Goal: Task Accomplishment & Management: Manage account settings

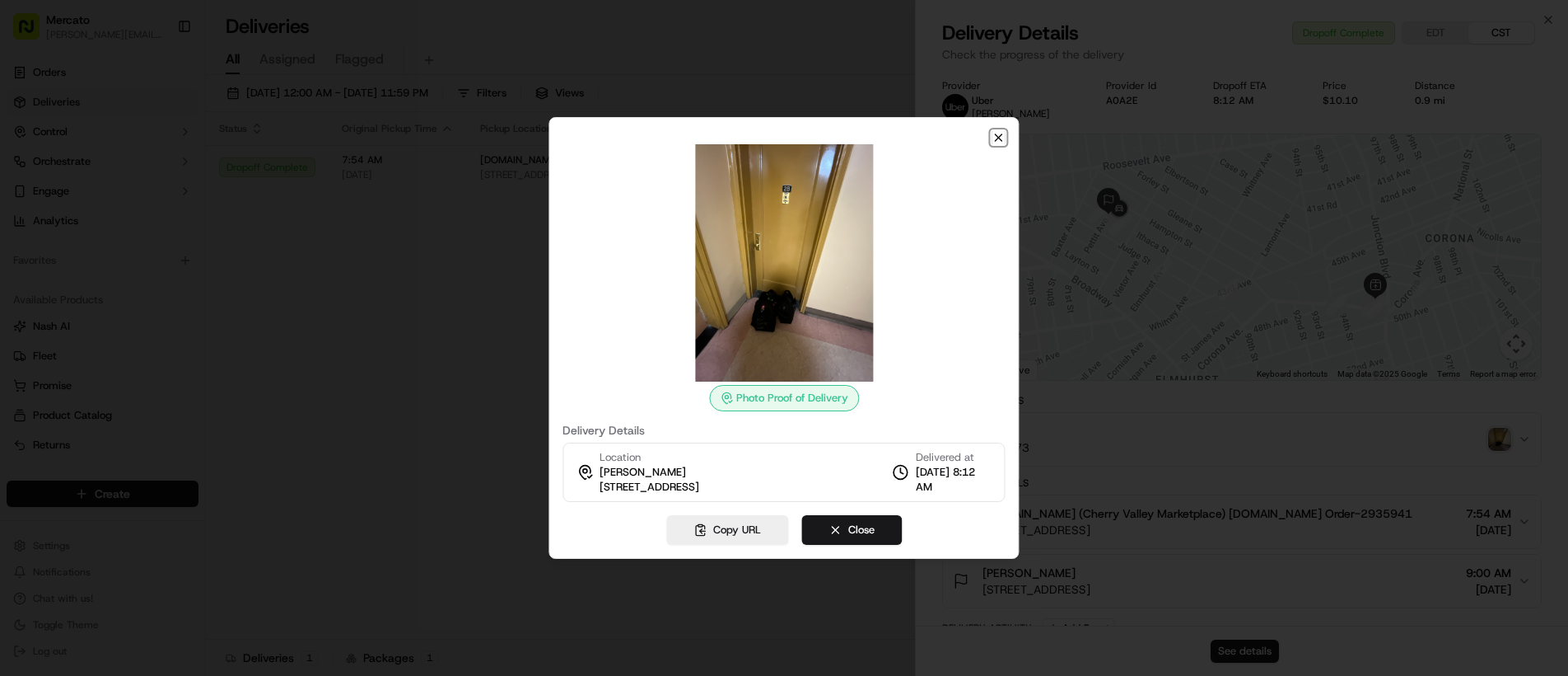
click at [999, 135] on icon "button" at bounding box center [998, 137] width 13 height 13
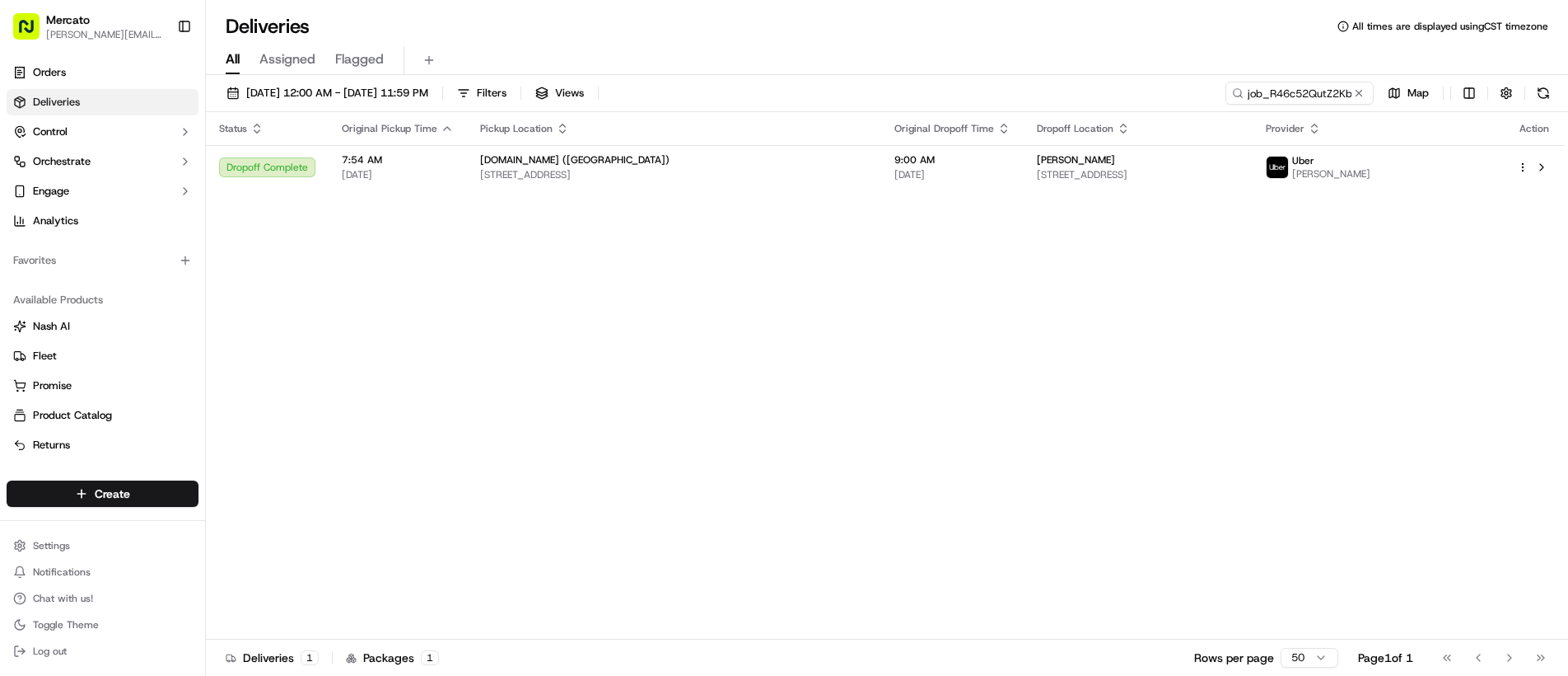
drag, startPoint x: 790, startPoint y: 242, endPoint x: 814, endPoint y: 230, distance: 26.8
click at [1277, 89] on input "job_R46c52QutZ2Kb9Qcs6w8eD" at bounding box center [1275, 92] width 198 height 23
paste input "XoBRug8qxcBM6YPPU6KBmc"
type input "job_XoBRug8qxcBM6YPPU6KBmc"
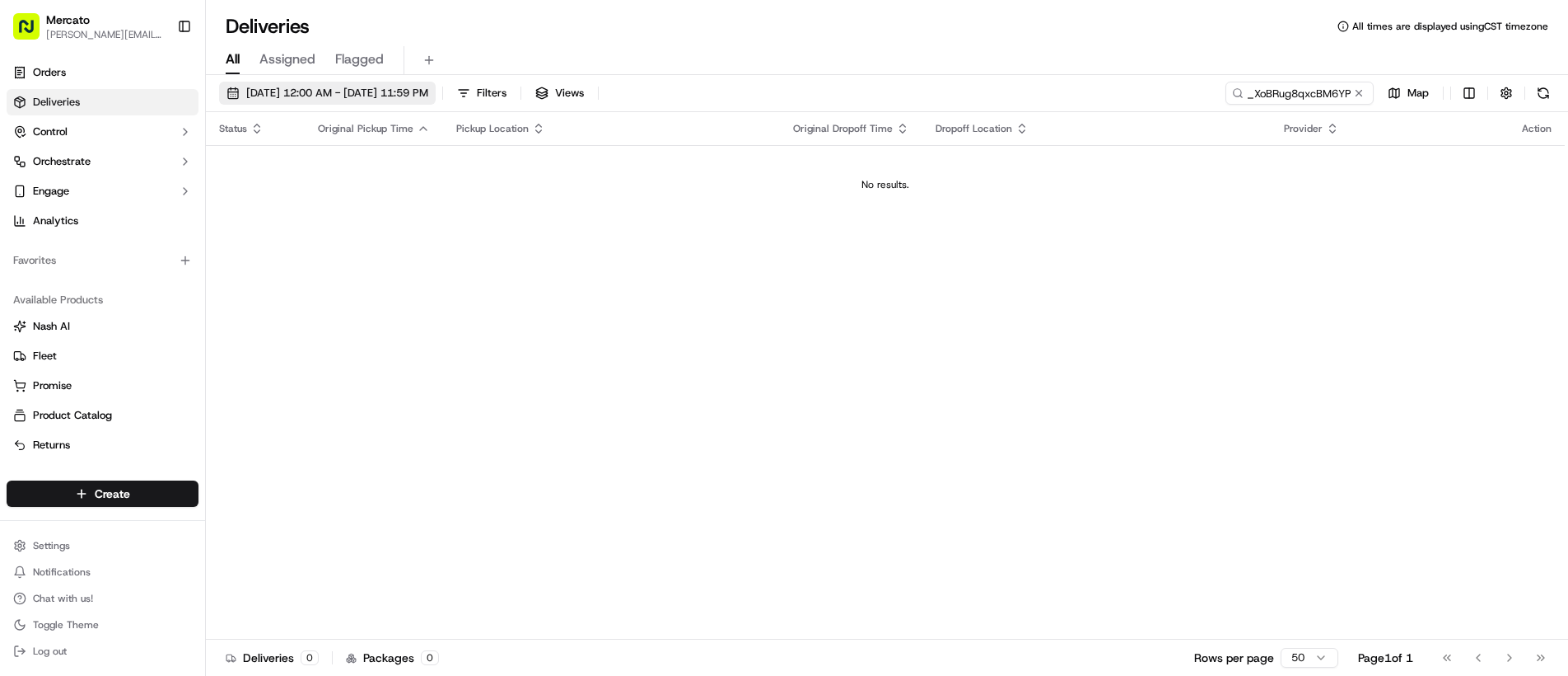
click at [288, 86] on span "09/15/2025 12:00 AM - 09/21/2025 11:59 PM" at bounding box center [338, 92] width 182 height 15
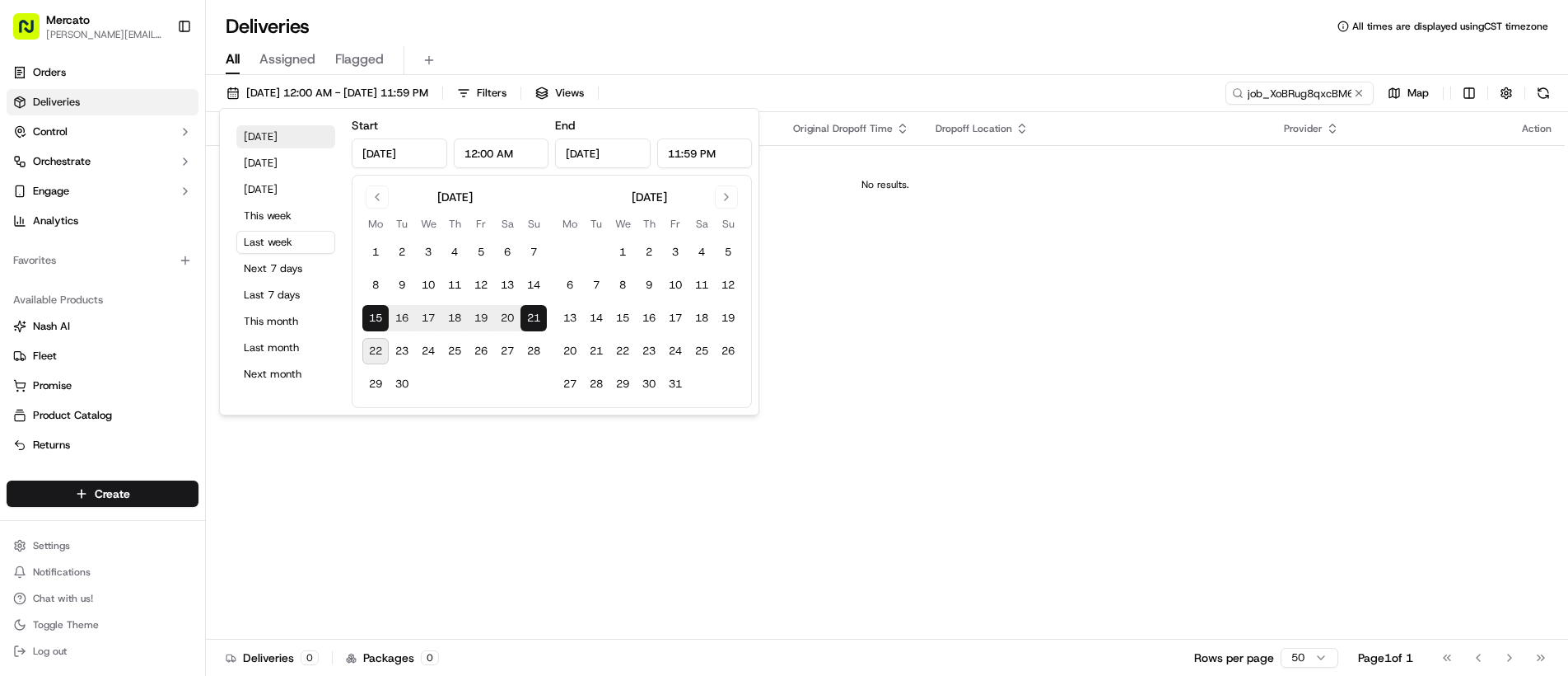
click at [273, 131] on button "Today" at bounding box center [286, 136] width 99 height 23
type input "Sep 22, 2025"
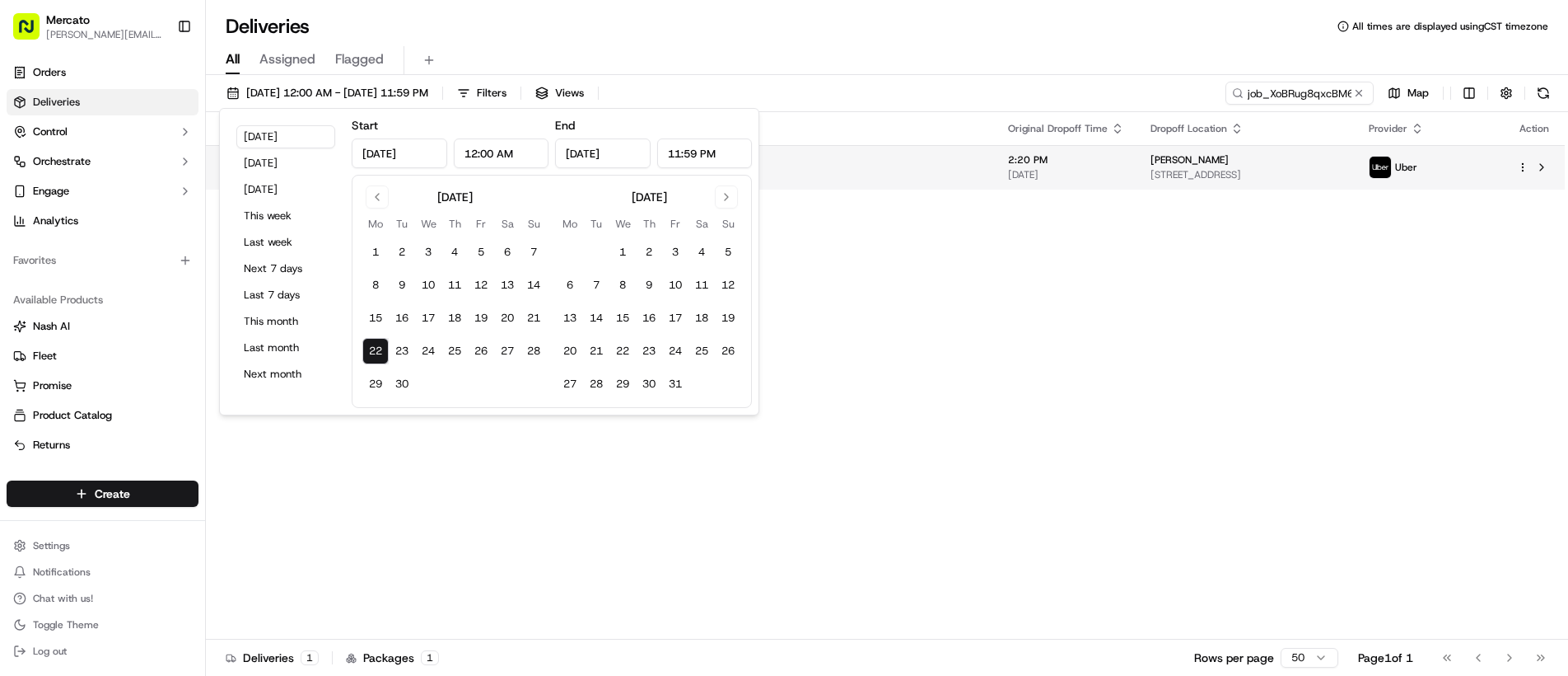
click at [1159, 169] on span "202 N Maple Dr, Beverly Hills, CA 90210, USA" at bounding box center [1245, 174] width 191 height 13
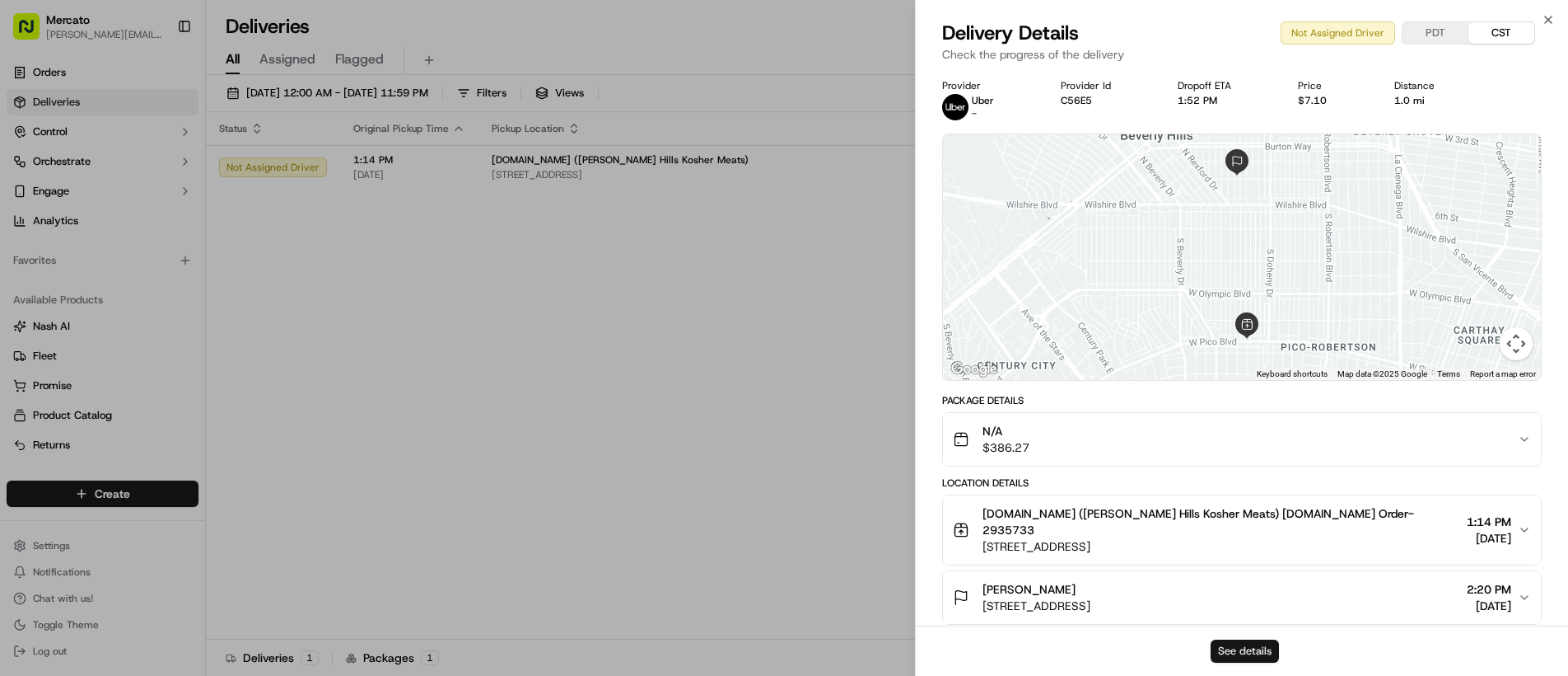
click at [1256, 649] on button "See details" at bounding box center [1244, 650] width 68 height 23
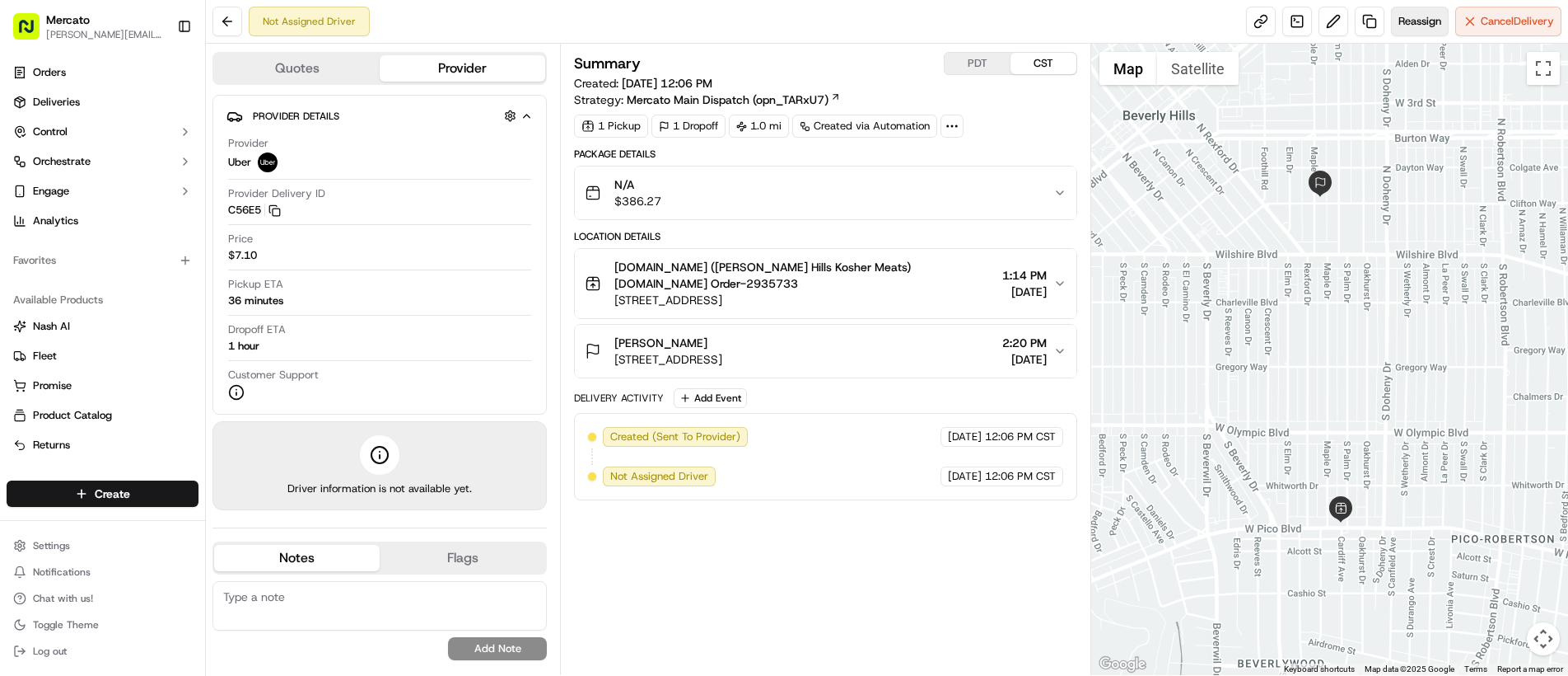
click at [1403, 18] on span "Reassign" at bounding box center [1419, 21] width 43 height 15
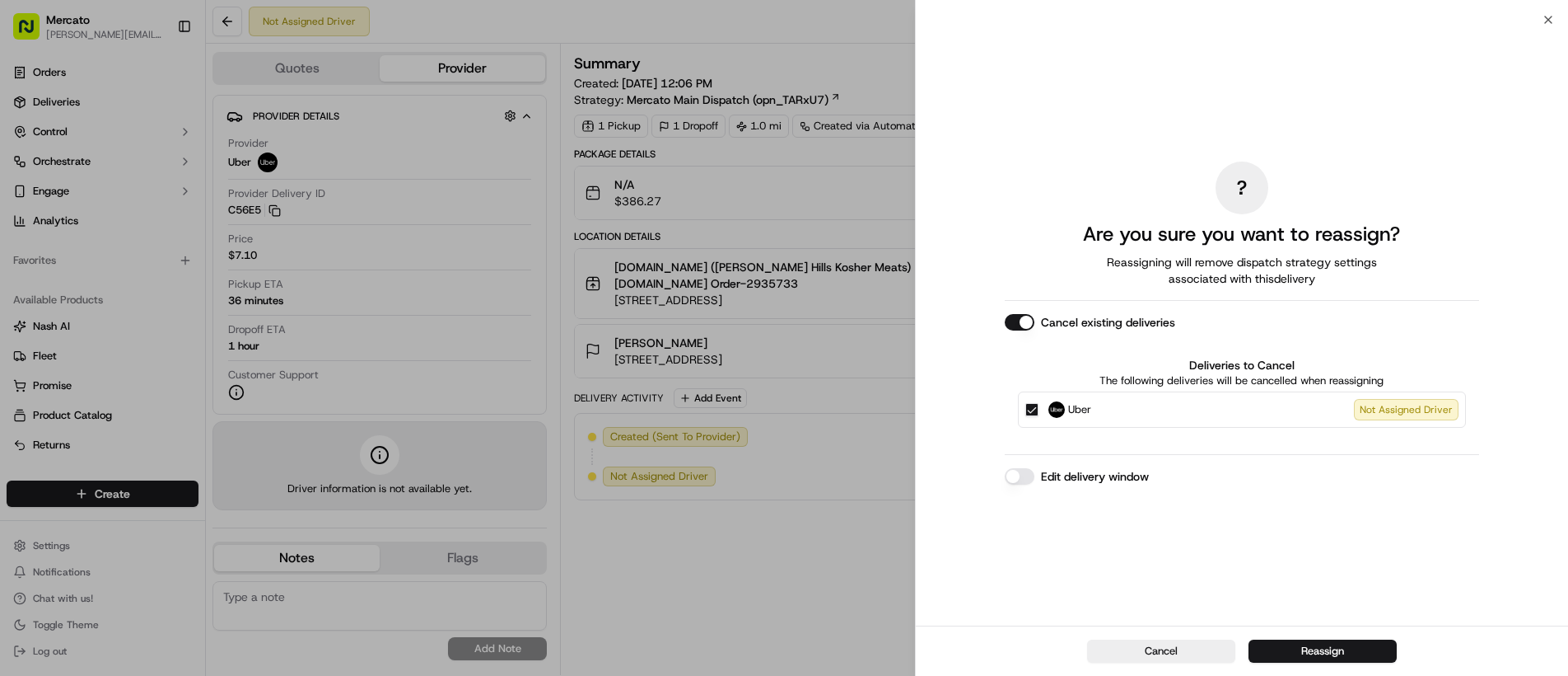
click at [1013, 472] on button "Edit delivery window" at bounding box center [1019, 476] width 30 height 17
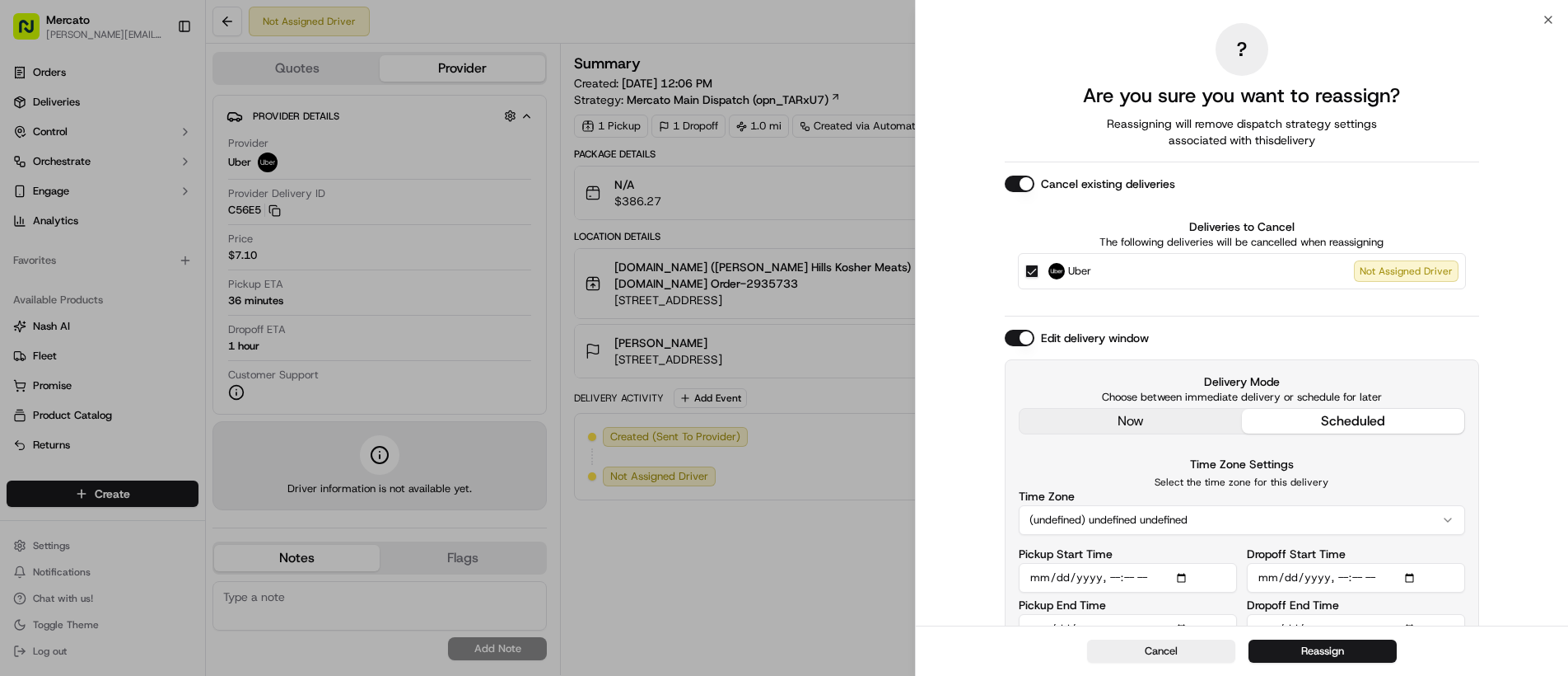
click at [1105, 424] on div "Edit delivery window Delivery Mode Choose between immediate delivery or schedul…" at bounding box center [1241, 494] width 474 height 328
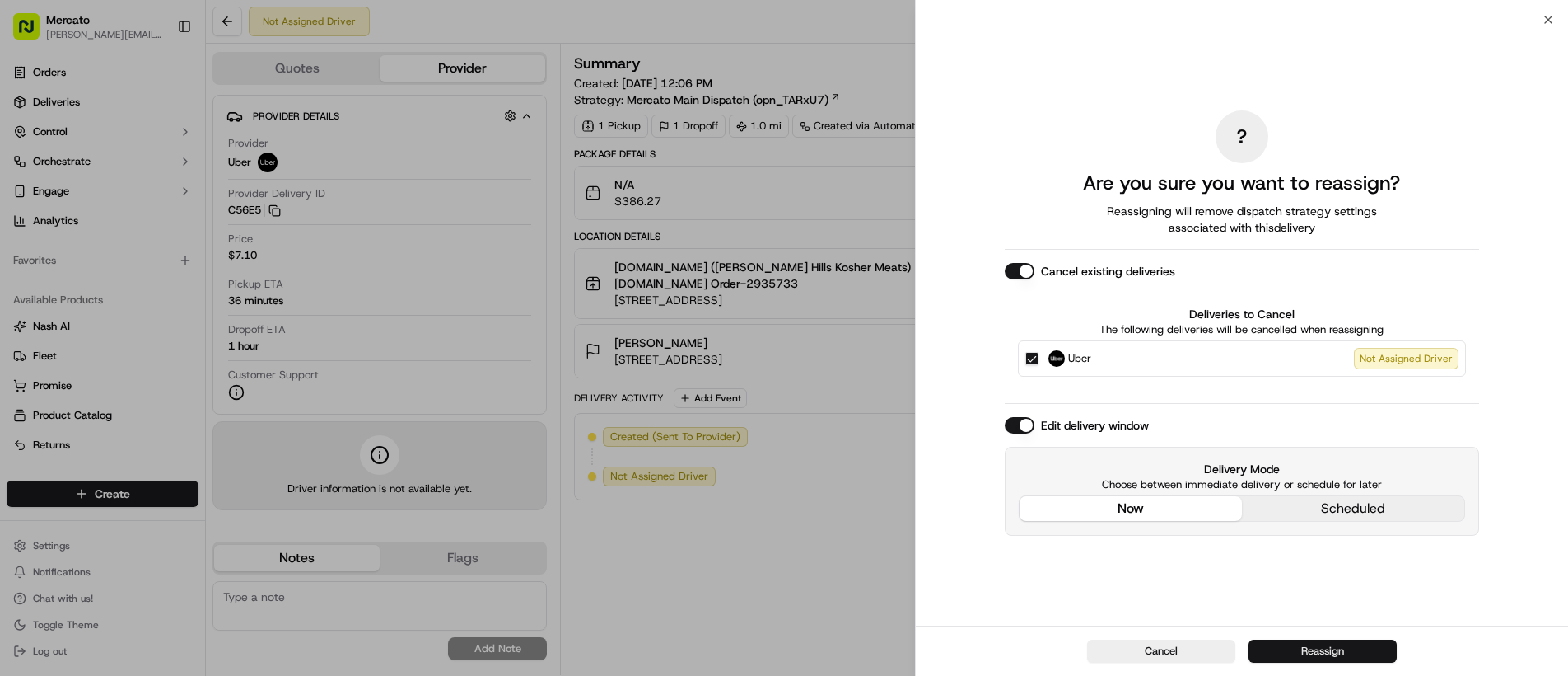
click at [1310, 650] on button "Reassign" at bounding box center [1322, 650] width 149 height 23
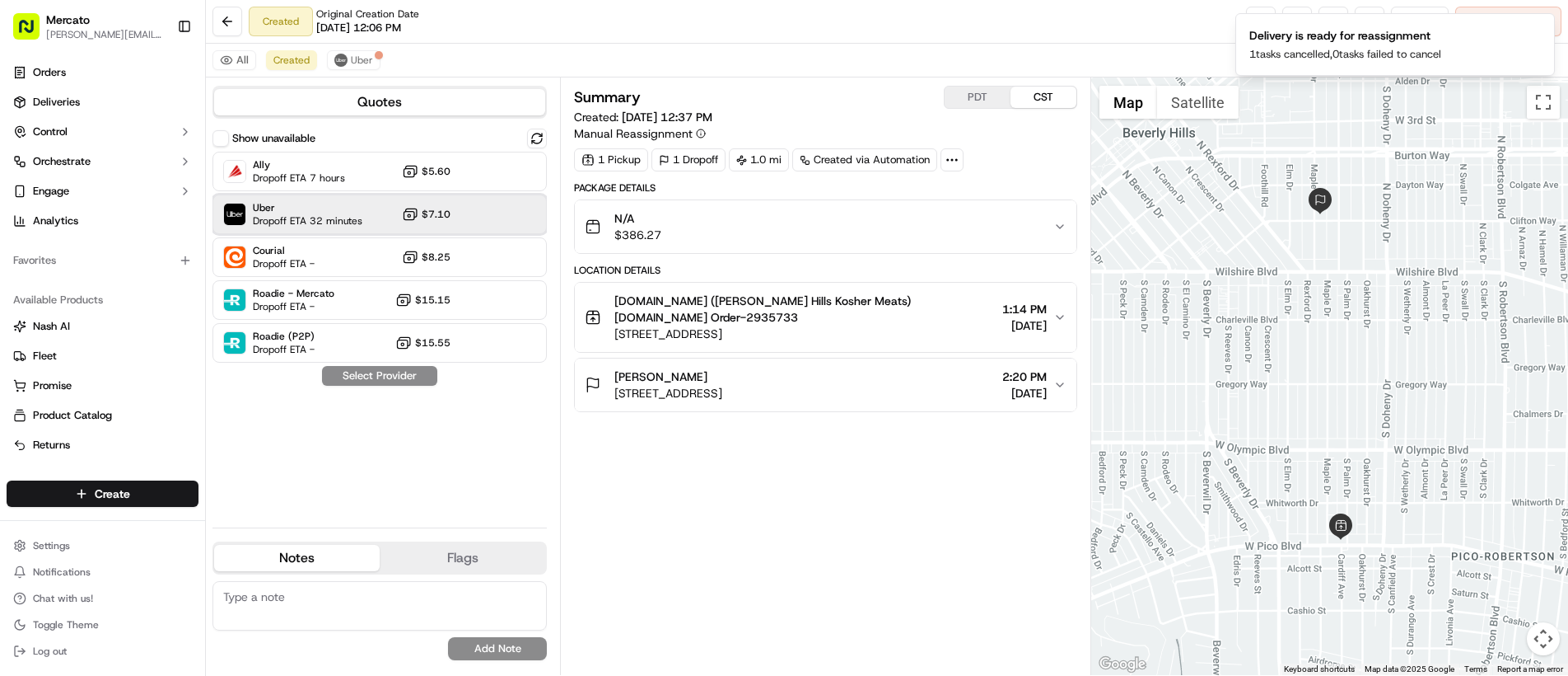
click at [295, 213] on span "Uber" at bounding box center [307, 207] width 110 height 13
click at [359, 376] on button "Assign Provider" at bounding box center [379, 376] width 117 height 20
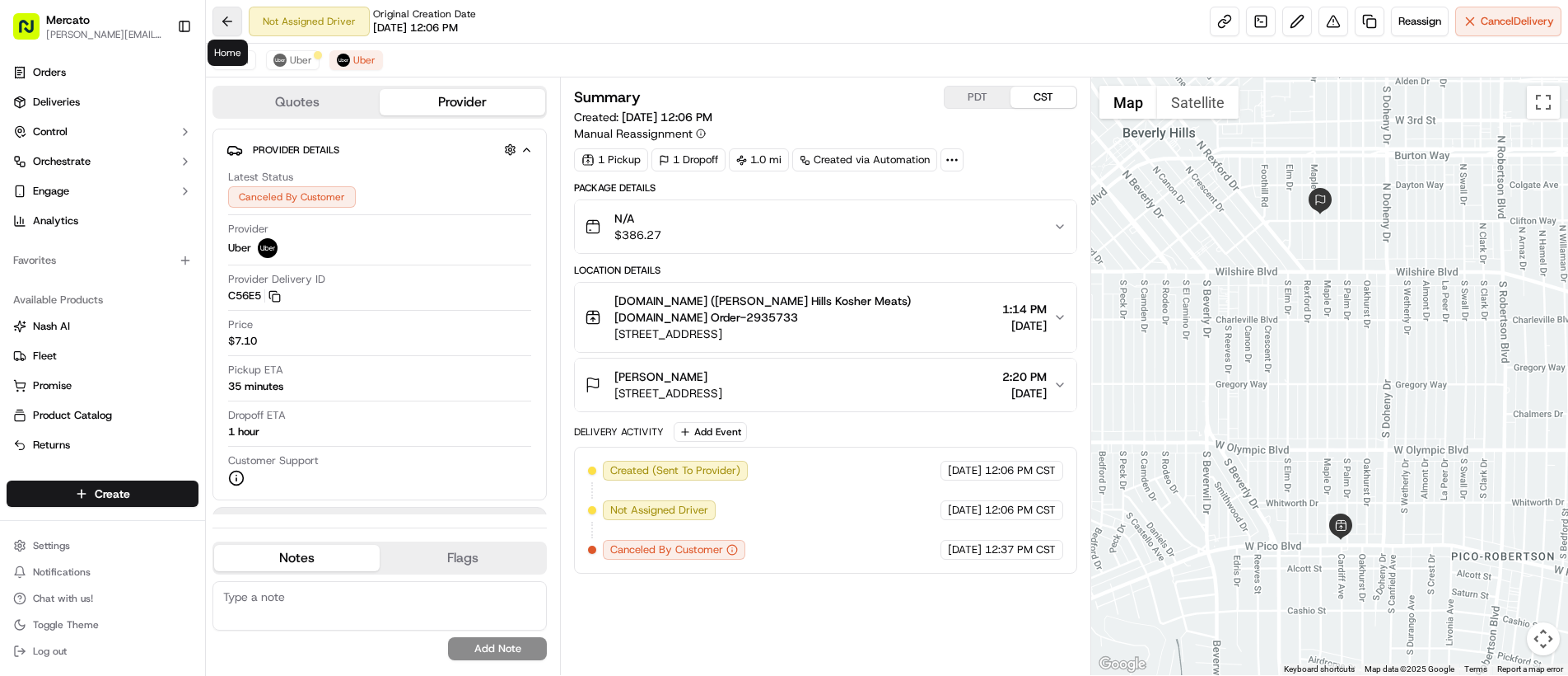
click at [219, 17] on button at bounding box center [228, 22] width 30 height 30
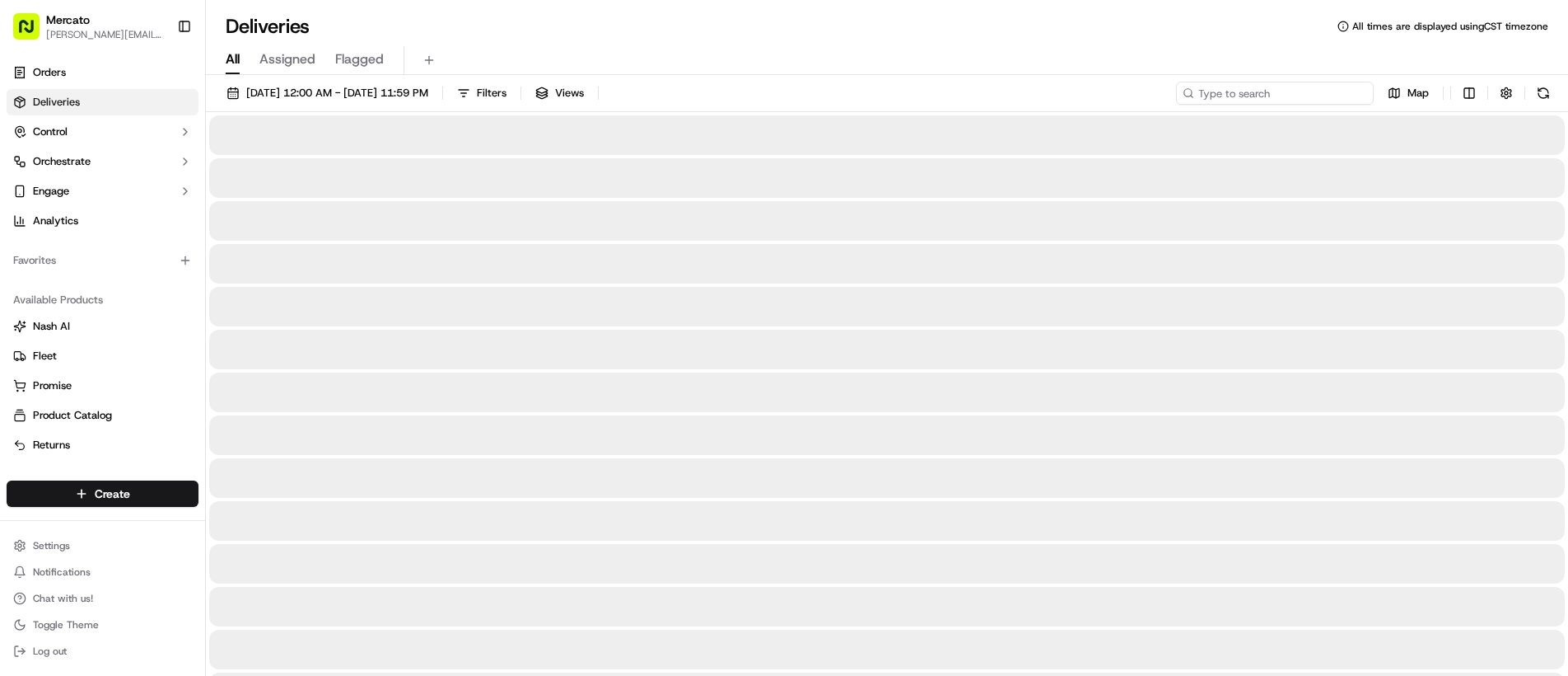
click at [1255, 90] on input at bounding box center [1275, 92] width 198 height 23
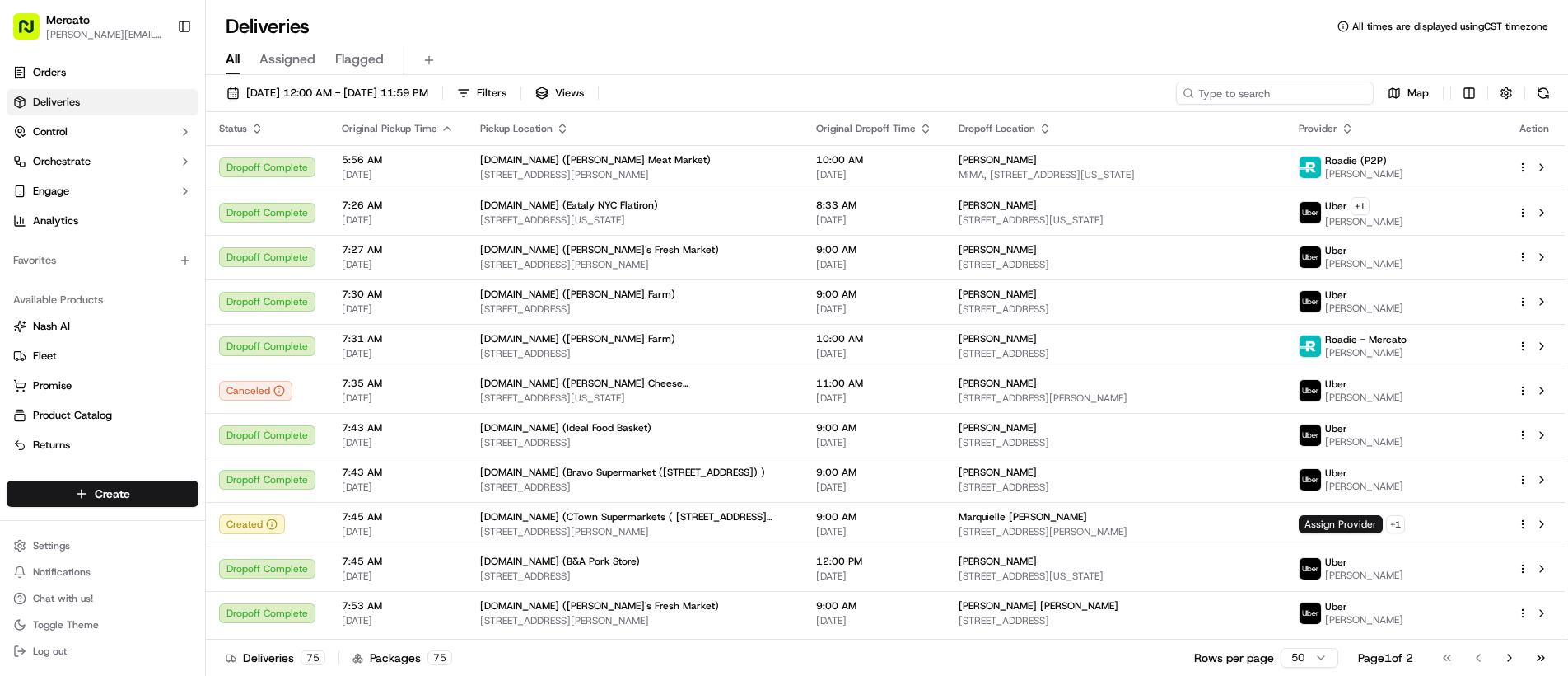
paste input "job_aSuhko4H8f585duASgJyaK"
type input "job_aSuhko4H8f585duASgJyaK"
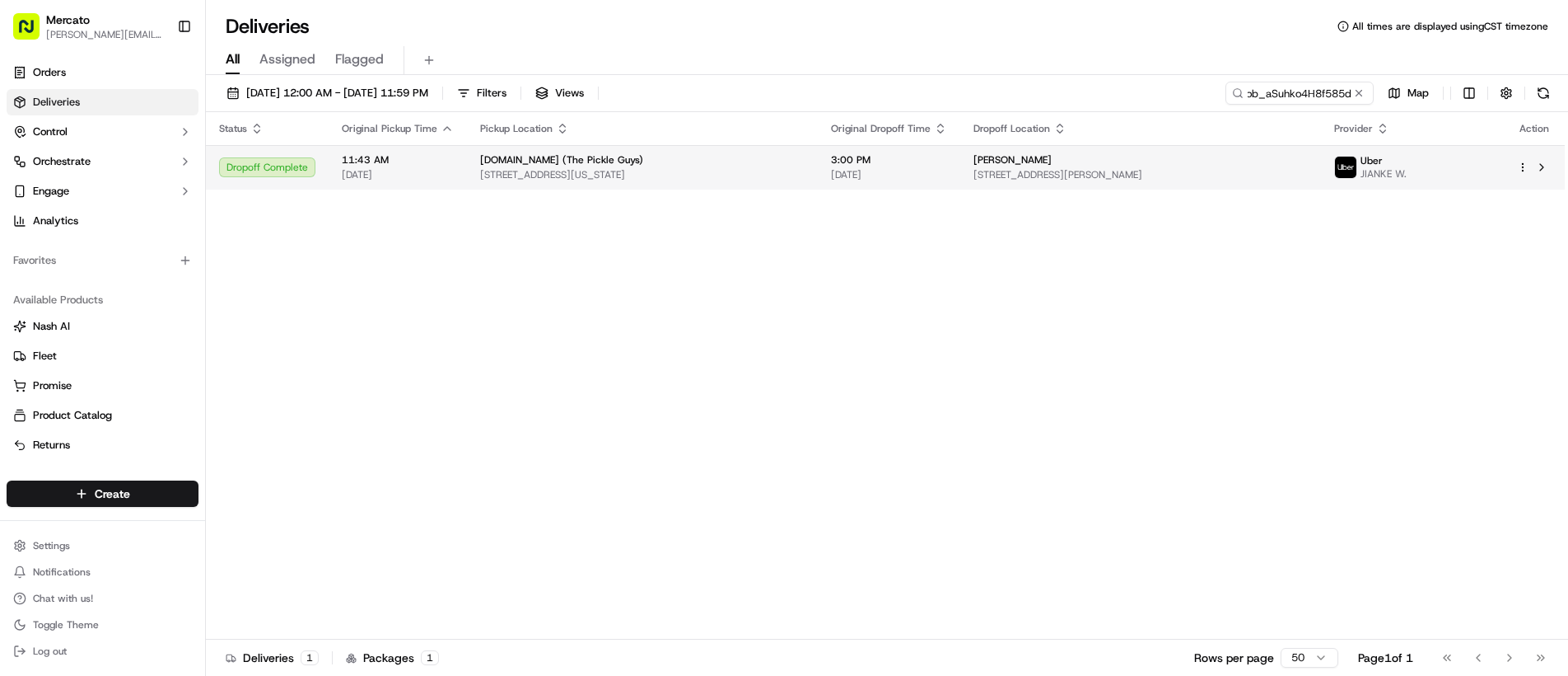
click at [1303, 174] on span "130 Furman St Apt S-103, Brooklyn, NY 11201, USA" at bounding box center [1141, 174] width 335 height 13
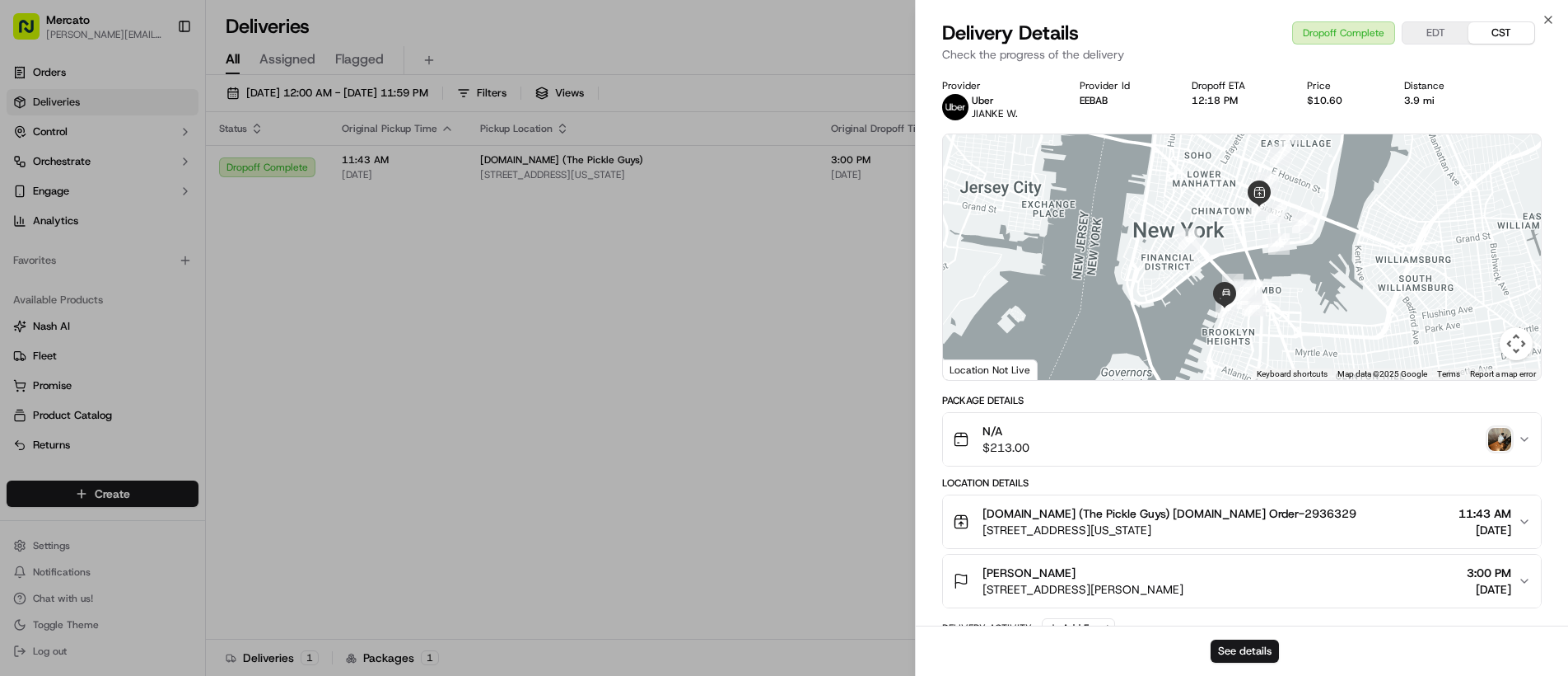
click at [1498, 437] on img "button" at bounding box center [1499, 439] width 23 height 23
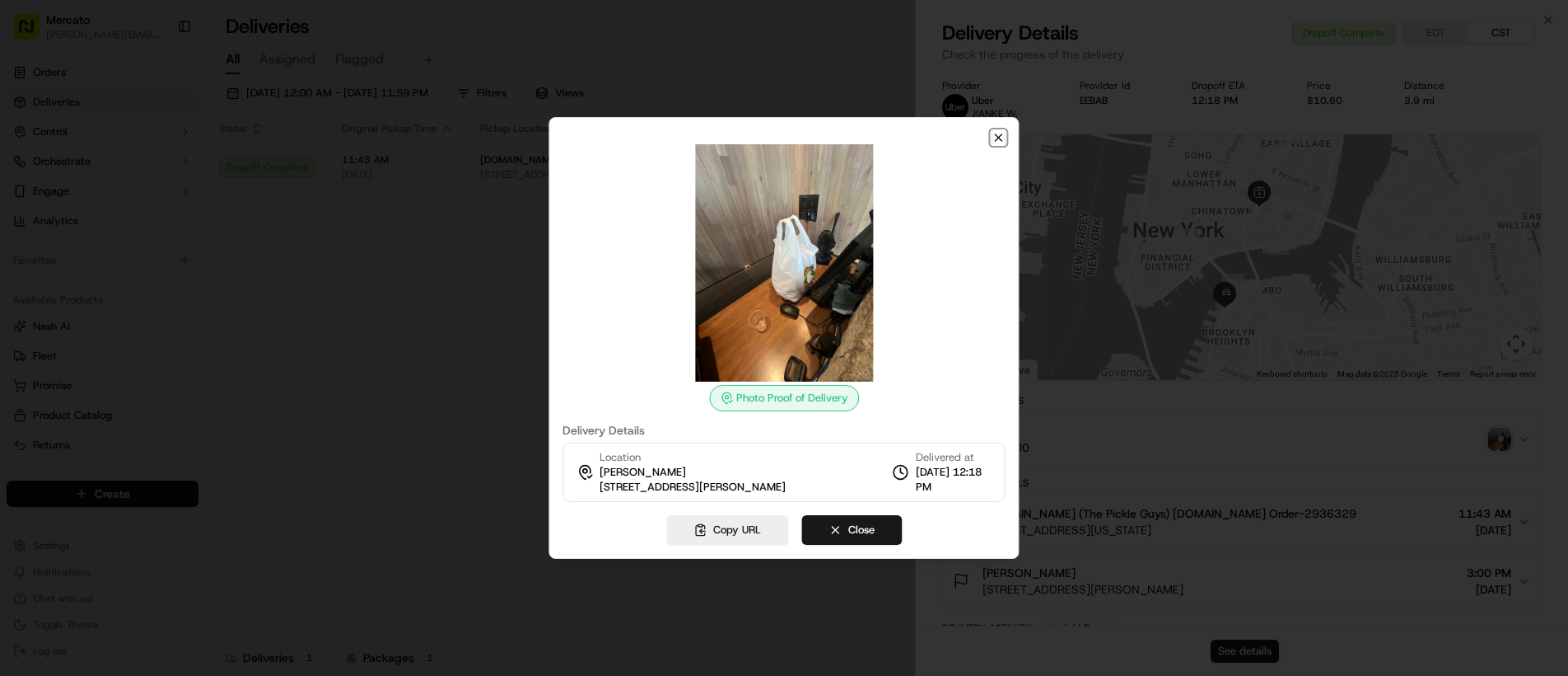
click at [1001, 140] on icon "button" at bounding box center [998, 138] width 7 height 7
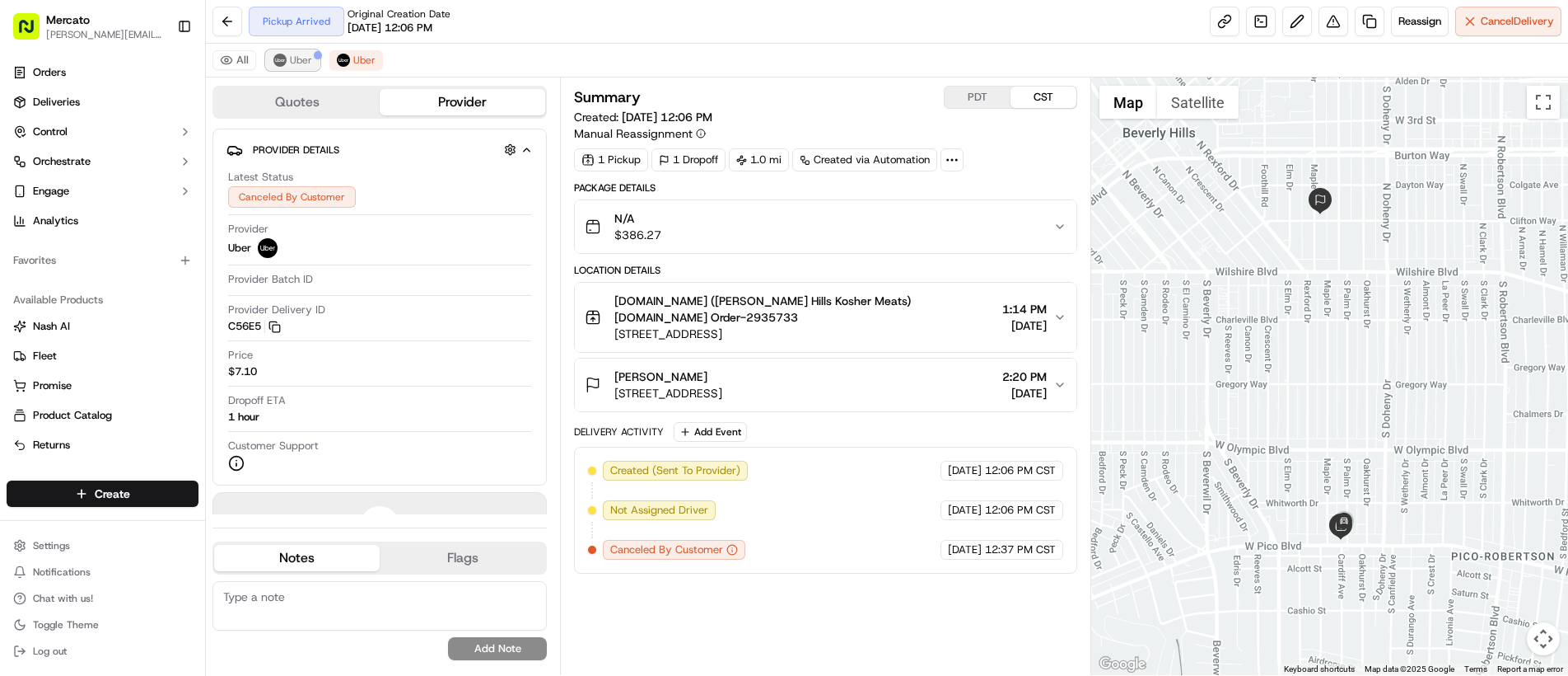
click at [297, 51] on button "Uber" at bounding box center [293, 60] width 53 height 20
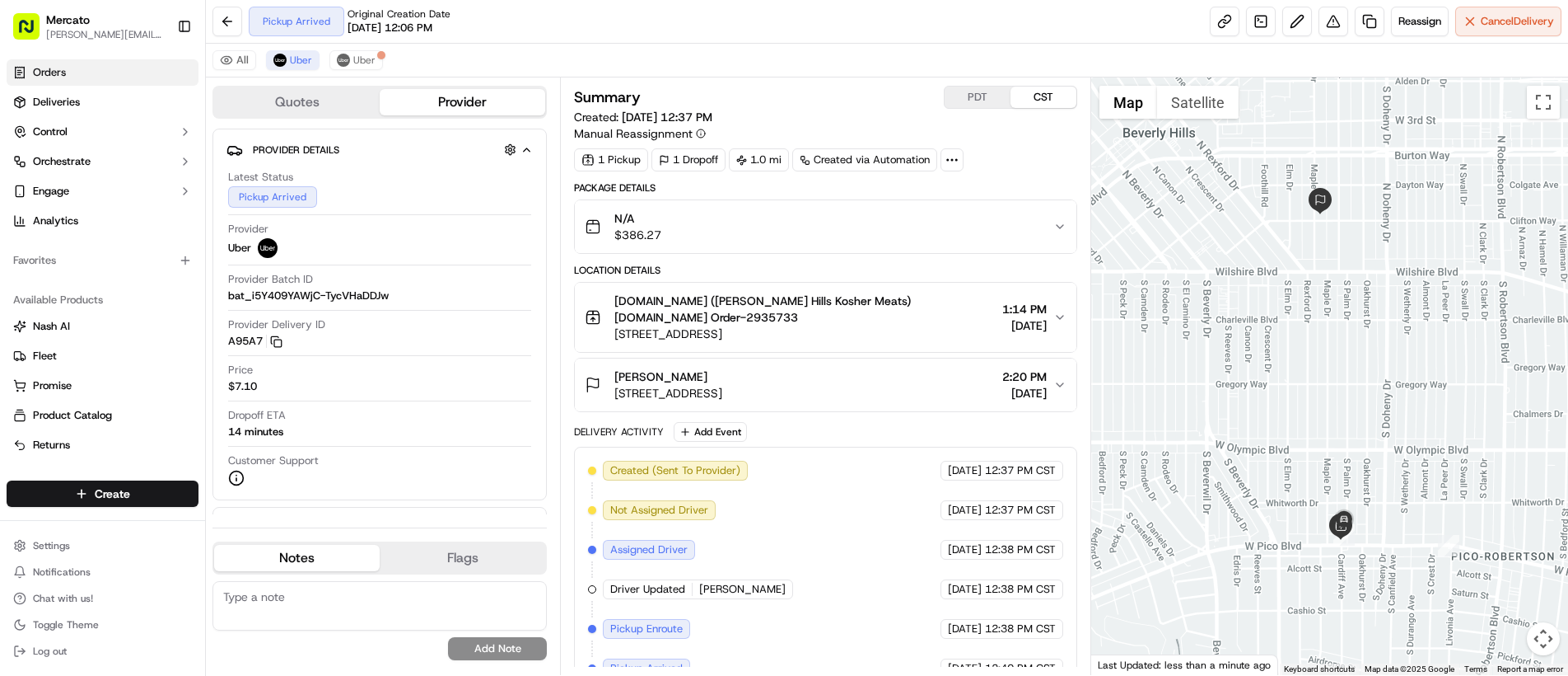
click at [39, 79] on span "Orders" at bounding box center [49, 72] width 33 height 15
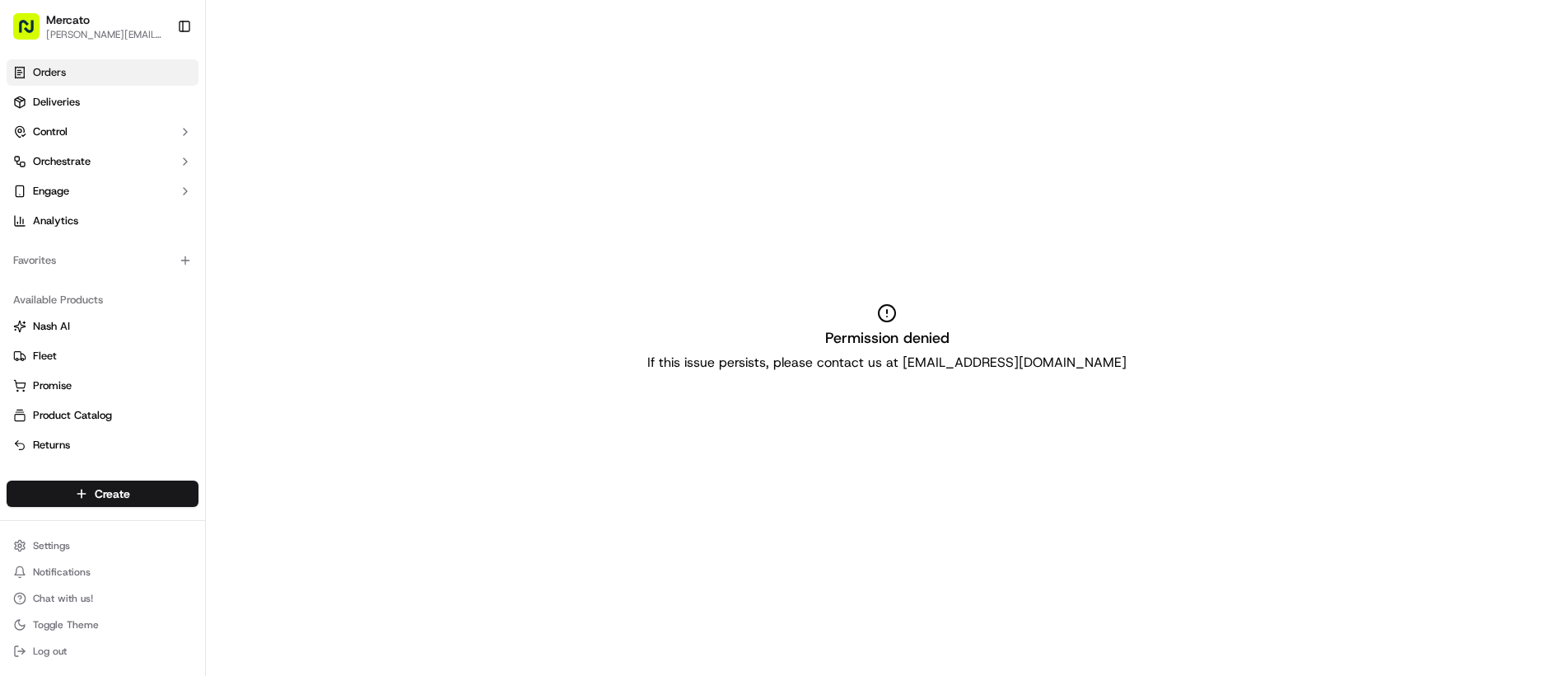
click at [29, 20] on rect "button" at bounding box center [26, 26] width 27 height 27
click at [60, 25] on span "Mercato" at bounding box center [68, 20] width 44 height 17
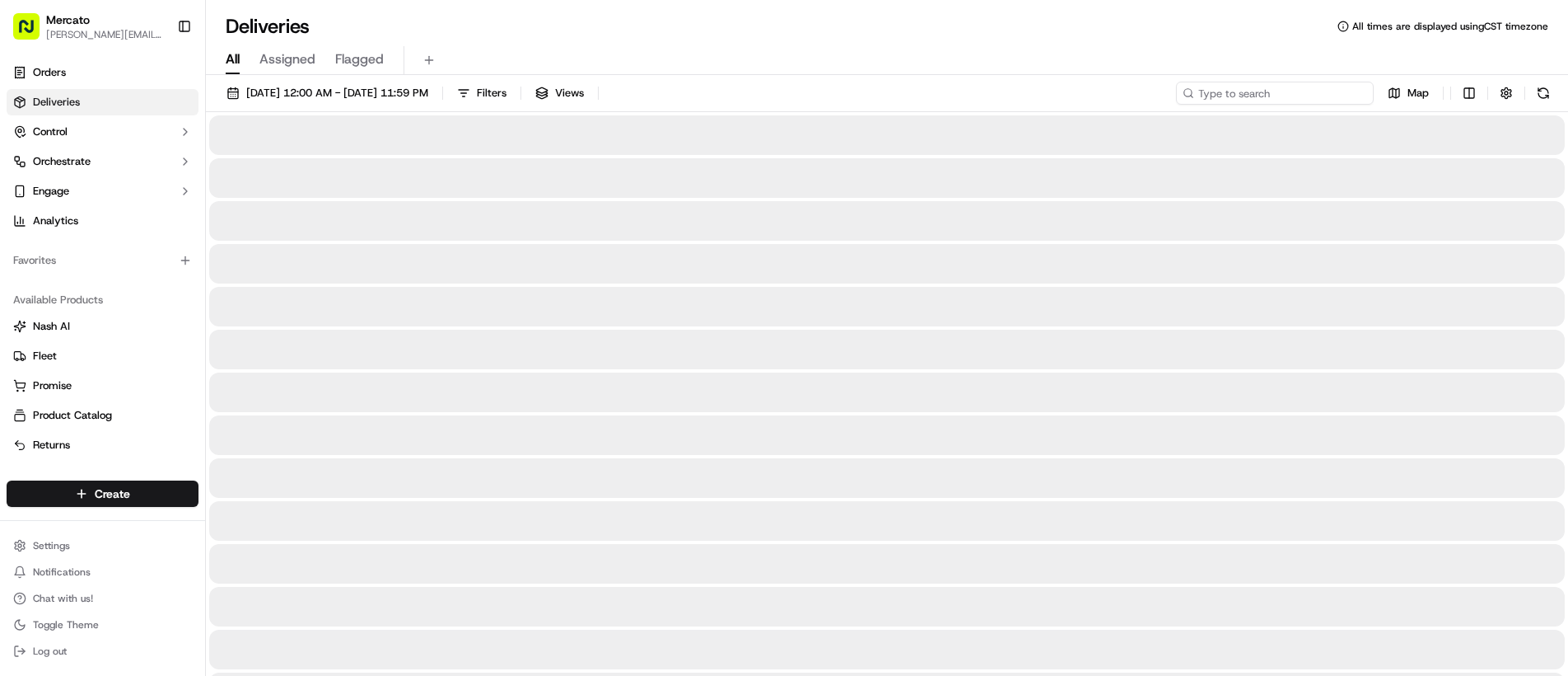
click at [1280, 96] on input at bounding box center [1275, 92] width 198 height 23
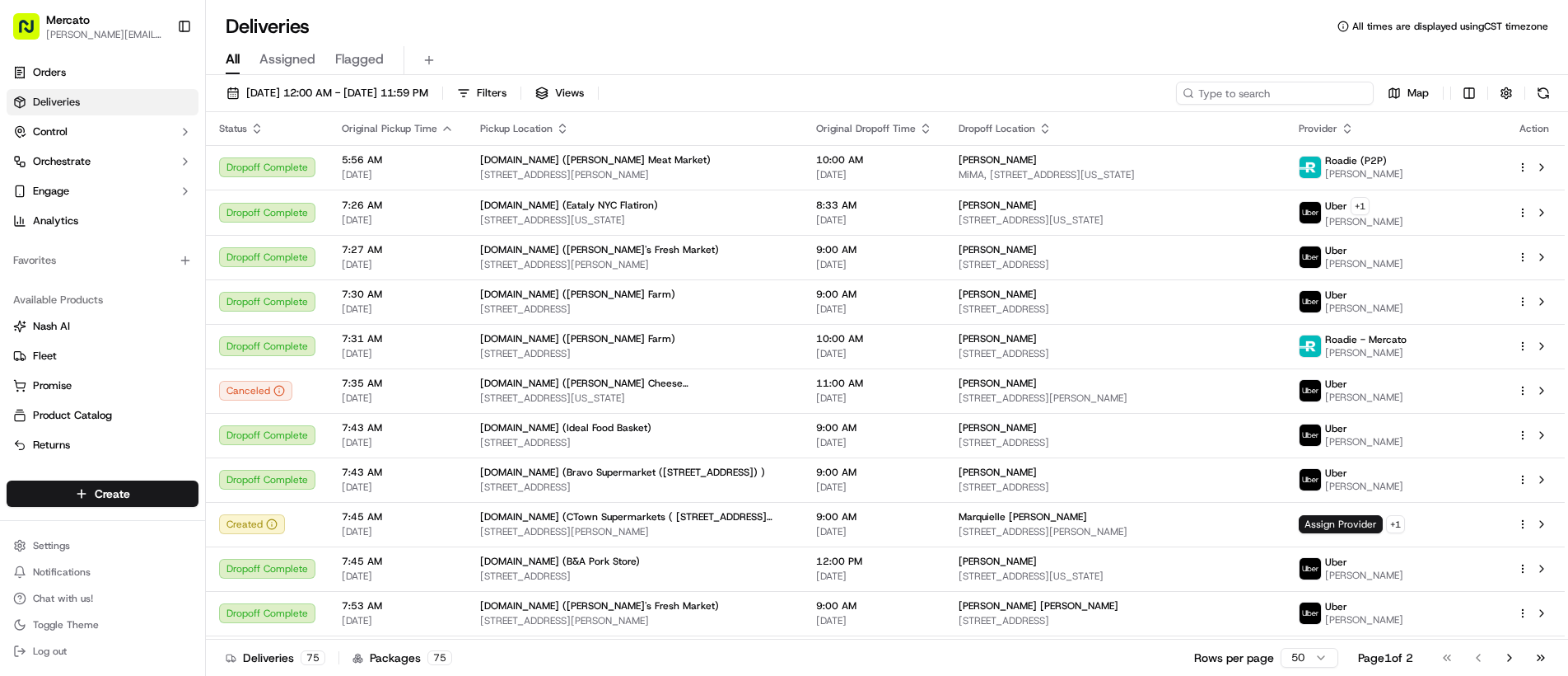
paste input "job_aSuhko4H8f585duASgJyaK"
type input "job_aSuhko4H8f585duASgJyaK"
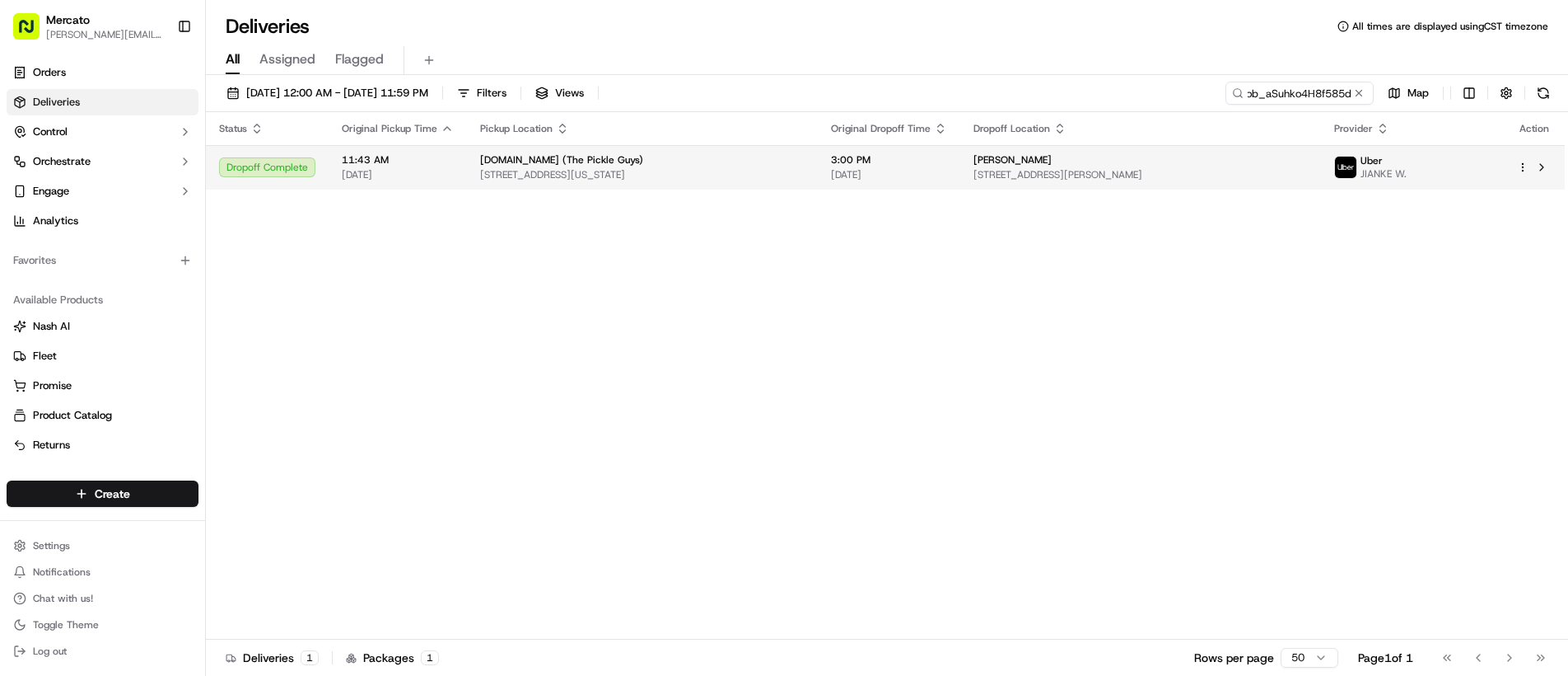
click at [1282, 160] on div "[PERSON_NAME]" at bounding box center [1141, 160] width 335 height 13
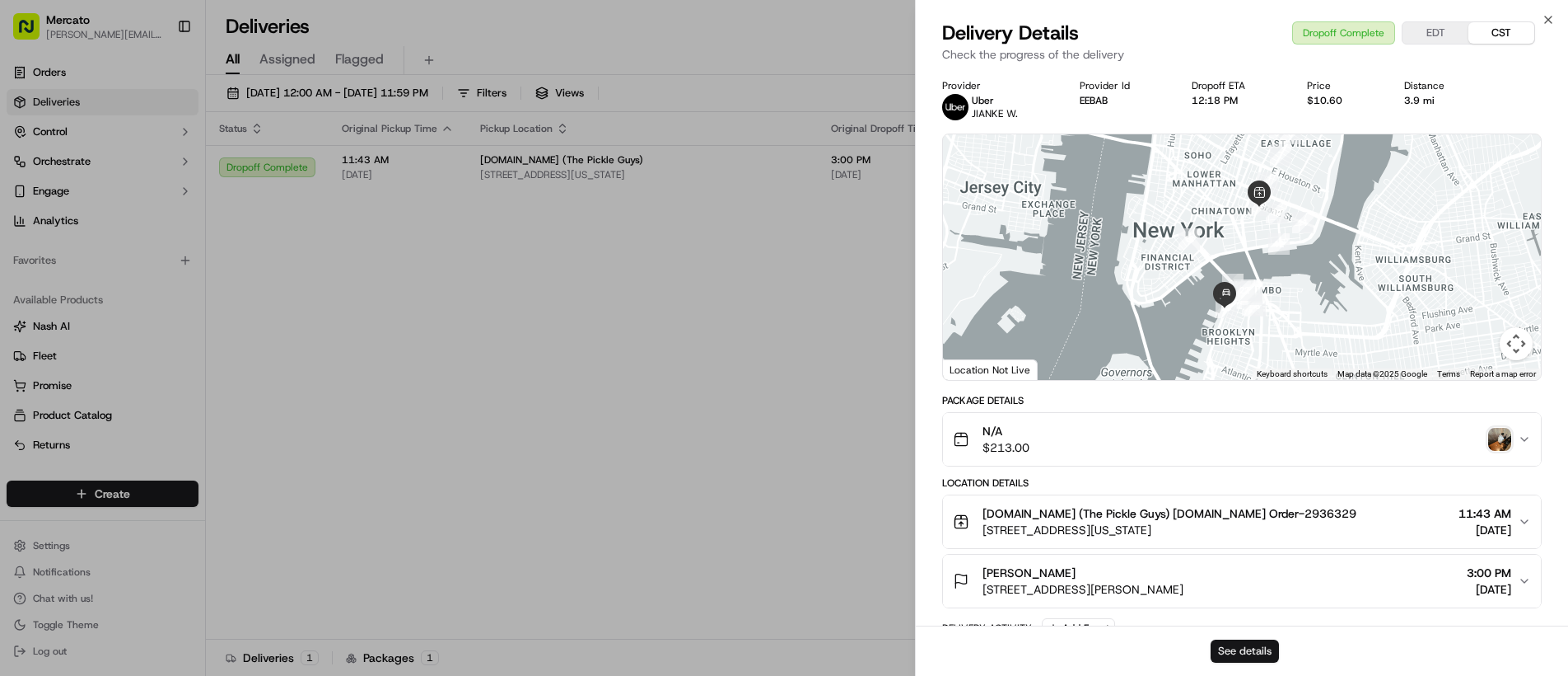
click at [1268, 649] on button "See details" at bounding box center [1244, 650] width 68 height 23
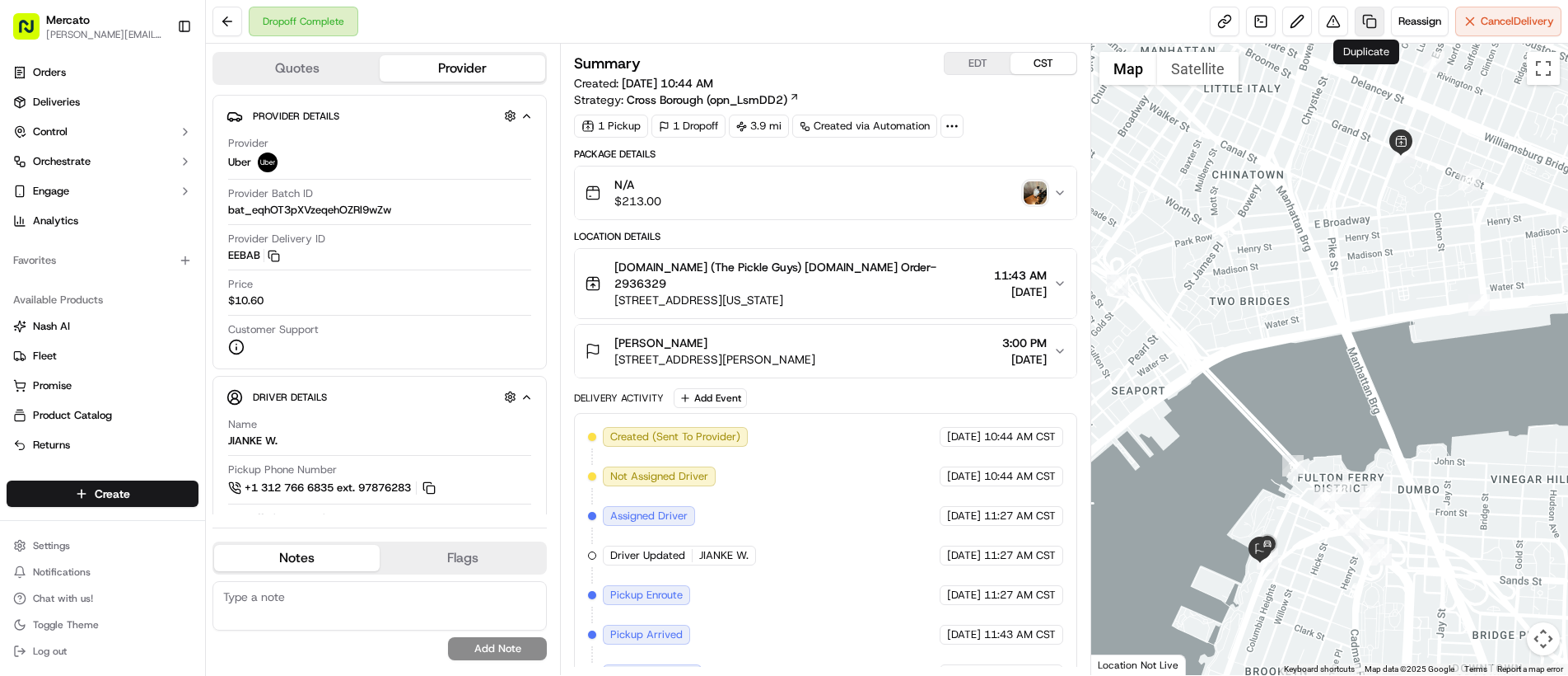
click at [1360, 20] on link at bounding box center [1370, 22] width 30 height 30
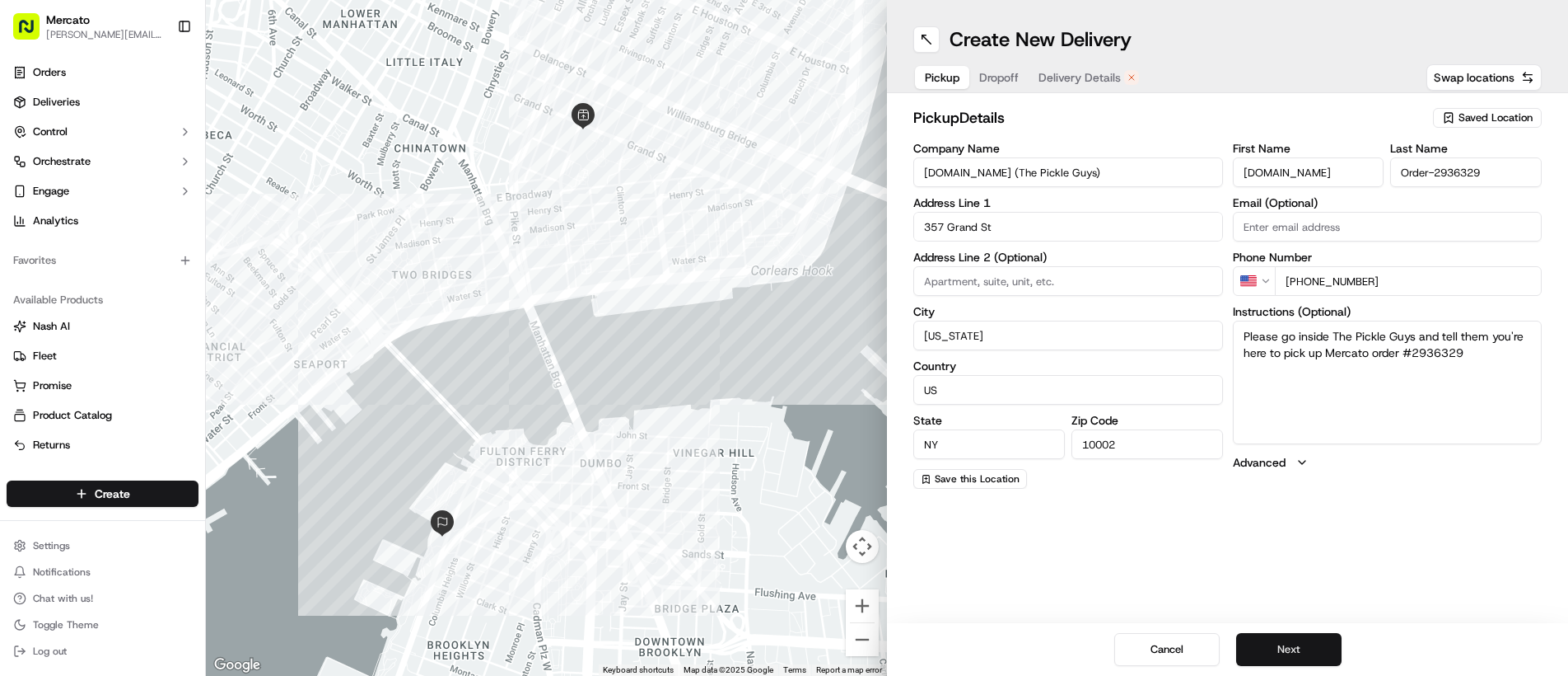
click at [1301, 650] on button "Next" at bounding box center [1289, 649] width 105 height 33
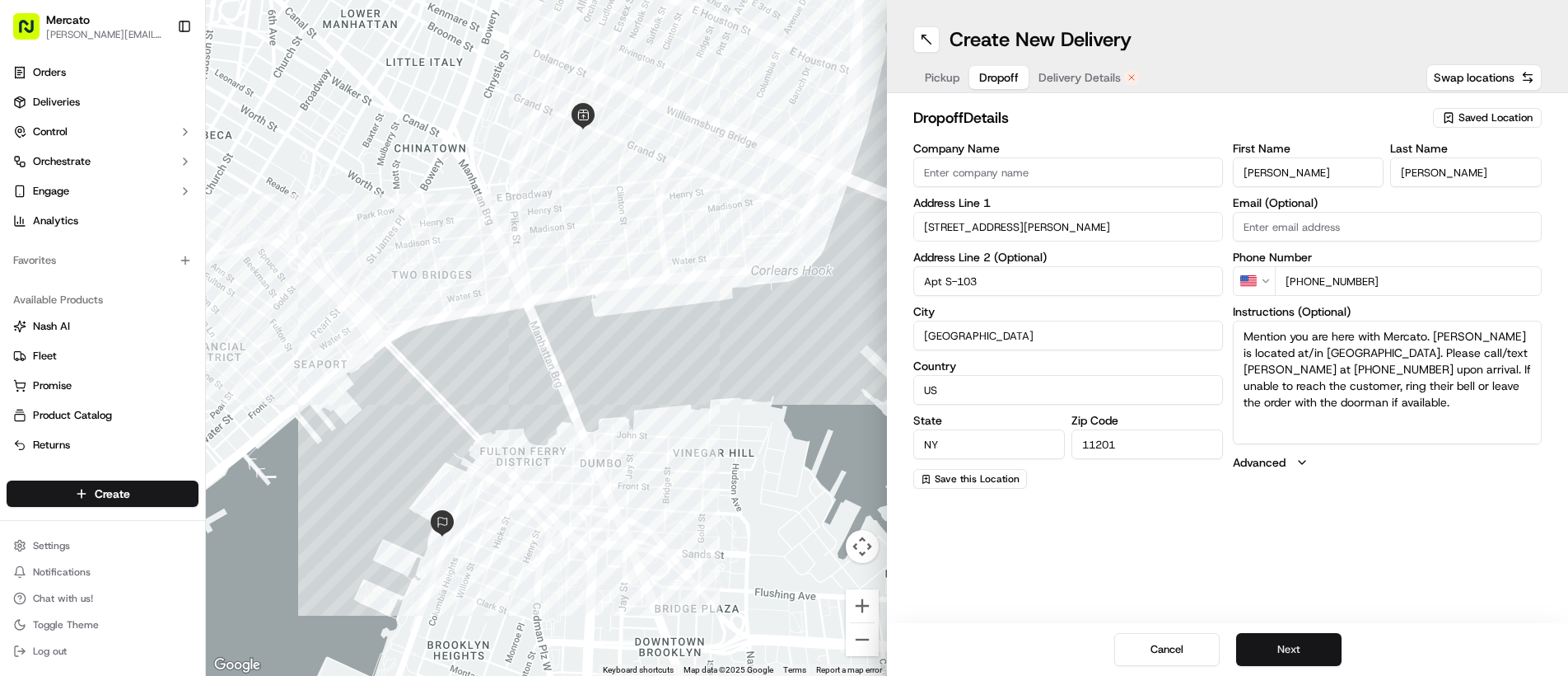
click at [1301, 650] on button "Next" at bounding box center [1289, 649] width 105 height 33
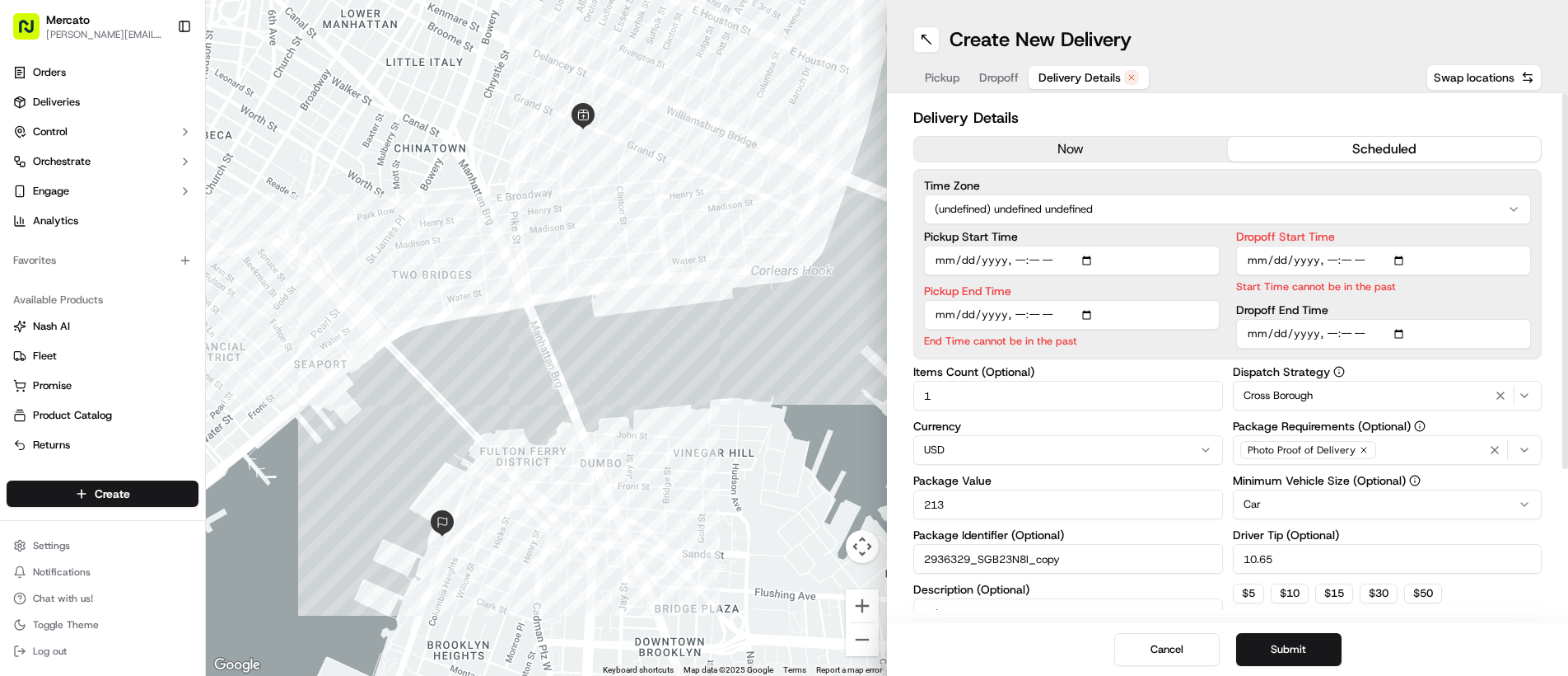
click at [1038, 151] on button "now" at bounding box center [1071, 149] width 314 height 25
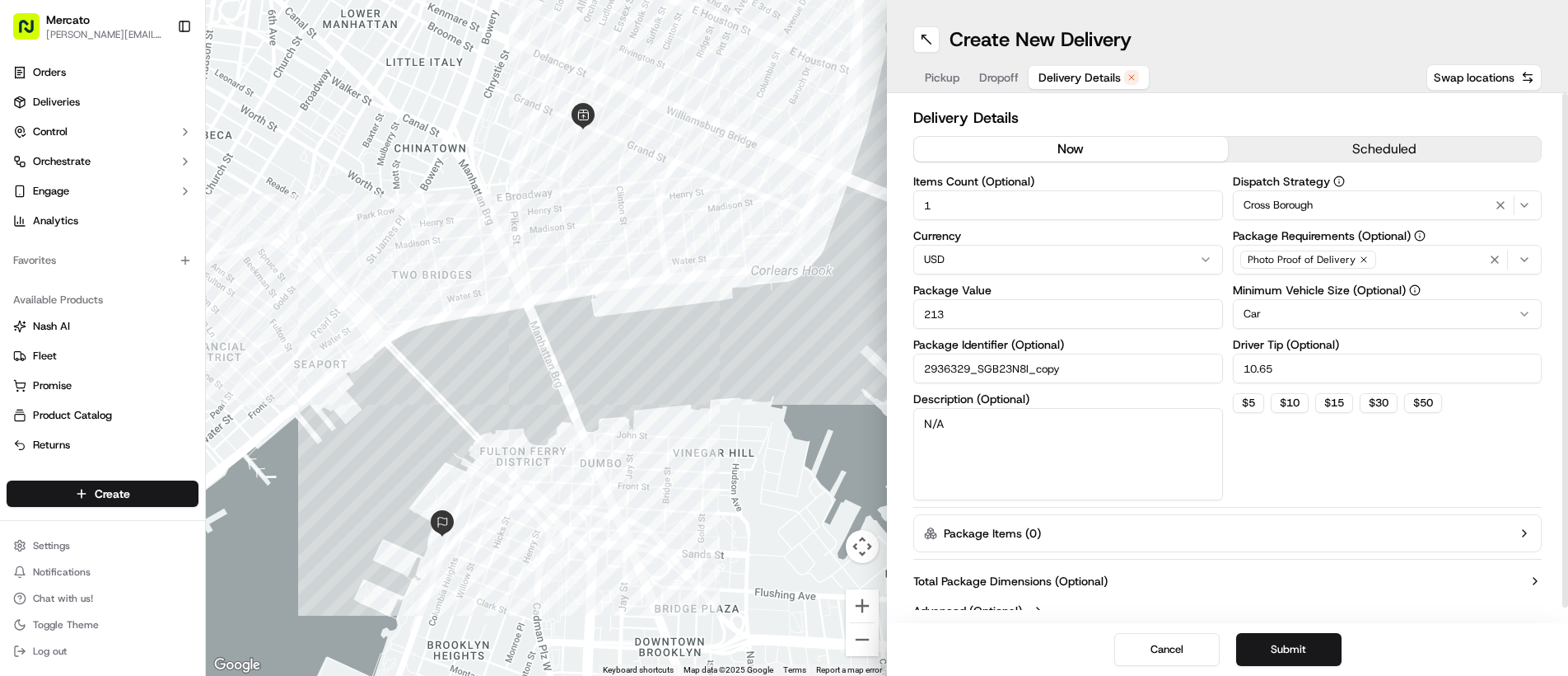
click at [972, 422] on textarea "N/A" at bounding box center [1068, 454] width 310 height 92
click at [1283, 653] on button "Submit" at bounding box center [1289, 649] width 105 height 33
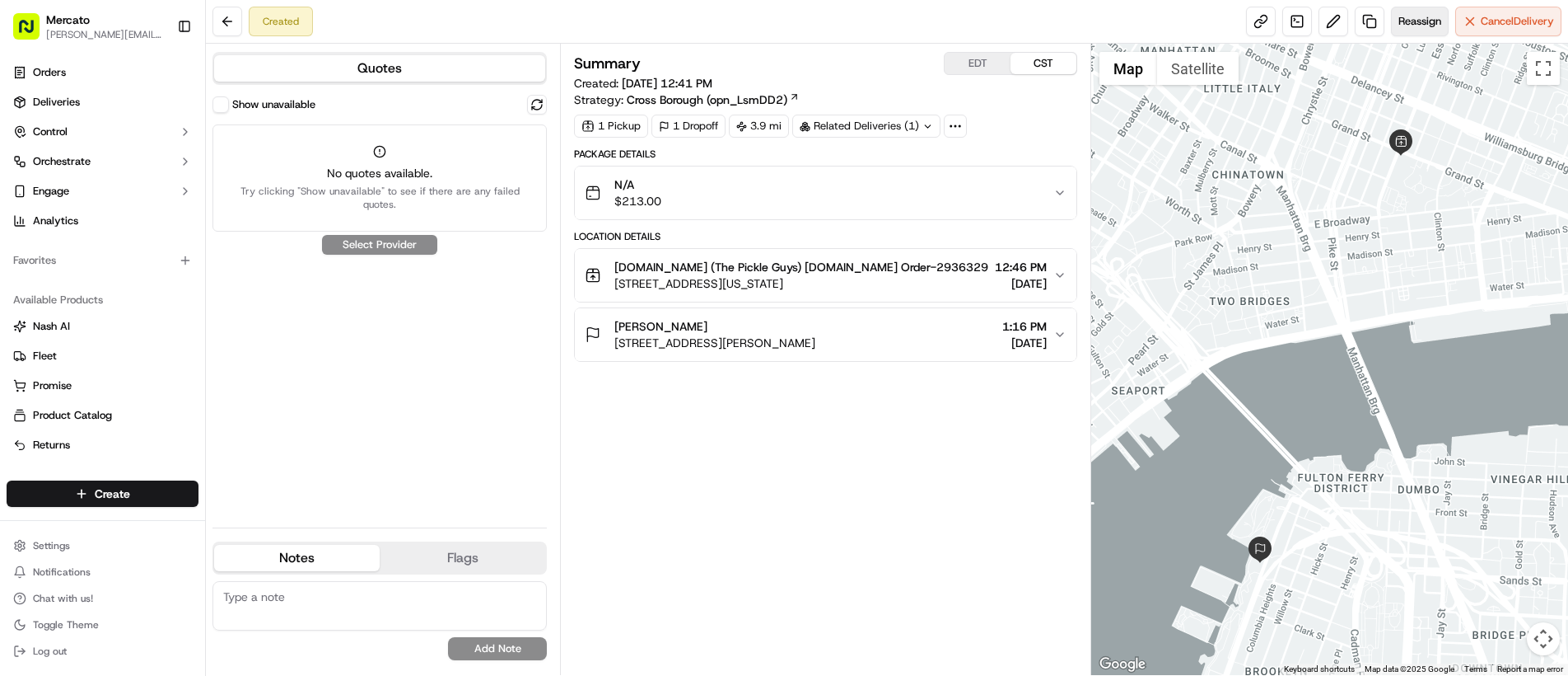
click at [1411, 23] on span "Reassign" at bounding box center [1419, 21] width 43 height 15
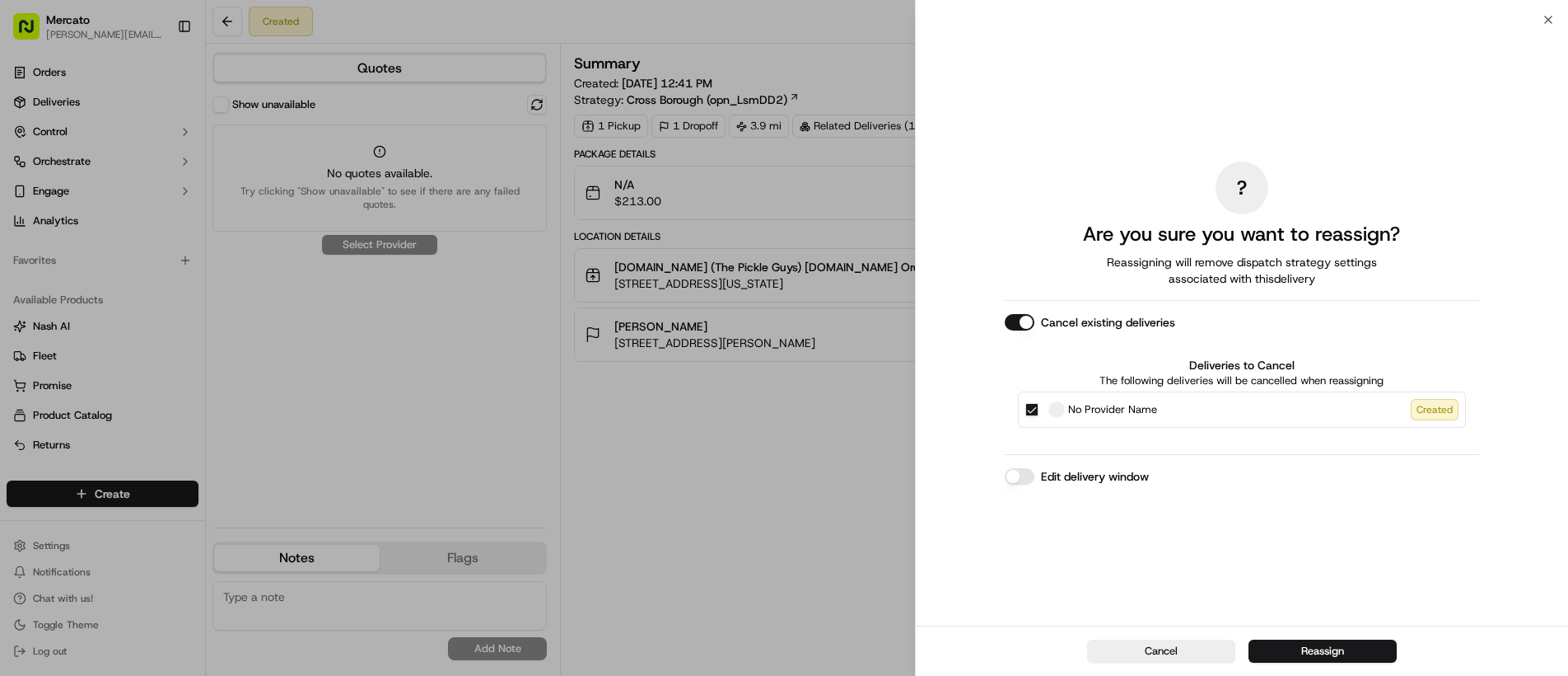
click at [1024, 470] on button "Edit delivery window" at bounding box center [1019, 476] width 30 height 17
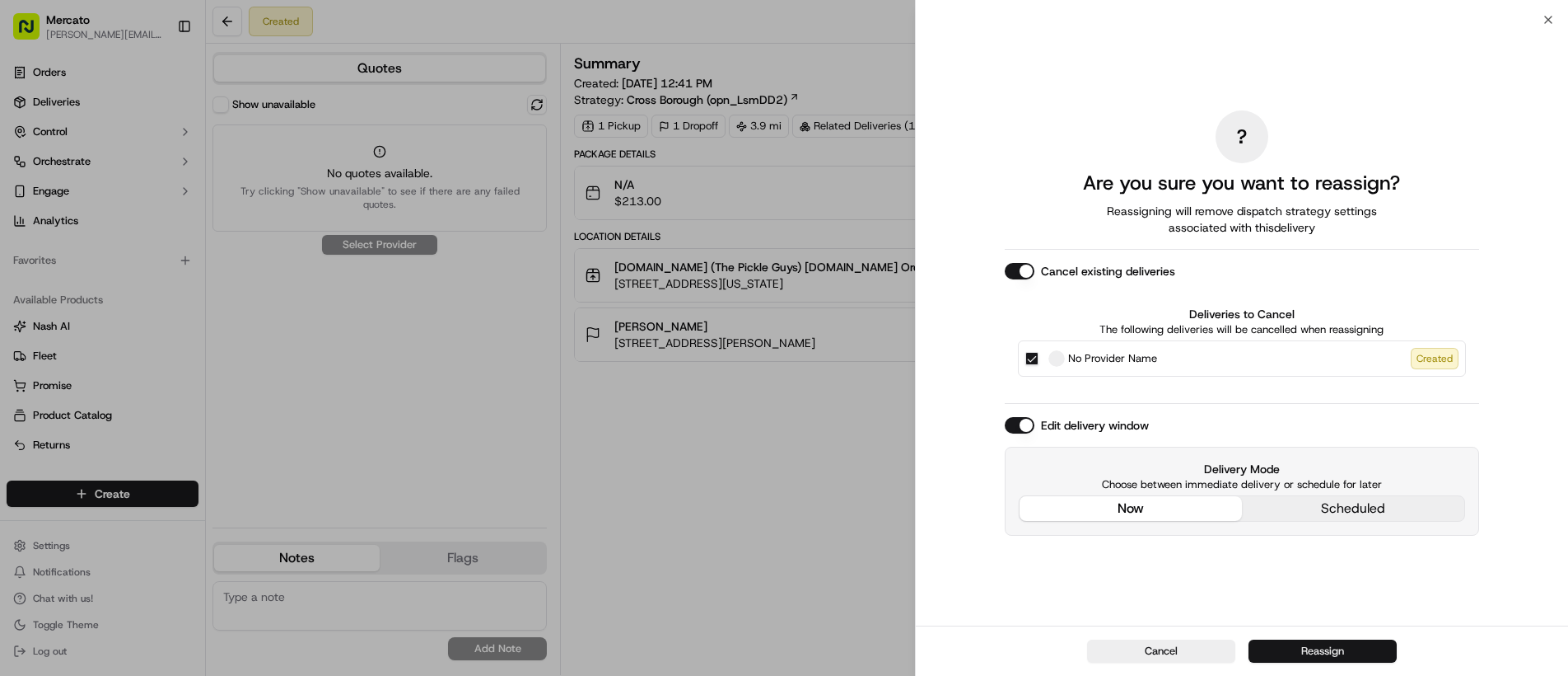
click at [1316, 652] on button "Reassign" at bounding box center [1322, 650] width 149 height 23
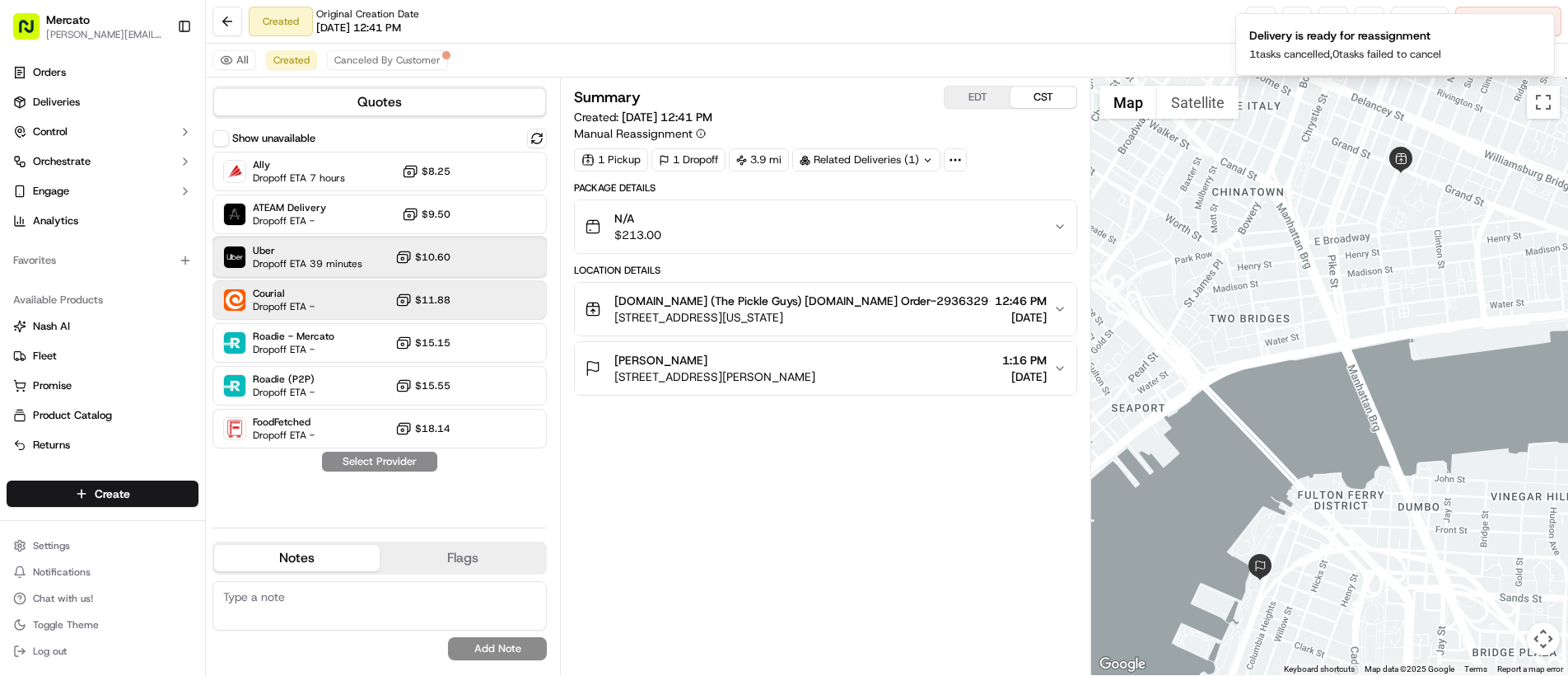
drag, startPoint x: 305, startPoint y: 247, endPoint x: 322, endPoint y: 295, distance: 50.9
click at [304, 247] on span "Uber" at bounding box center [307, 250] width 110 height 13
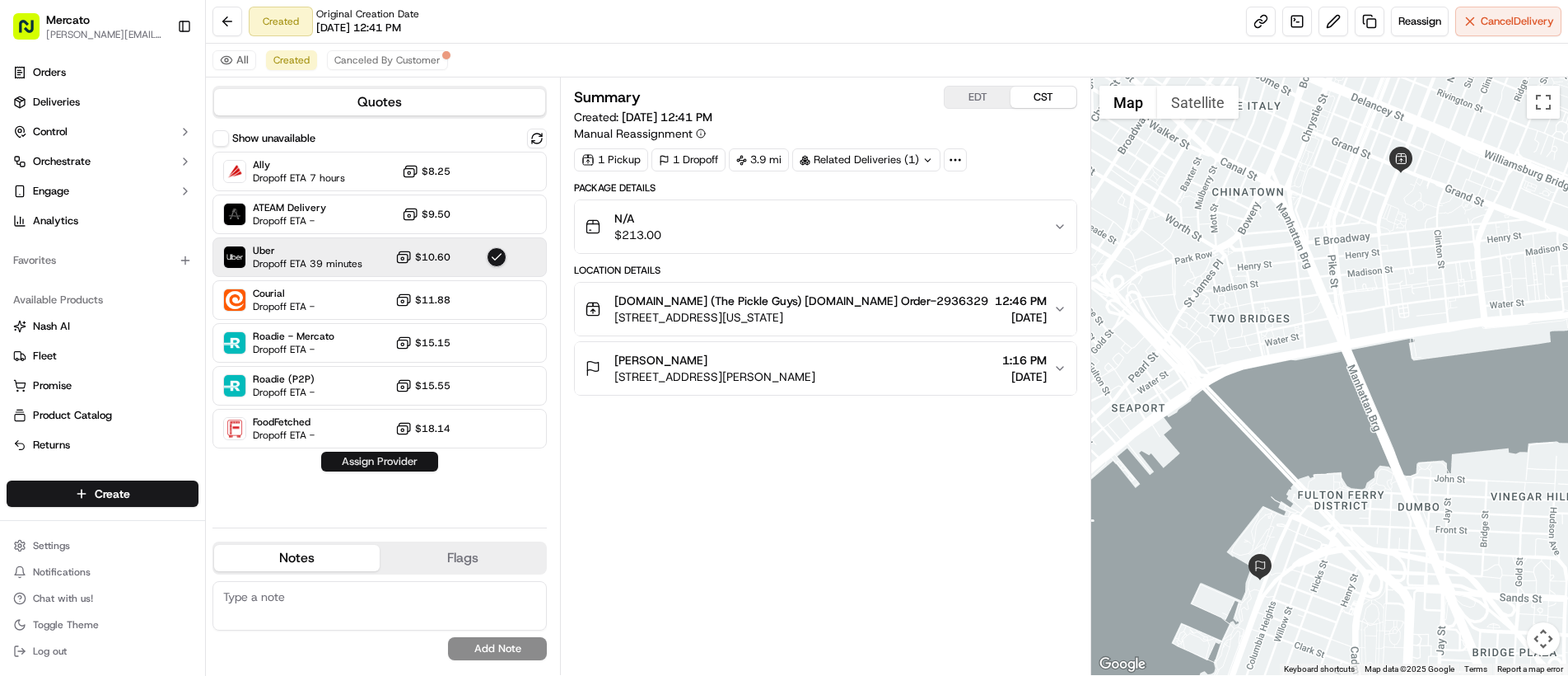
click at [388, 458] on button "Assign Provider" at bounding box center [379, 462] width 117 height 20
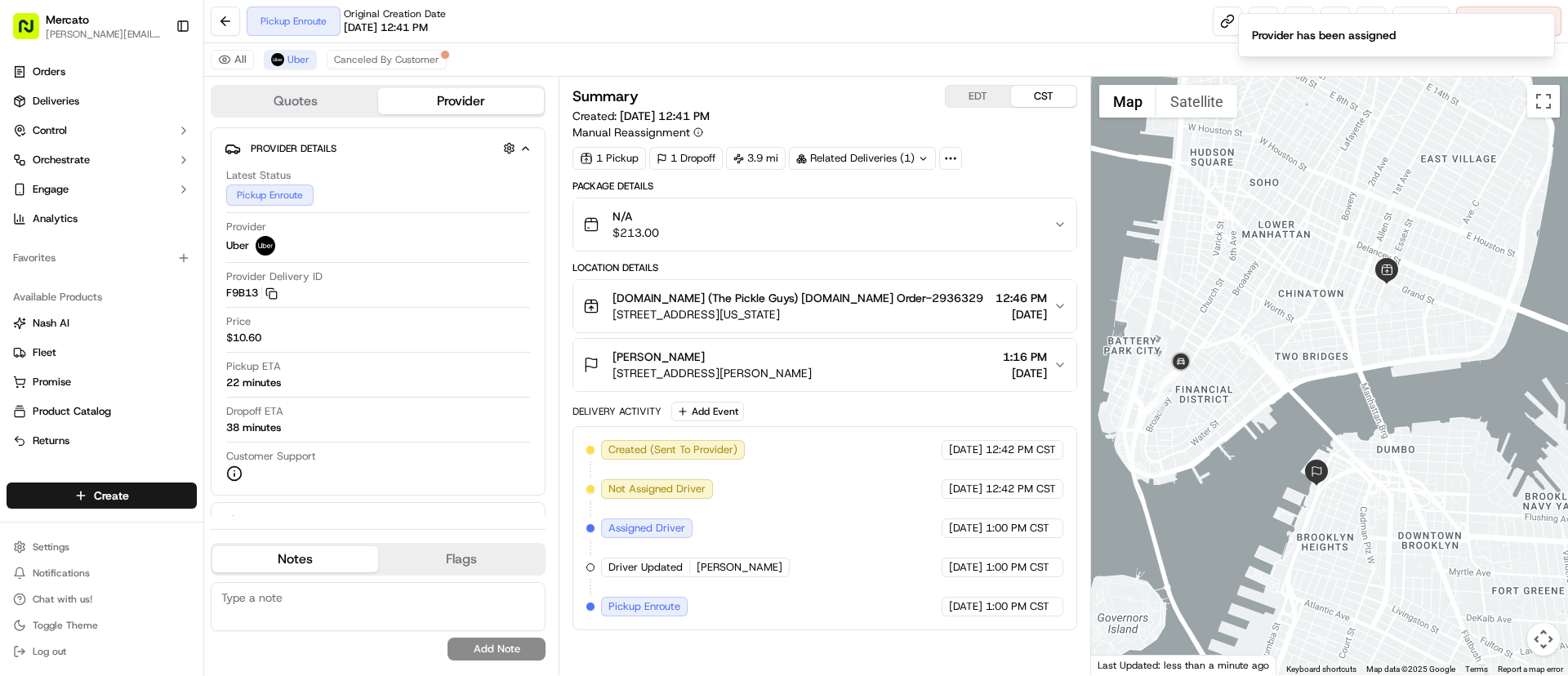
drag, startPoint x: 1216, startPoint y: 419, endPoint x: 1164, endPoint y: 342, distance: 92.9
click at [1275, 400] on div at bounding box center [1330, 375] width 477 height 598
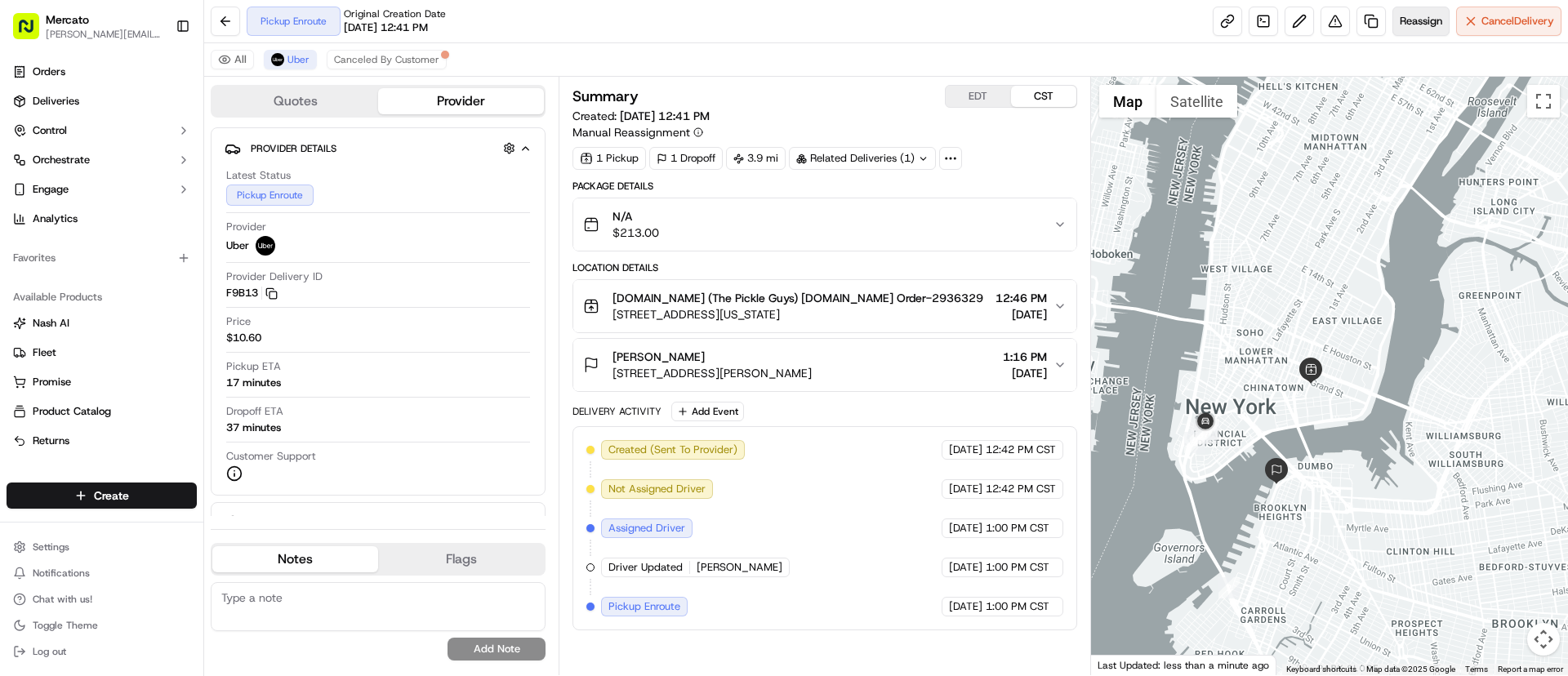
click at [1410, 27] on span "Reassign" at bounding box center [1421, 21] width 42 height 15
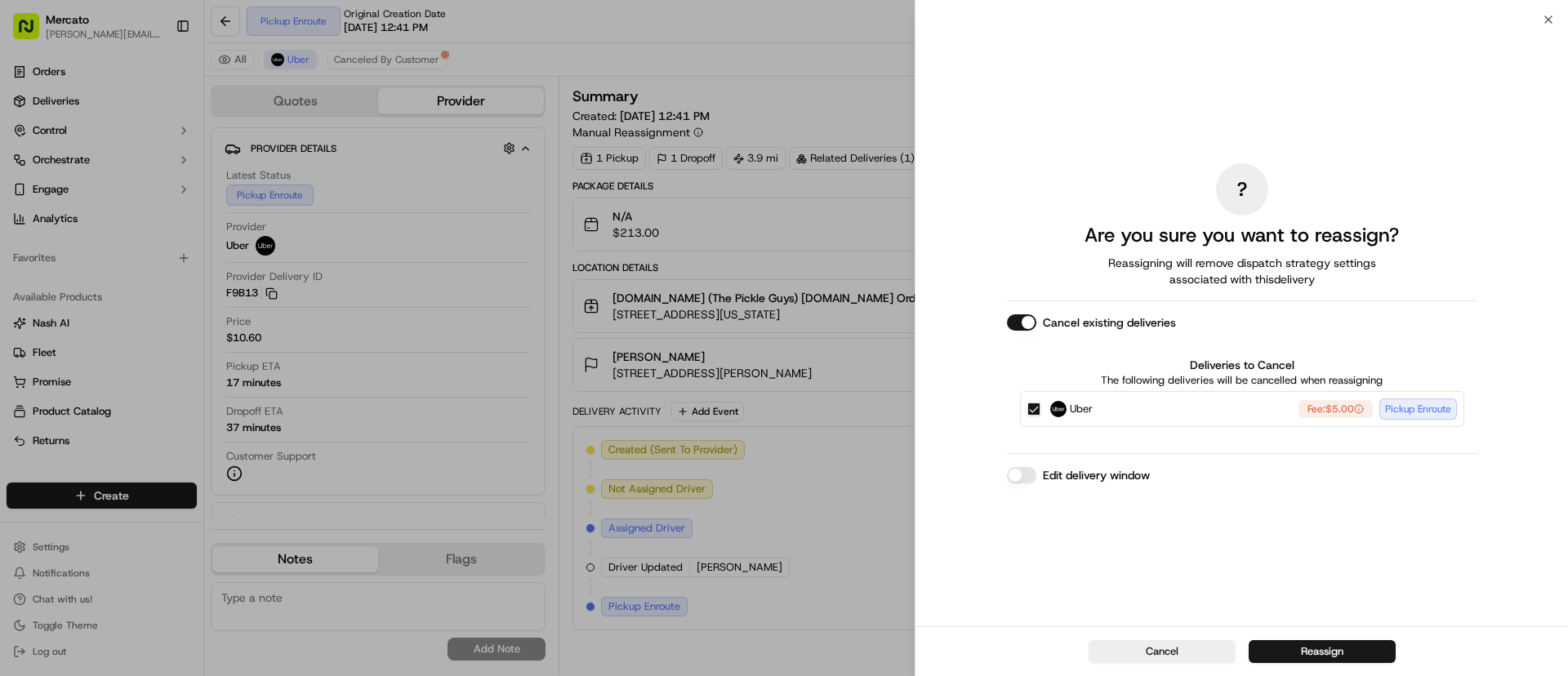
click at [1024, 475] on button "Edit delivery window" at bounding box center [1022, 476] width 29 height 17
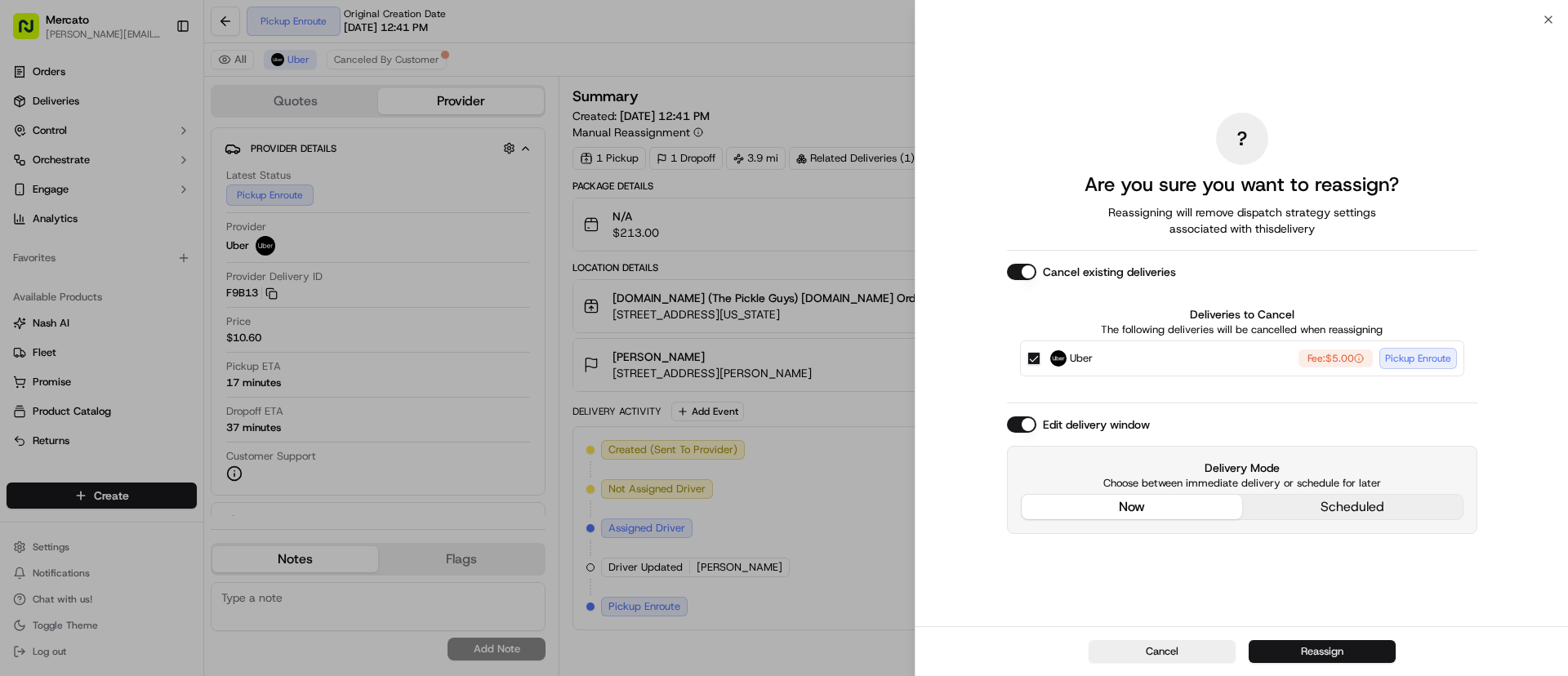
click at [1281, 649] on button "Reassign" at bounding box center [1322, 651] width 147 height 23
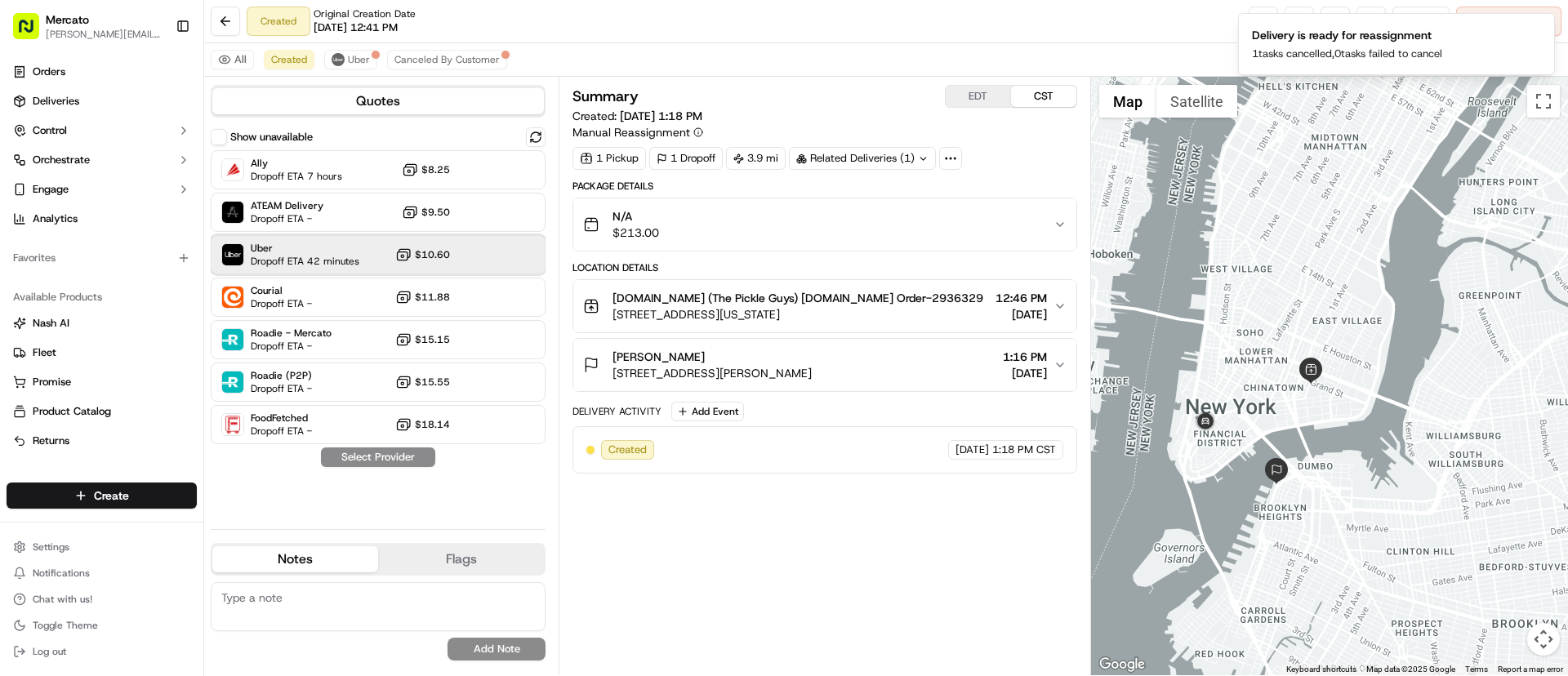
click at [331, 257] on span "Dropoff ETA 42 minutes" at bounding box center [305, 260] width 109 height 13
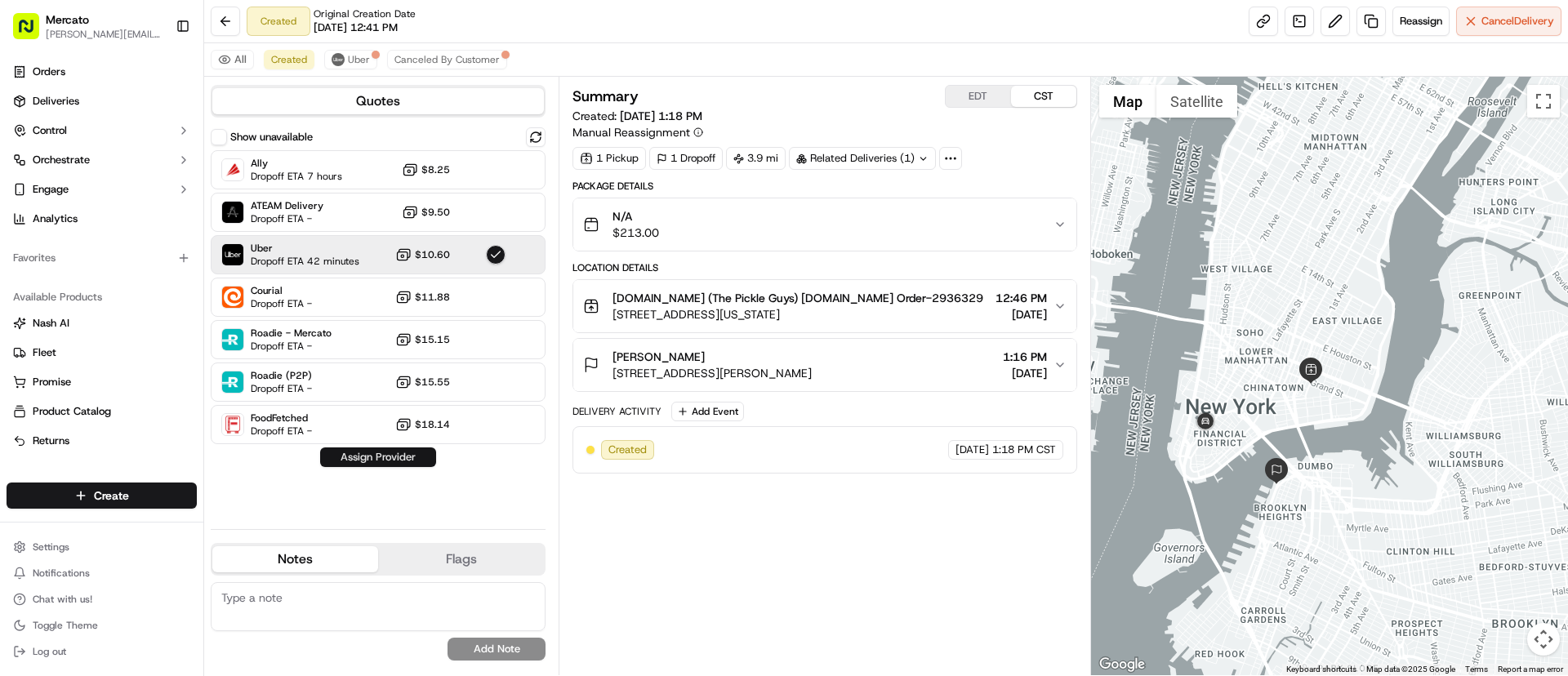
click at [382, 450] on button "Assign Provider" at bounding box center [378, 458] width 116 height 20
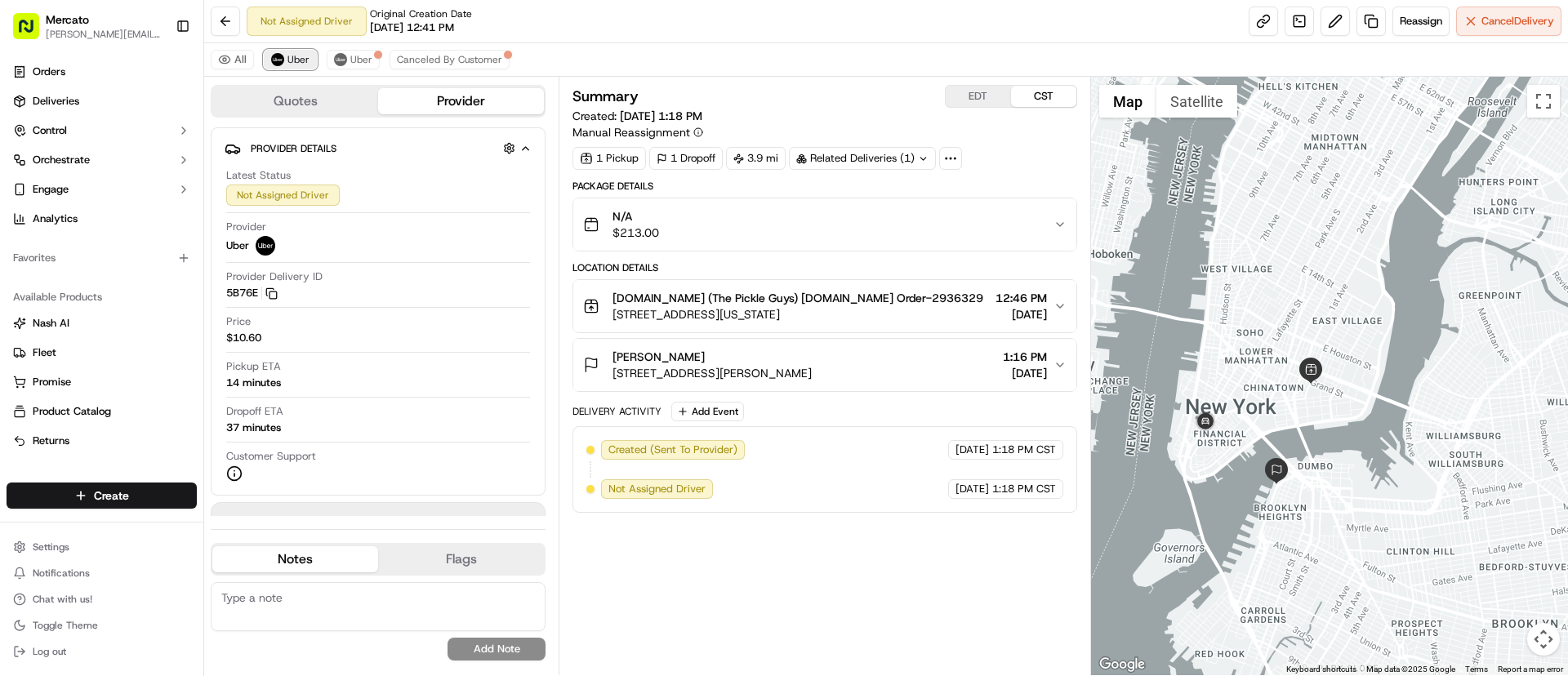
click at [293, 66] on button "Uber" at bounding box center [291, 60] width 53 height 20
click at [295, 55] on span "Uber" at bounding box center [299, 59] width 22 height 13
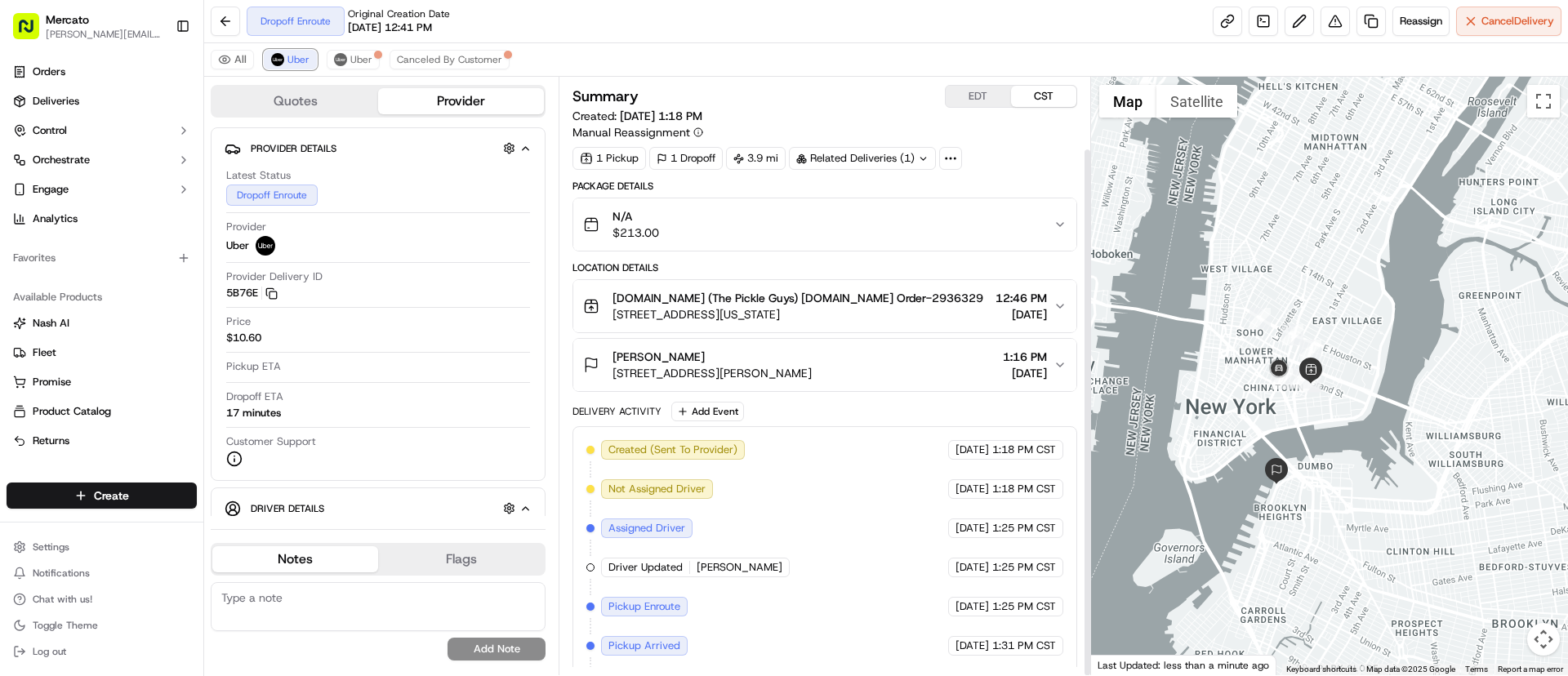
scroll to position [81, 0]
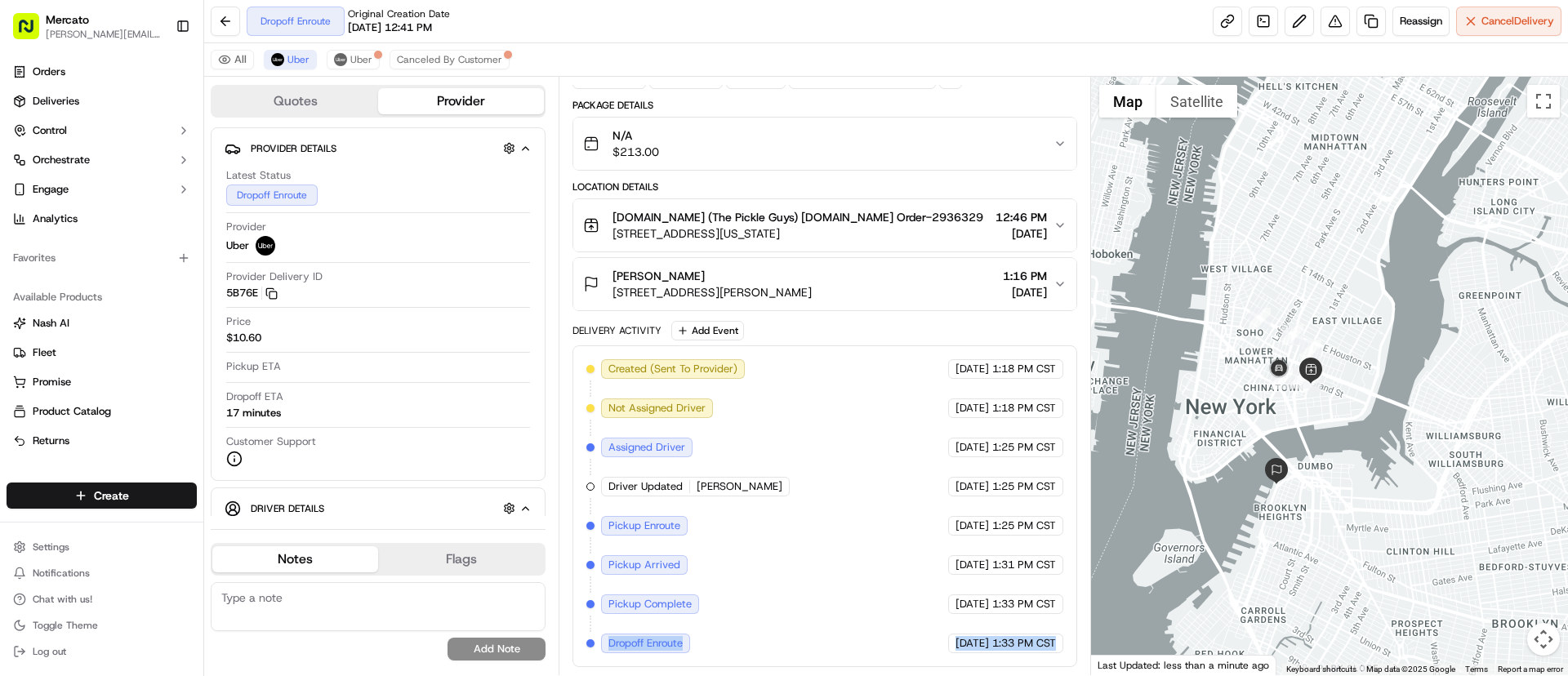
drag, startPoint x: 608, startPoint y: 642, endPoint x: 1043, endPoint y: 659, distance: 435.3
click at [1043, 659] on div "Created (Sent To Provider) Uber 09/22/2025 1:18 PM CST Not Assigned Driver Uber…" at bounding box center [824, 507] width 504 height 322
copy div "Dropoff Enroute Uber 09/22/2025 1:33 PM CST"
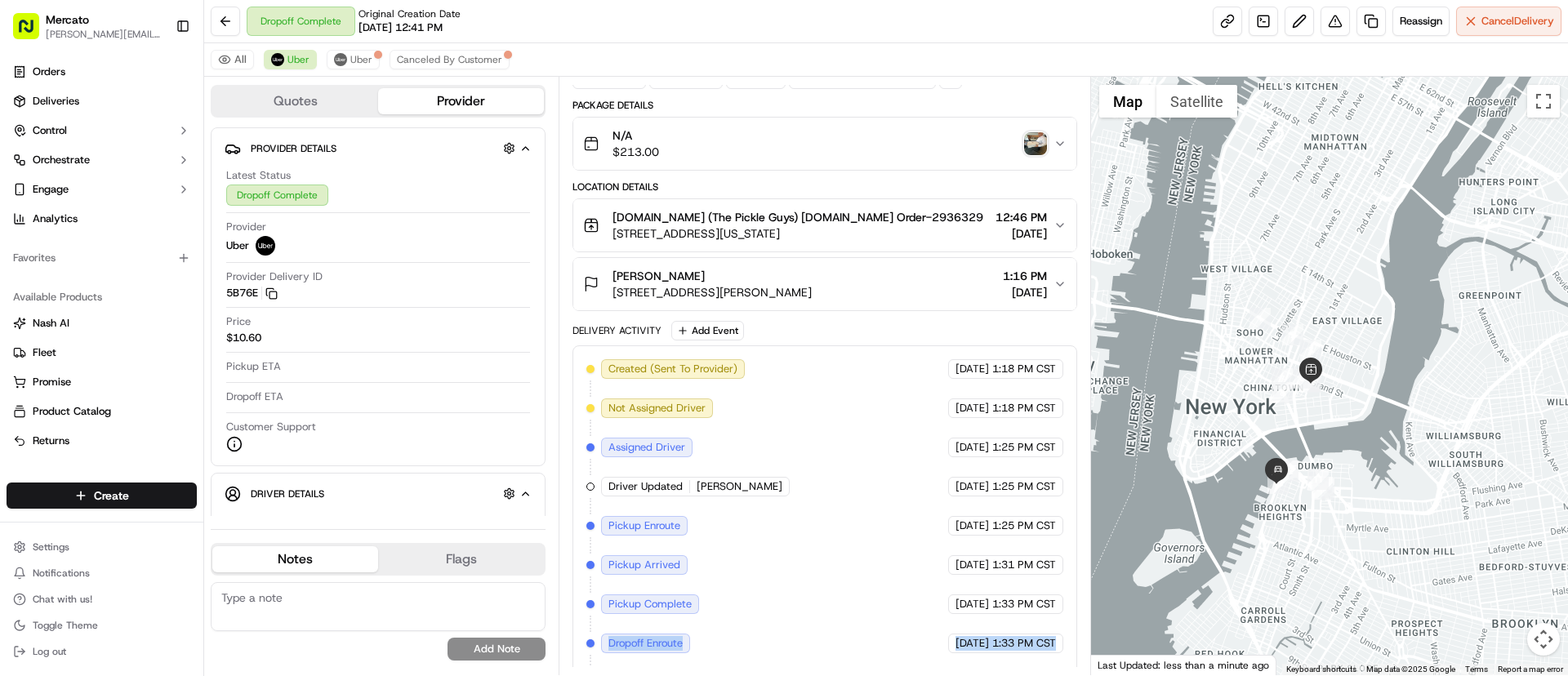
scroll to position [159, 0]
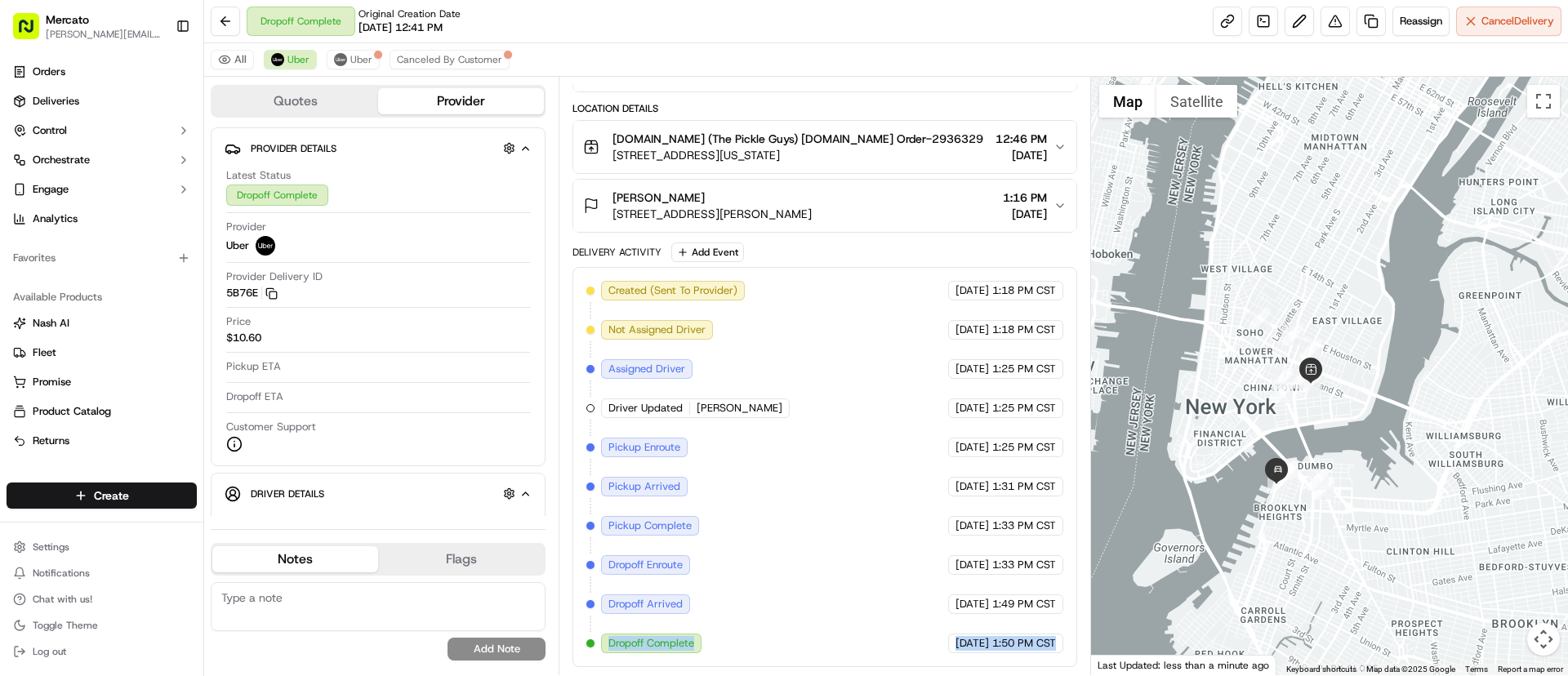
drag, startPoint x: 628, startPoint y: 648, endPoint x: 1059, endPoint y: 652, distance: 431.0
click at [1059, 652] on div "Created (Sent To Provider) Uber 09/22/2025 1:18 PM CST Not Assigned Driver Uber…" at bounding box center [824, 467] width 476 height 372
copy div "Dropoff Complete Uber 09/22/2025 1:50 PM CST"
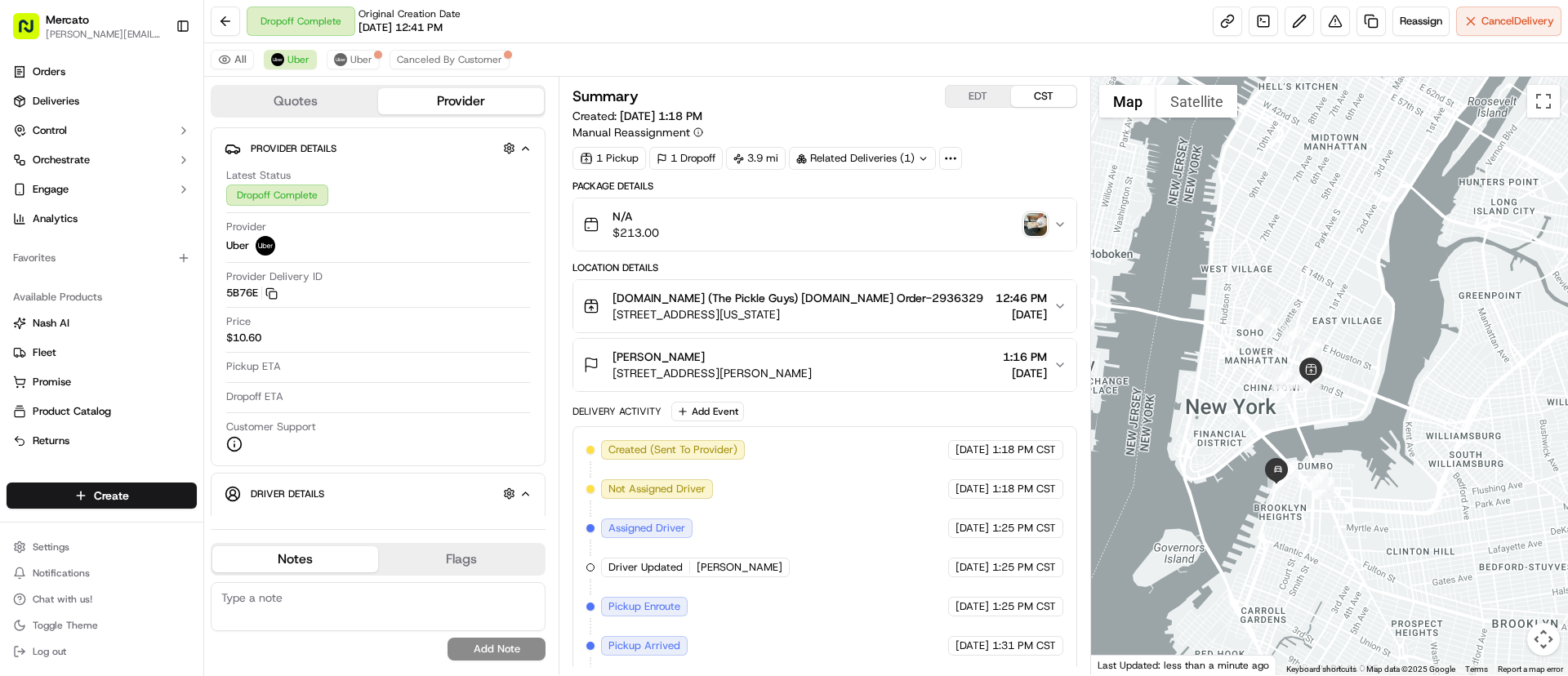
click at [1043, 229] on img "button" at bounding box center [1036, 224] width 23 height 23
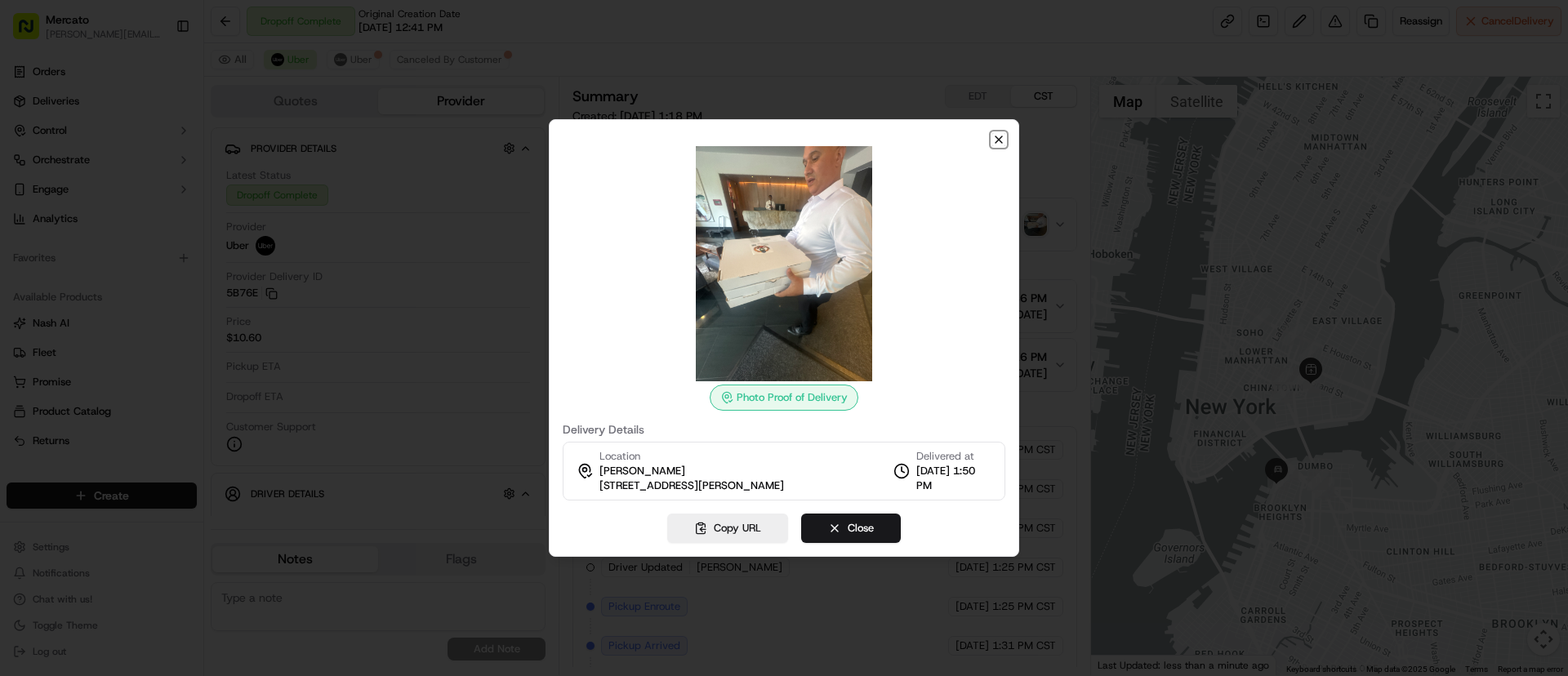
click at [996, 139] on icon "button" at bounding box center [998, 140] width 13 height 13
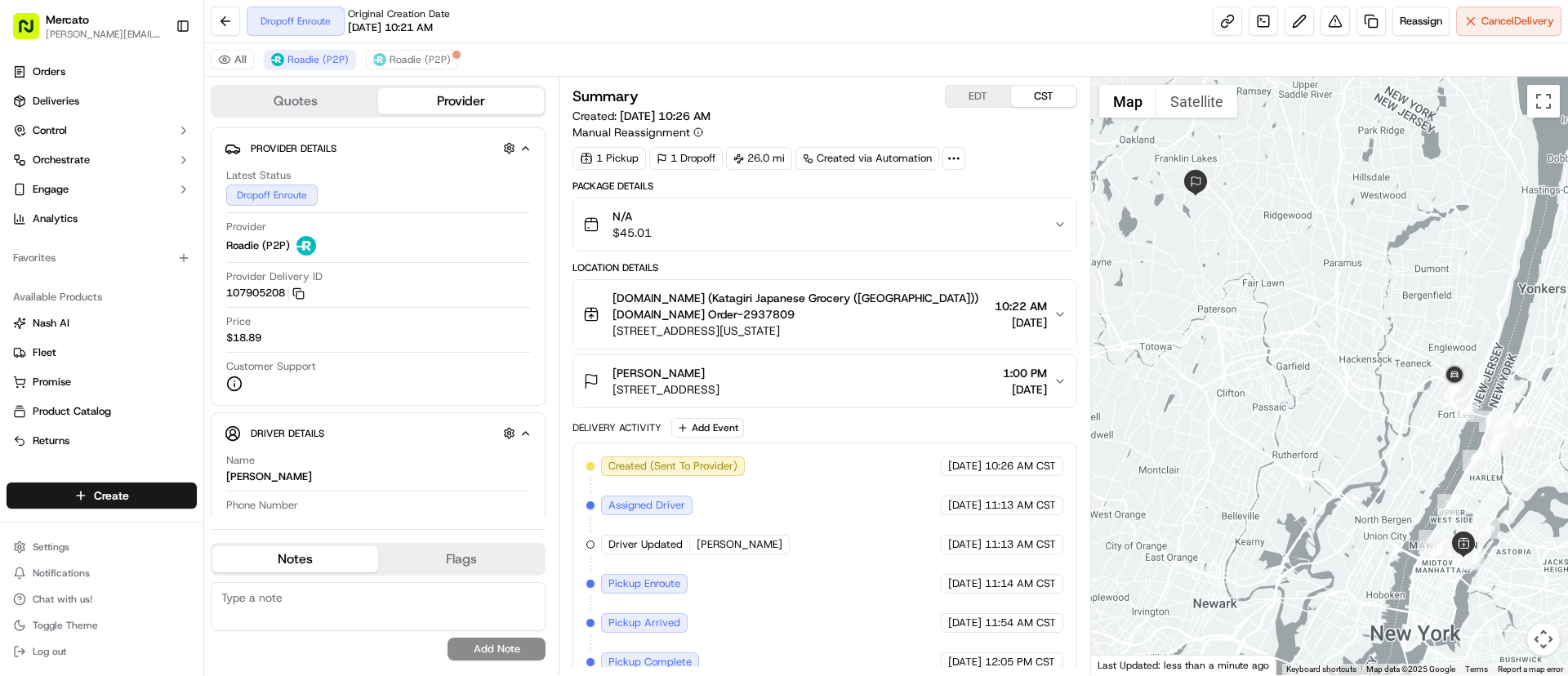
scroll to position [58, 0]
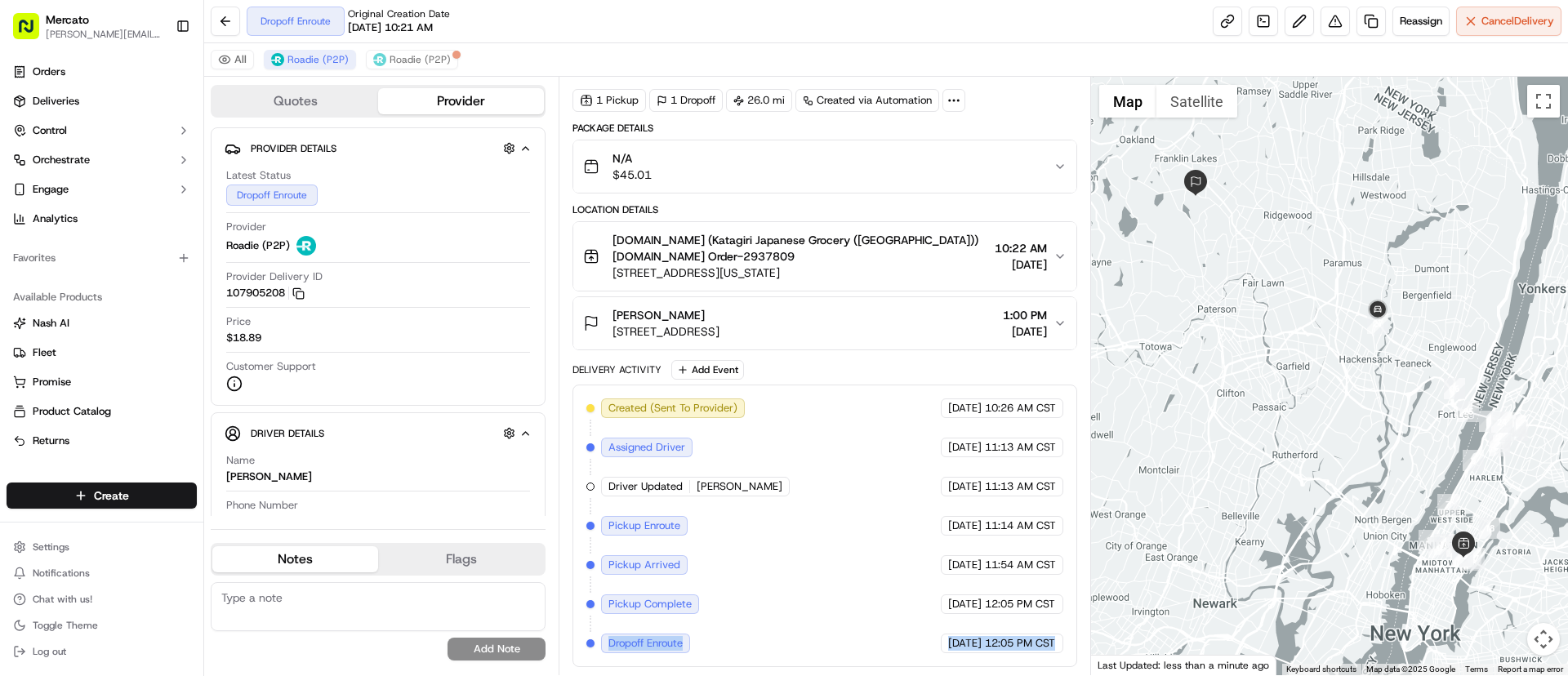
drag, startPoint x: 608, startPoint y: 646, endPoint x: 1044, endPoint y: 653, distance: 436.1
click at [1044, 653] on div "Created (Sent To Provider) Roadie (P2P) 09/22/2025 10:26 AM CST Assigned Driver…" at bounding box center [824, 527] width 504 height 283
copy div "Dropoff Enroute Roadie (P2P) 09/22/2025 12:05 PM CST"
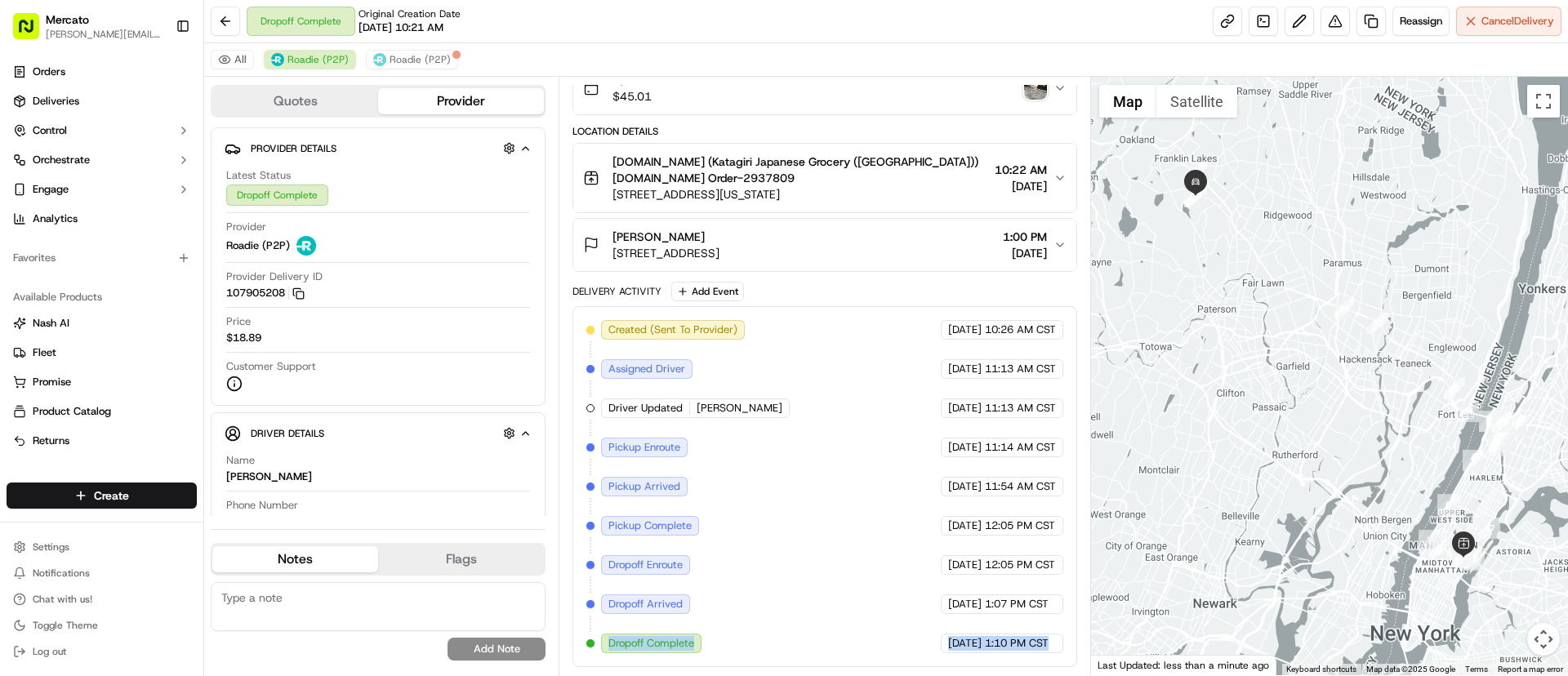
drag, startPoint x: 607, startPoint y: 641, endPoint x: 1039, endPoint y: 651, distance: 432.1
click at [1039, 651] on div "Created (Sent To Provider) Roadie (P2P) 09/22/2025 10:26 AM CST Assigned Driver…" at bounding box center [824, 486] width 476 height 333
copy div "Dropoff Complete Roadie (P2P) 09/22/2025 1:10 PM CST"
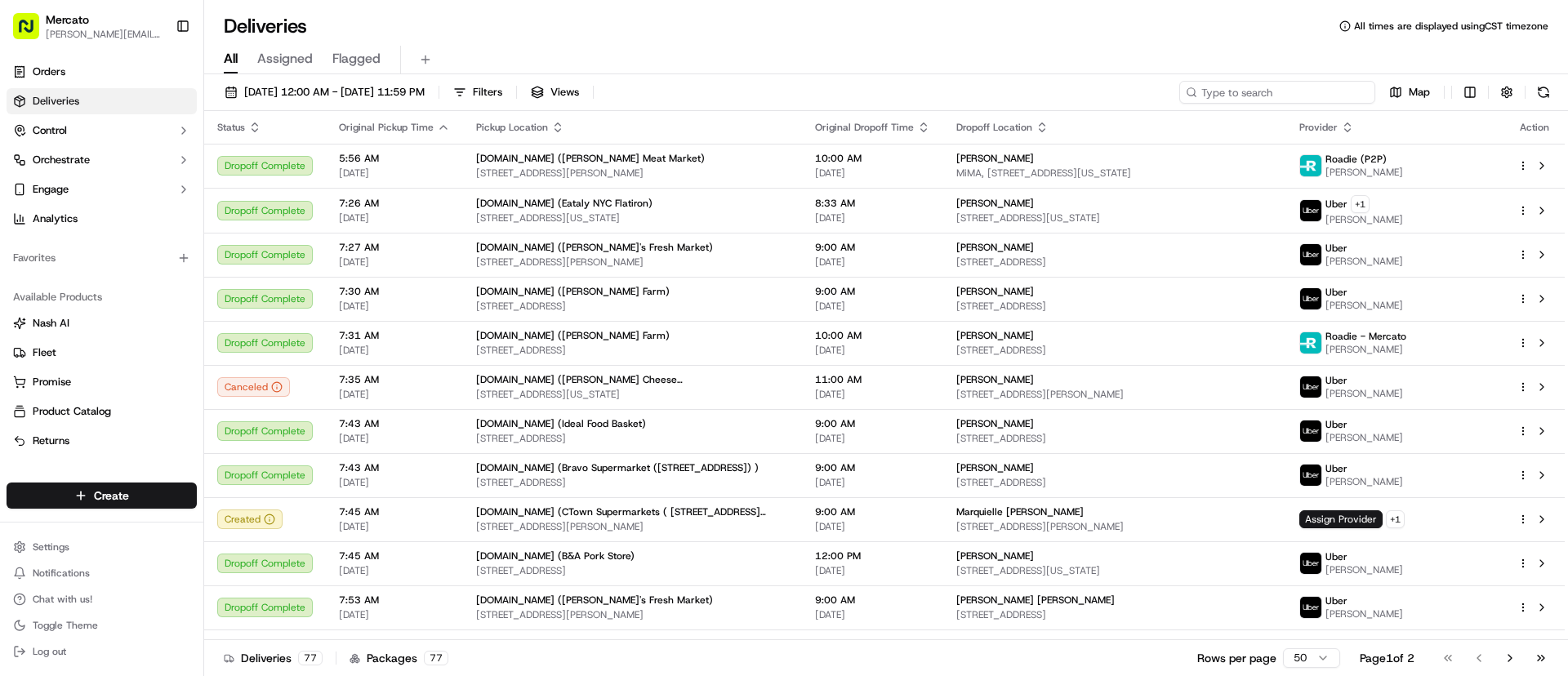
click at [1285, 88] on input at bounding box center [1278, 91] width 196 height 23
paste input "job_27FDmA6HzzmtJwu2XvsxJ8"
type input "job_27FDmA6HzzmtJwu2XvsxJ8"
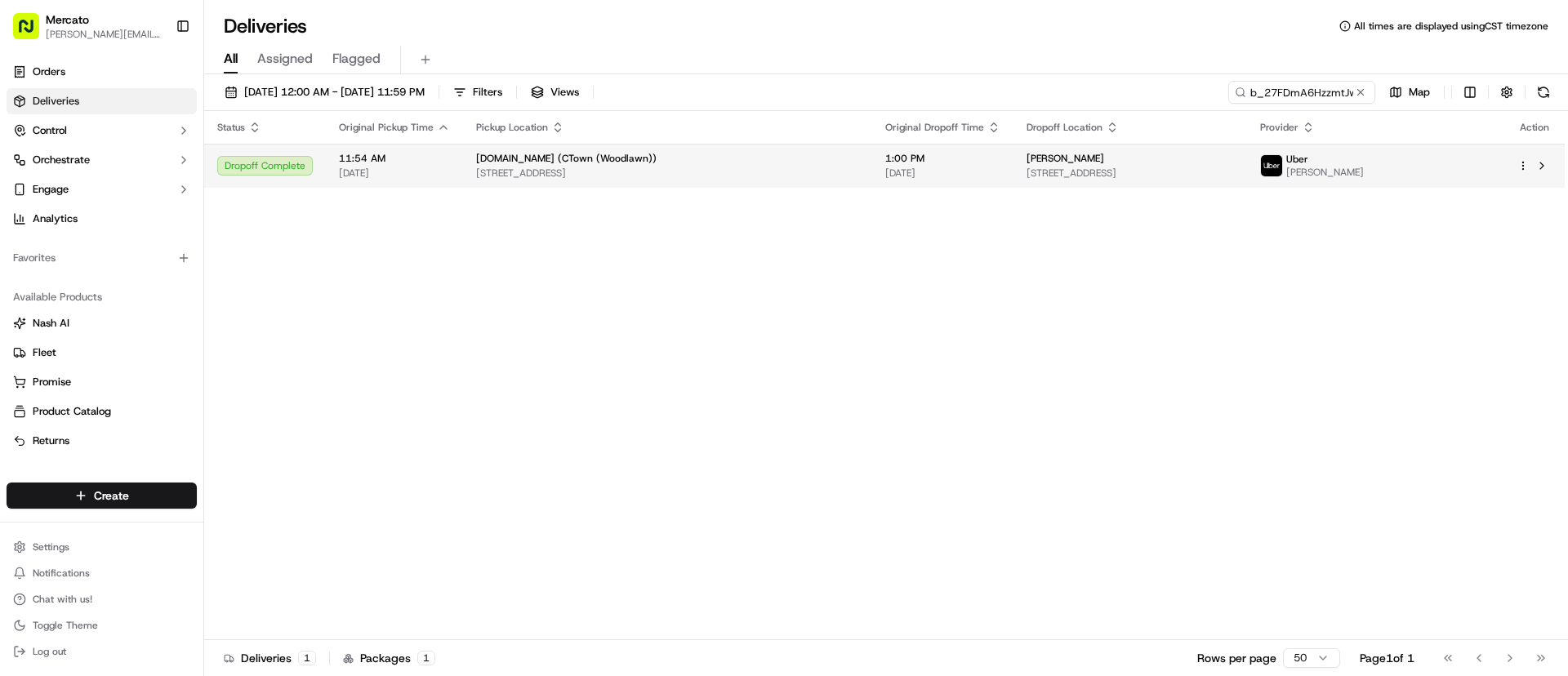
click at [1081, 172] on span "[STREET_ADDRESS]" at bounding box center [1131, 173] width 208 height 13
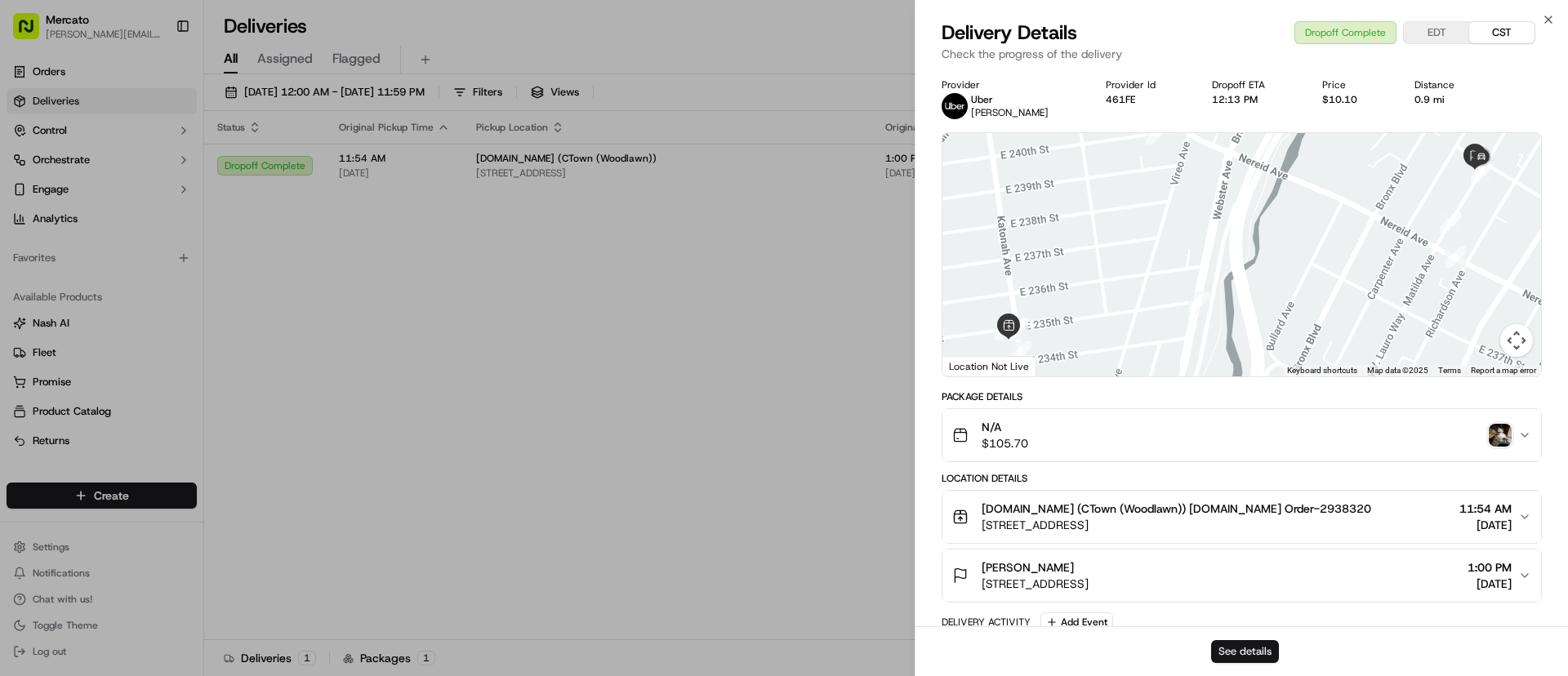
click at [1238, 651] on button "See details" at bounding box center [1245, 651] width 68 height 23
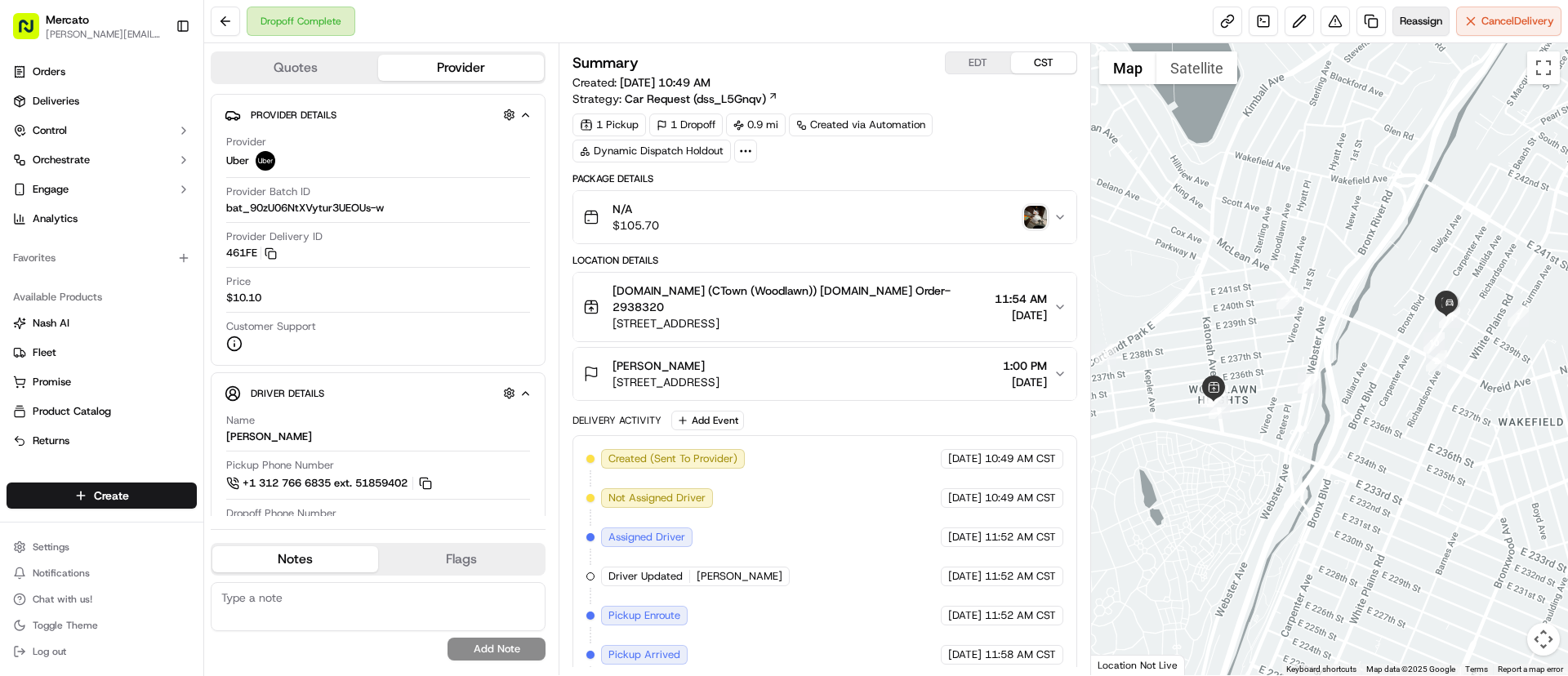
click at [1427, 27] on span "Reassign" at bounding box center [1421, 21] width 42 height 15
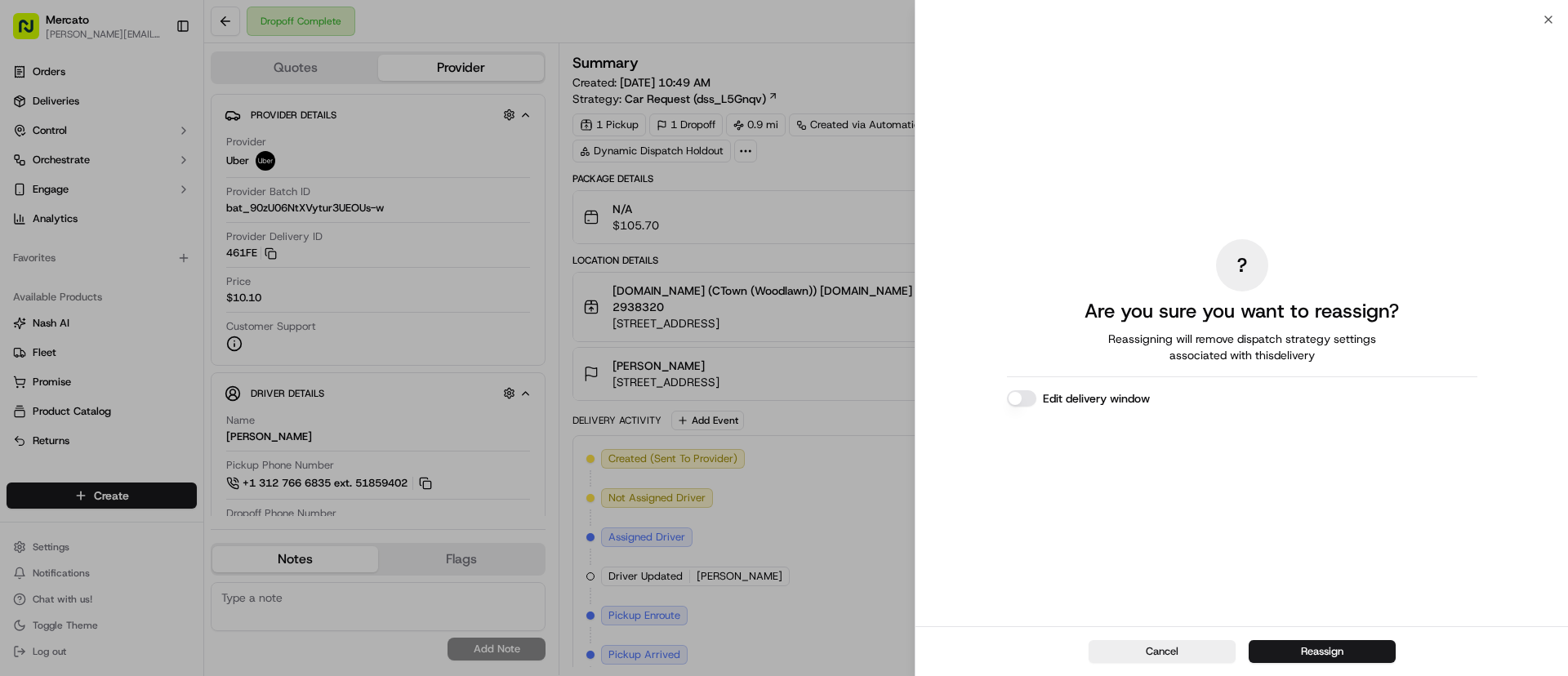
click at [1017, 393] on button "Edit delivery window" at bounding box center [1022, 398] width 29 height 17
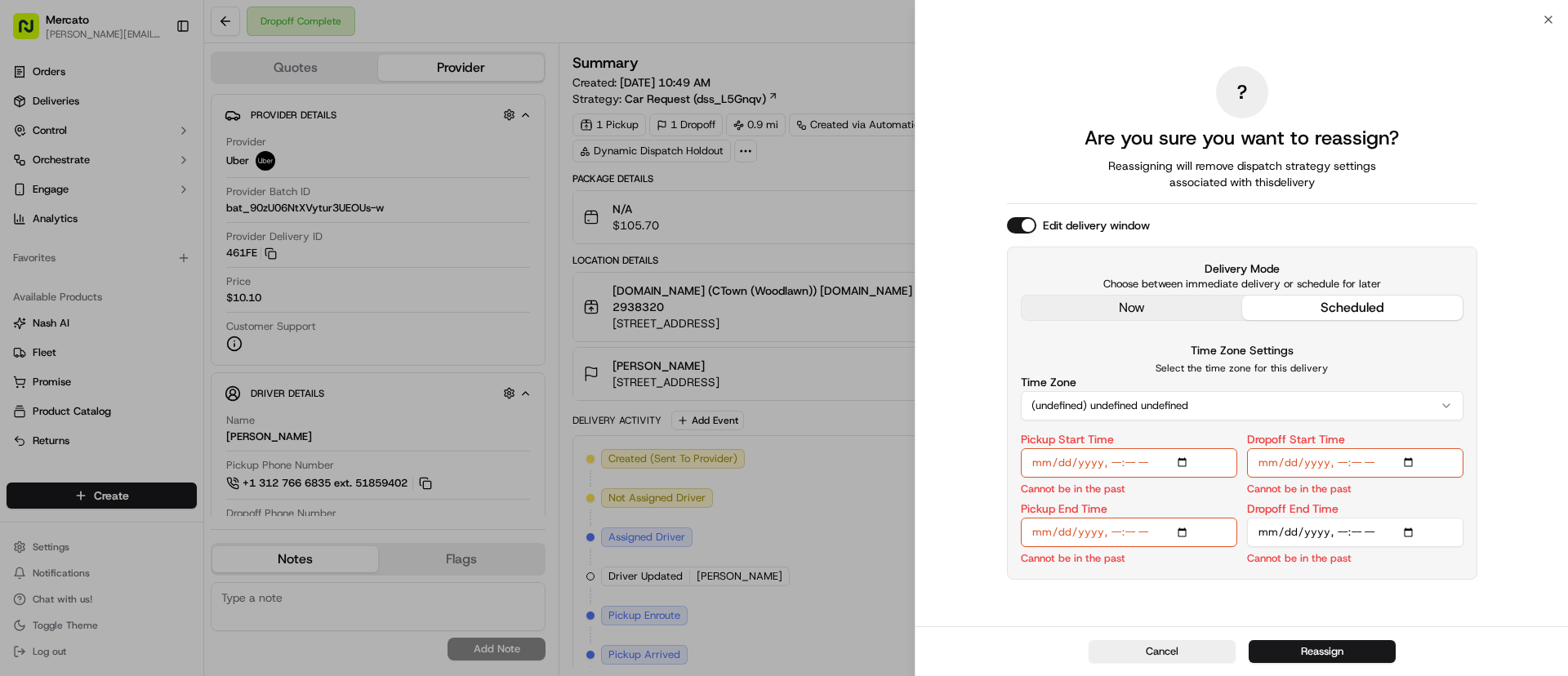
click at [1063, 303] on div "? Are you sure you want to reassign? Reassigning will remove dispatch strategy …" at bounding box center [1242, 322] width 471 height 600
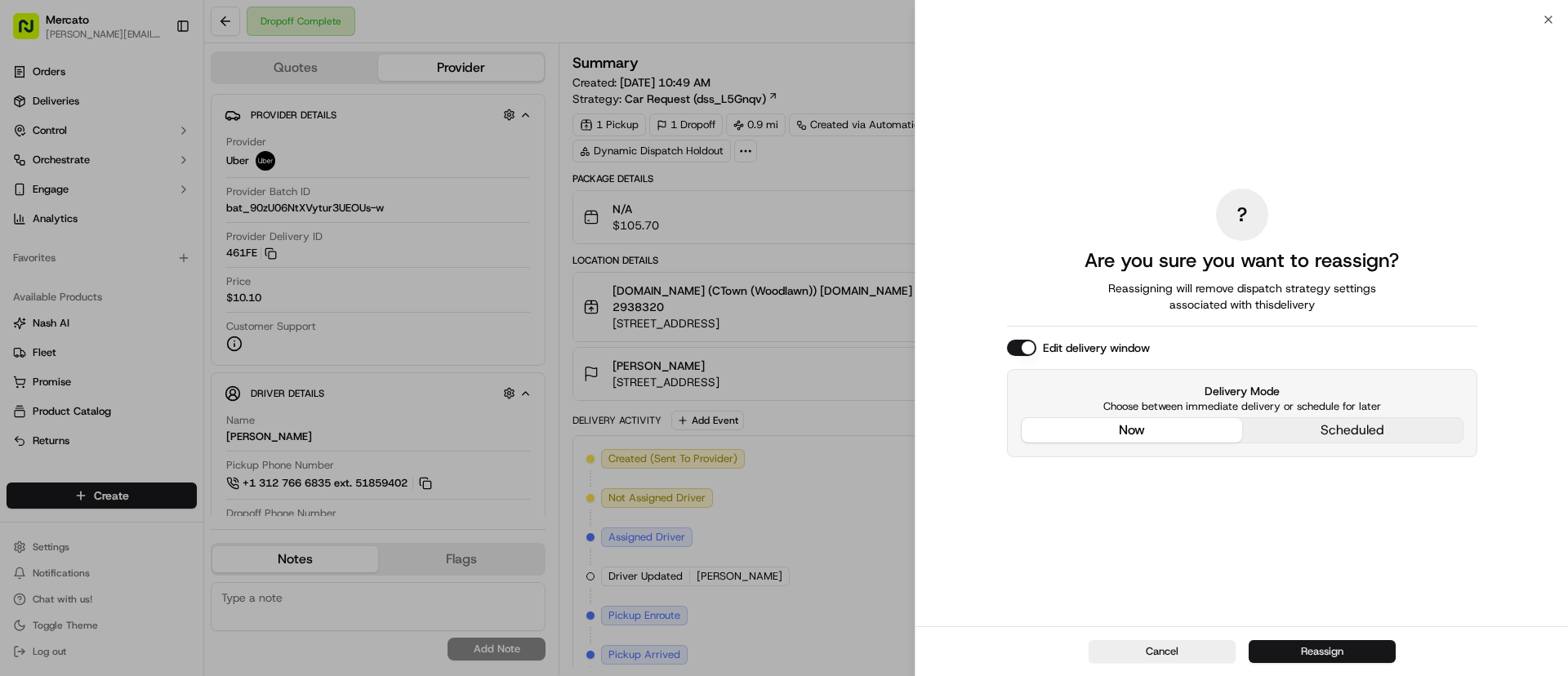
click at [1267, 651] on button "Reassign" at bounding box center [1322, 651] width 147 height 23
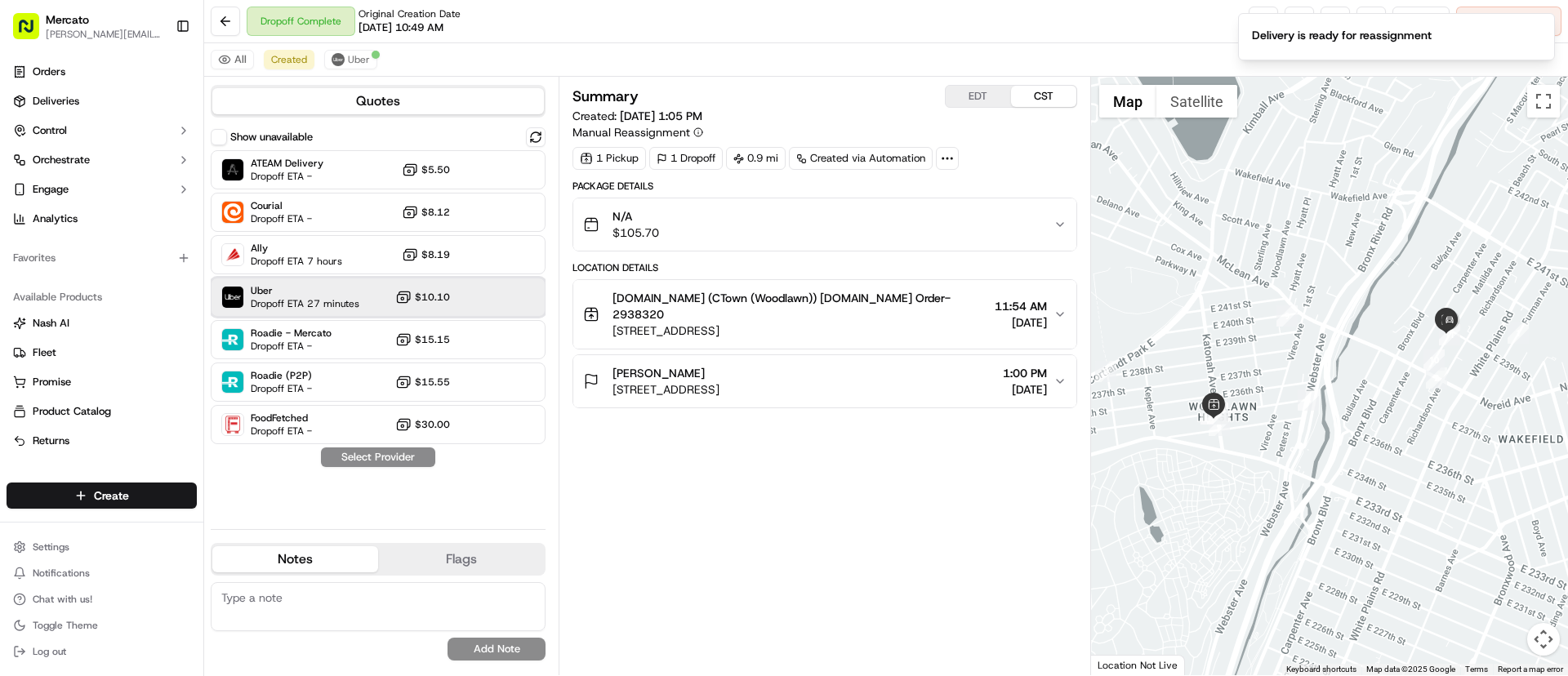
click at [346, 300] on span "Dropoff ETA 27 minutes" at bounding box center [305, 304] width 109 height 13
click at [367, 456] on button "Assign Provider" at bounding box center [378, 458] width 116 height 20
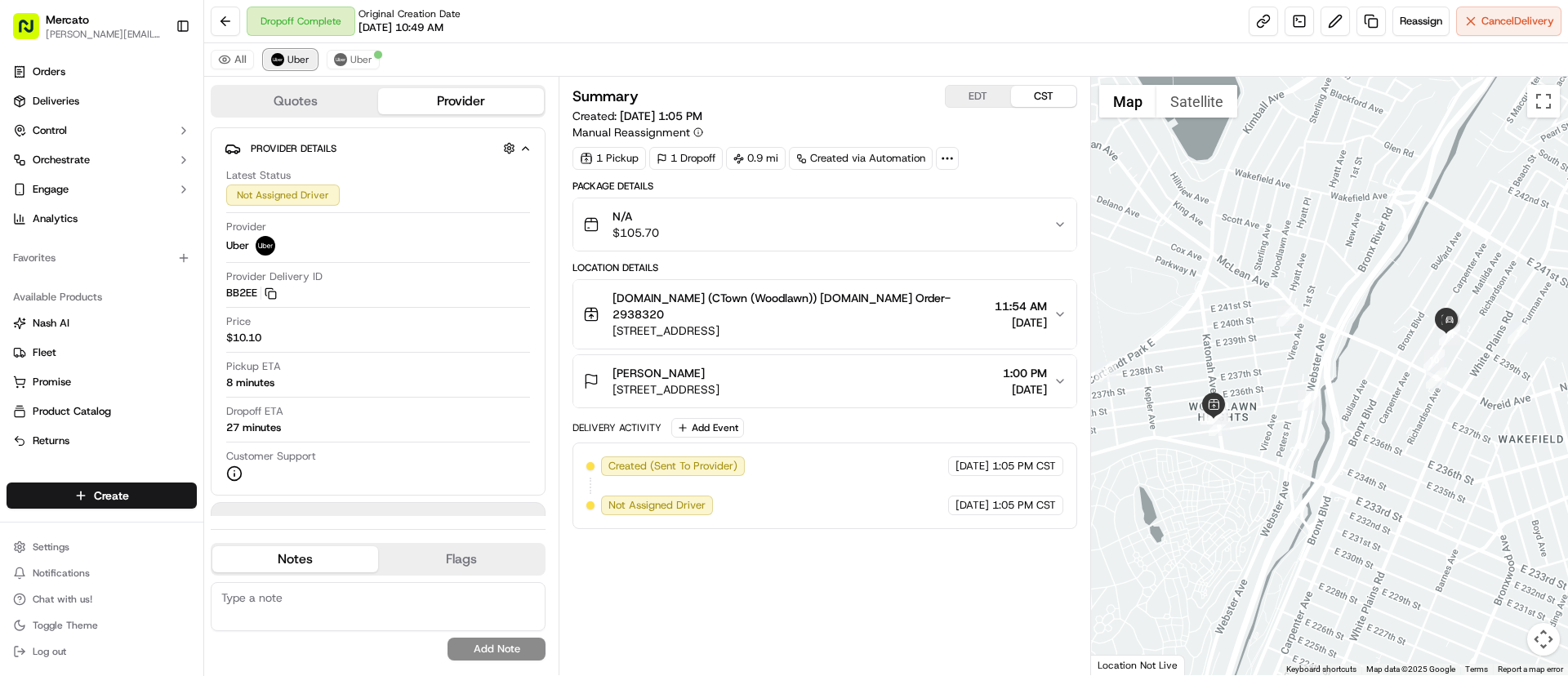
click at [295, 67] on button "Uber" at bounding box center [291, 60] width 53 height 20
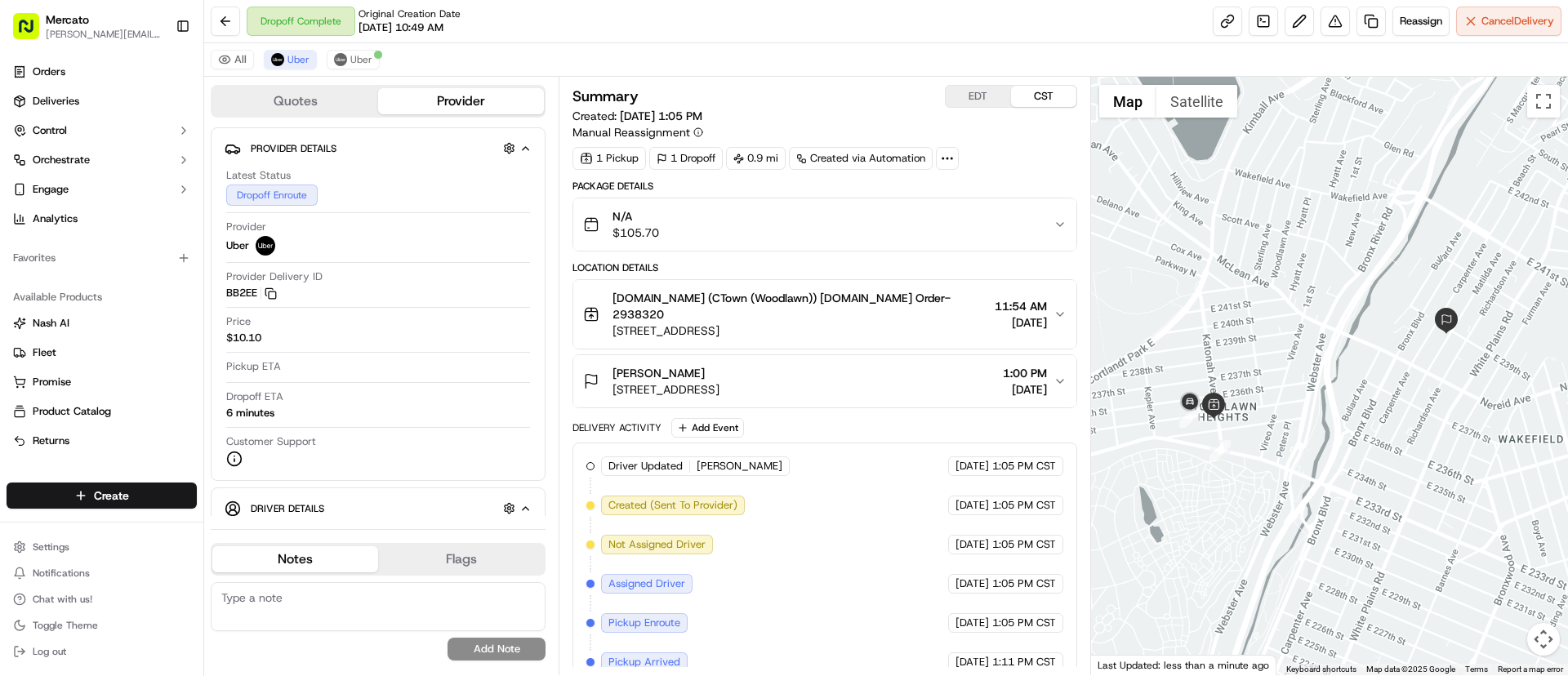
scroll to position [81, 0]
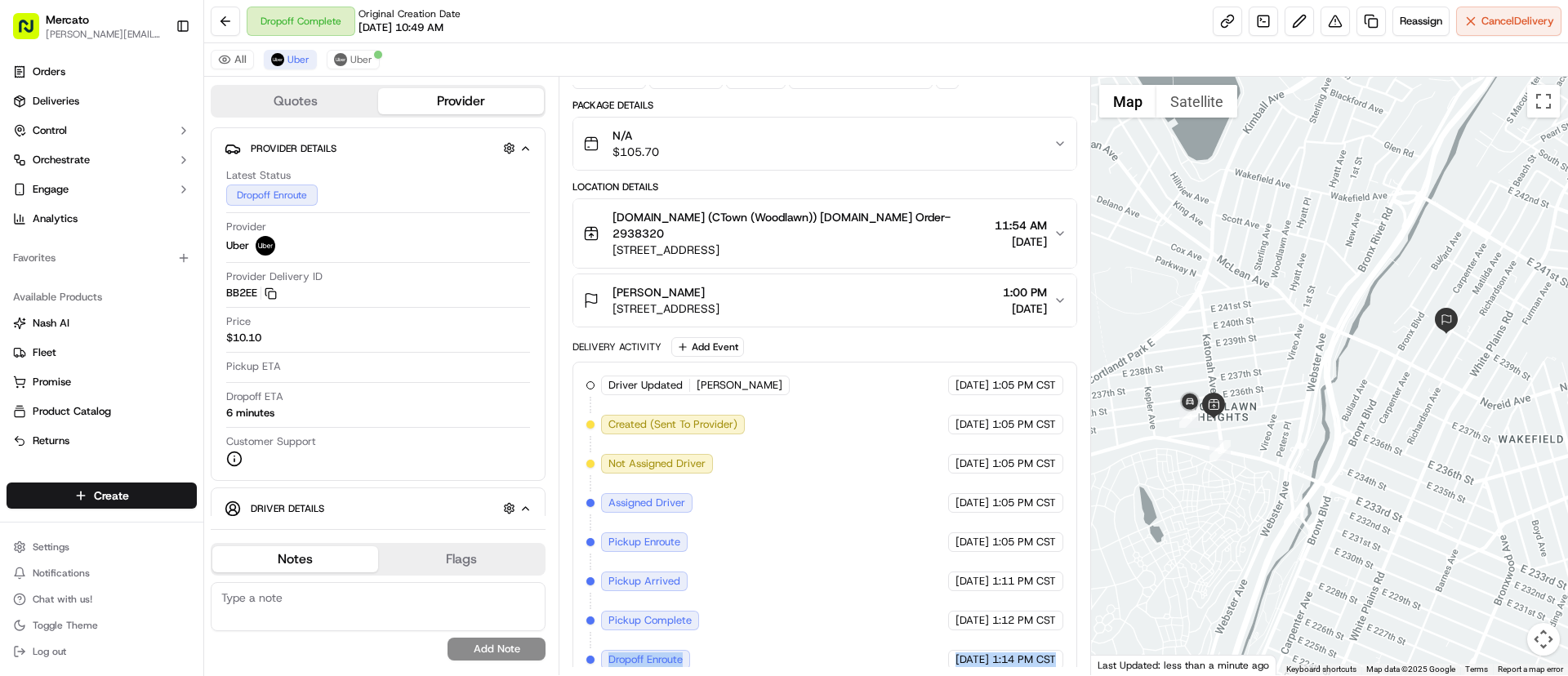
drag, startPoint x: 603, startPoint y: 641, endPoint x: 1054, endPoint y: 655, distance: 451.2
click at [1054, 656] on div "Driver Updated MIGUEL B. Uber 09/22/2025 1:05 PM CST Created (Sent To Provider)…" at bounding box center [824, 523] width 504 height 322
copy div "Dropoff Enroute Uber 09/22/2025 1:14 PM CST"
click at [1214, 506] on div at bounding box center [1330, 375] width 477 height 598
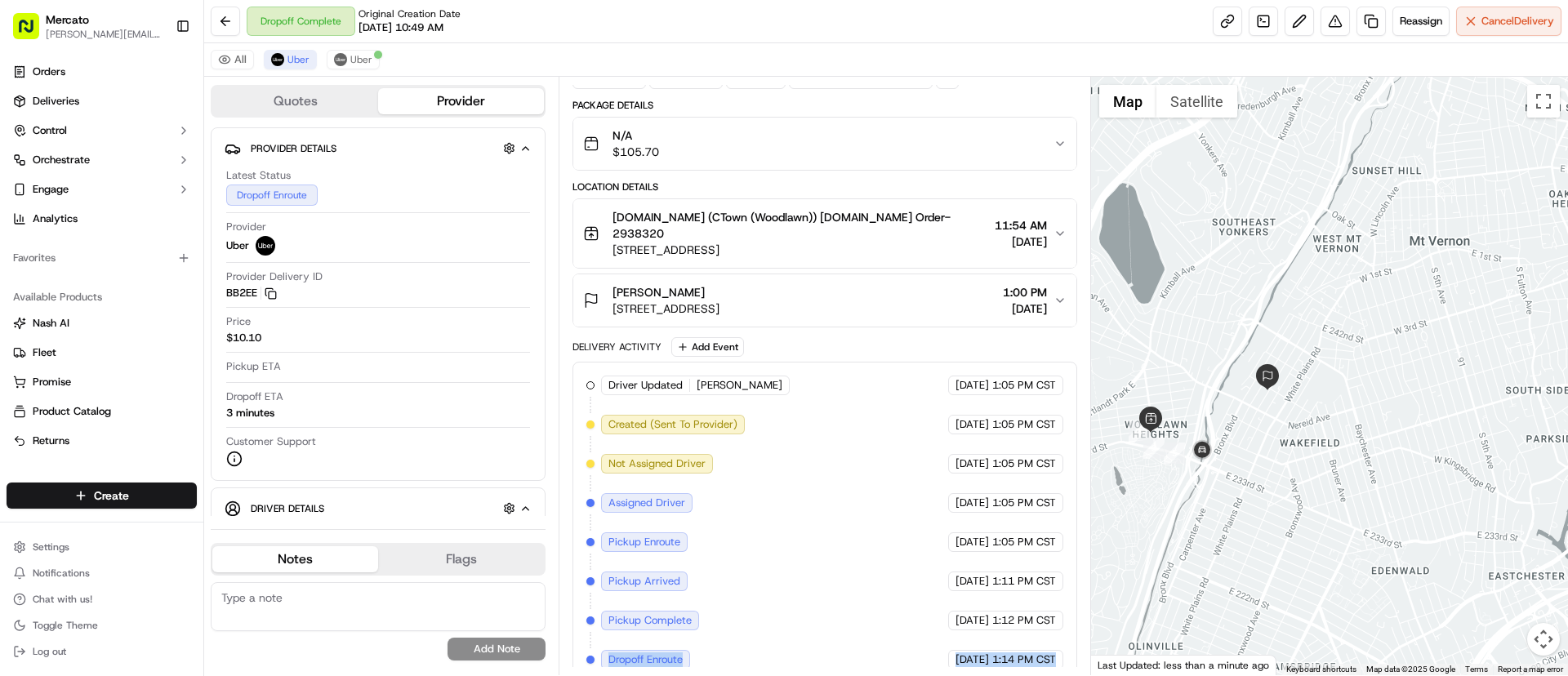
drag, startPoint x: 1363, startPoint y: 565, endPoint x: 1297, endPoint y: 534, distance: 72.9
click at [1298, 534] on div at bounding box center [1330, 375] width 477 height 598
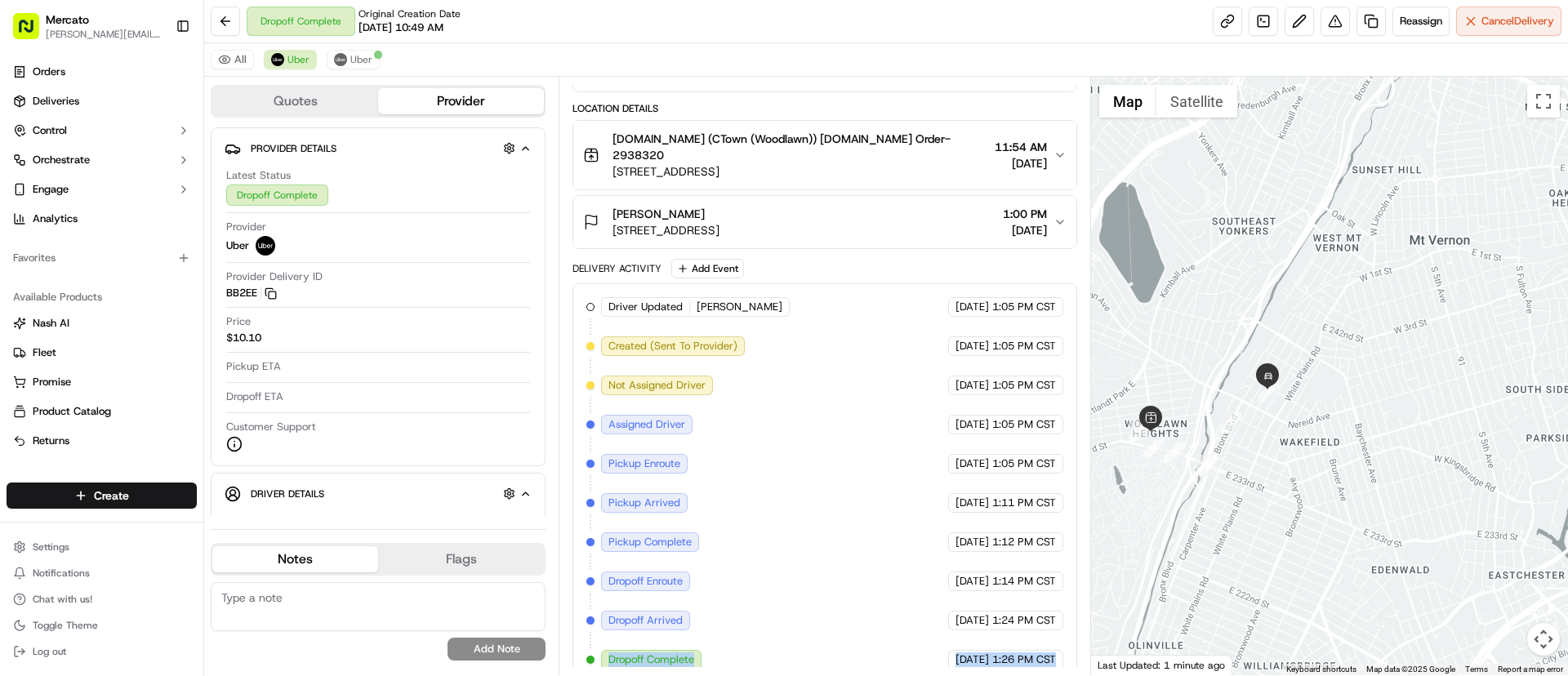
drag, startPoint x: 608, startPoint y: 646, endPoint x: 1033, endPoint y: 651, distance: 425.0
click at [1033, 651] on div "Driver Updated MIGUEL B. Uber 09/22/2025 1:05 PM CST Created (Sent To Provider)…" at bounding box center [824, 483] width 476 height 372
copy div "Dropoff Complete Uber 09/22/2025 1:26 PM CST"
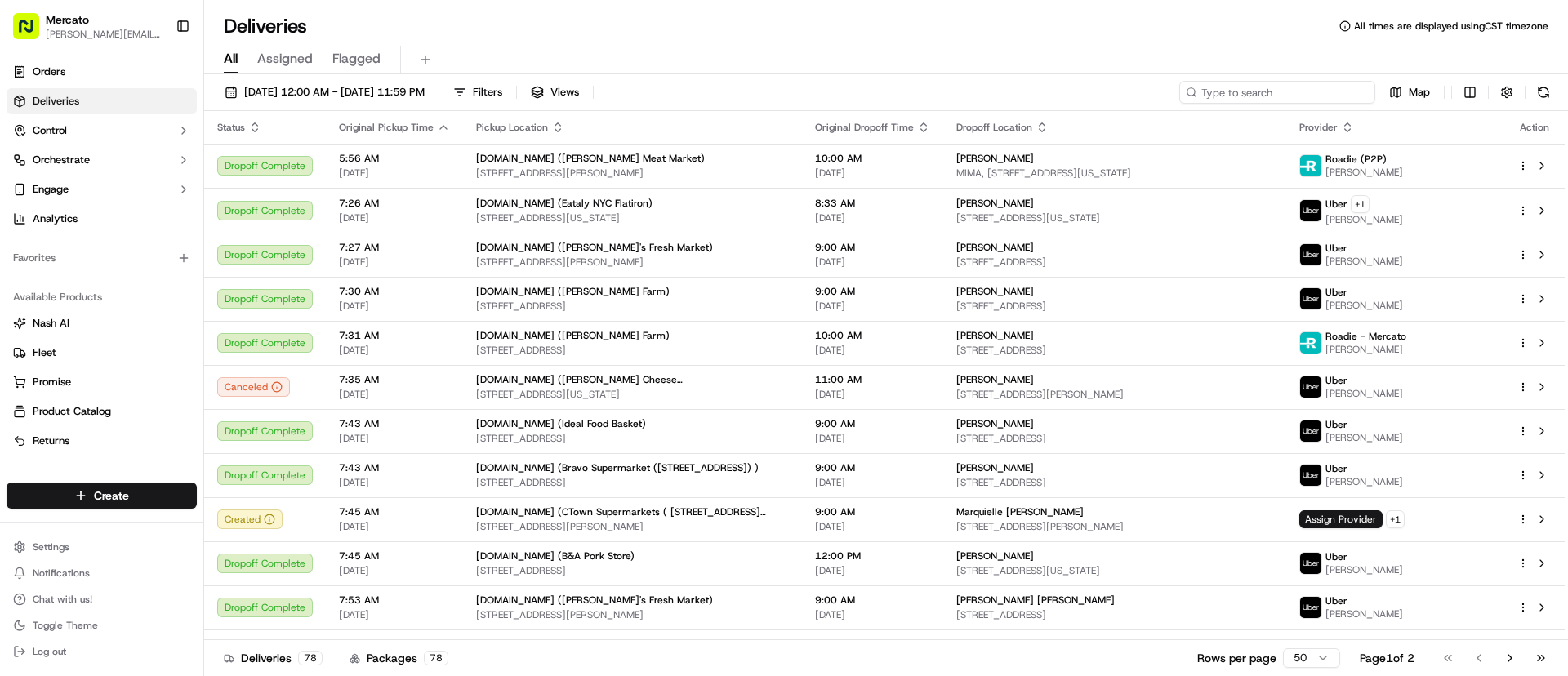
click at [1310, 86] on input at bounding box center [1278, 91] width 196 height 23
paste input "job_R5n7oDvyvYCy2PDkUuR8Nf"
type input "job_R5n7oDvyvYCy2PDkUuR8Nf"
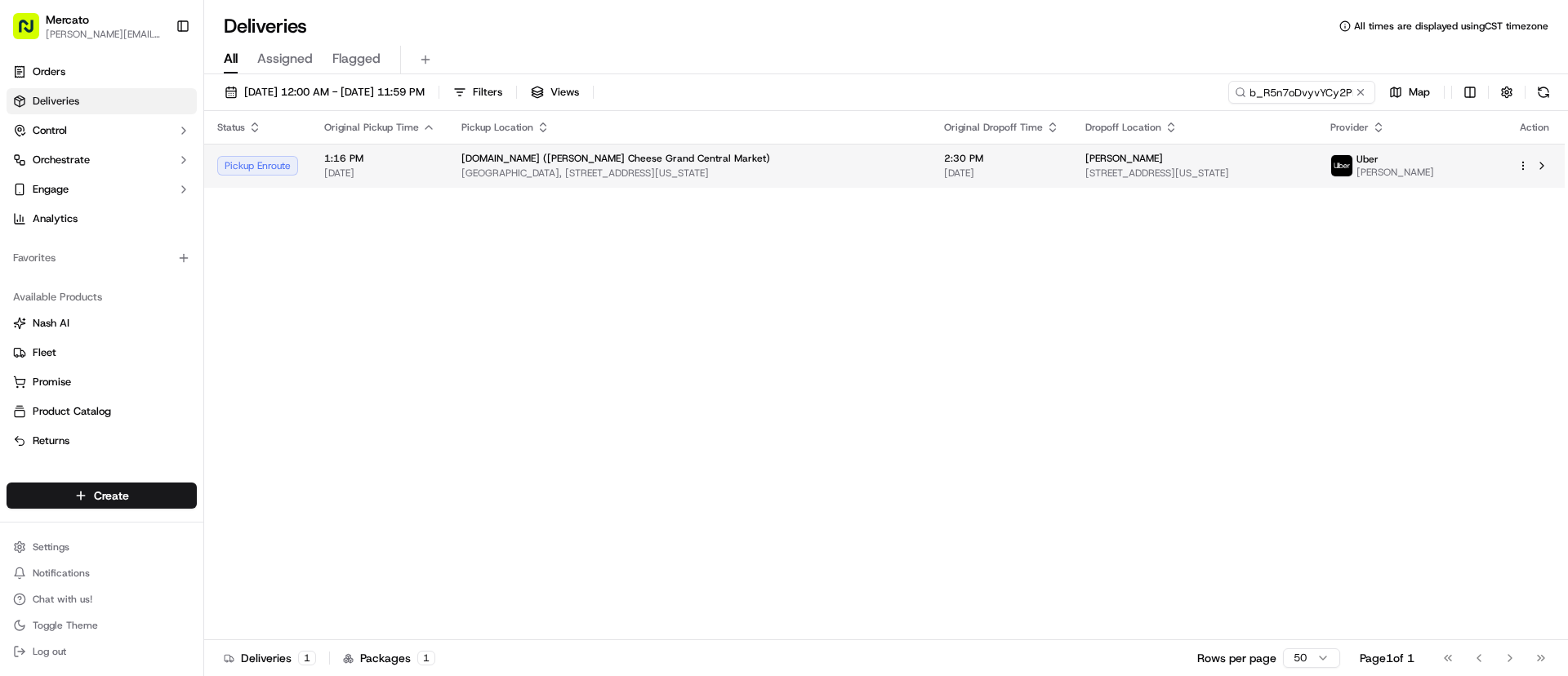
click at [851, 168] on td "[DOMAIN_NAME] ([PERSON_NAME] Cheese [GEOGRAPHIC_DATA]) [GEOGRAPHIC_DATA], [STRE…" at bounding box center [689, 165] width 482 height 44
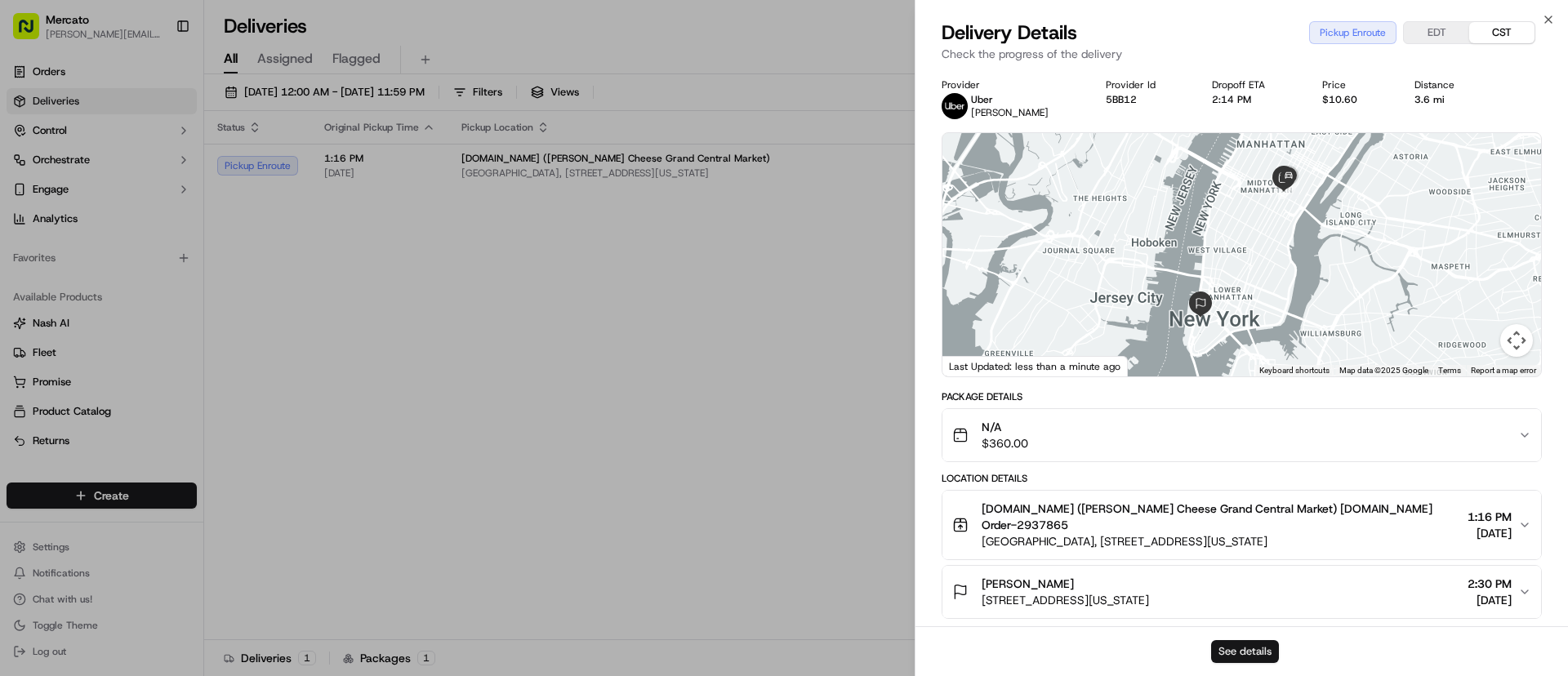
click at [1222, 646] on button "See details" at bounding box center [1245, 651] width 68 height 23
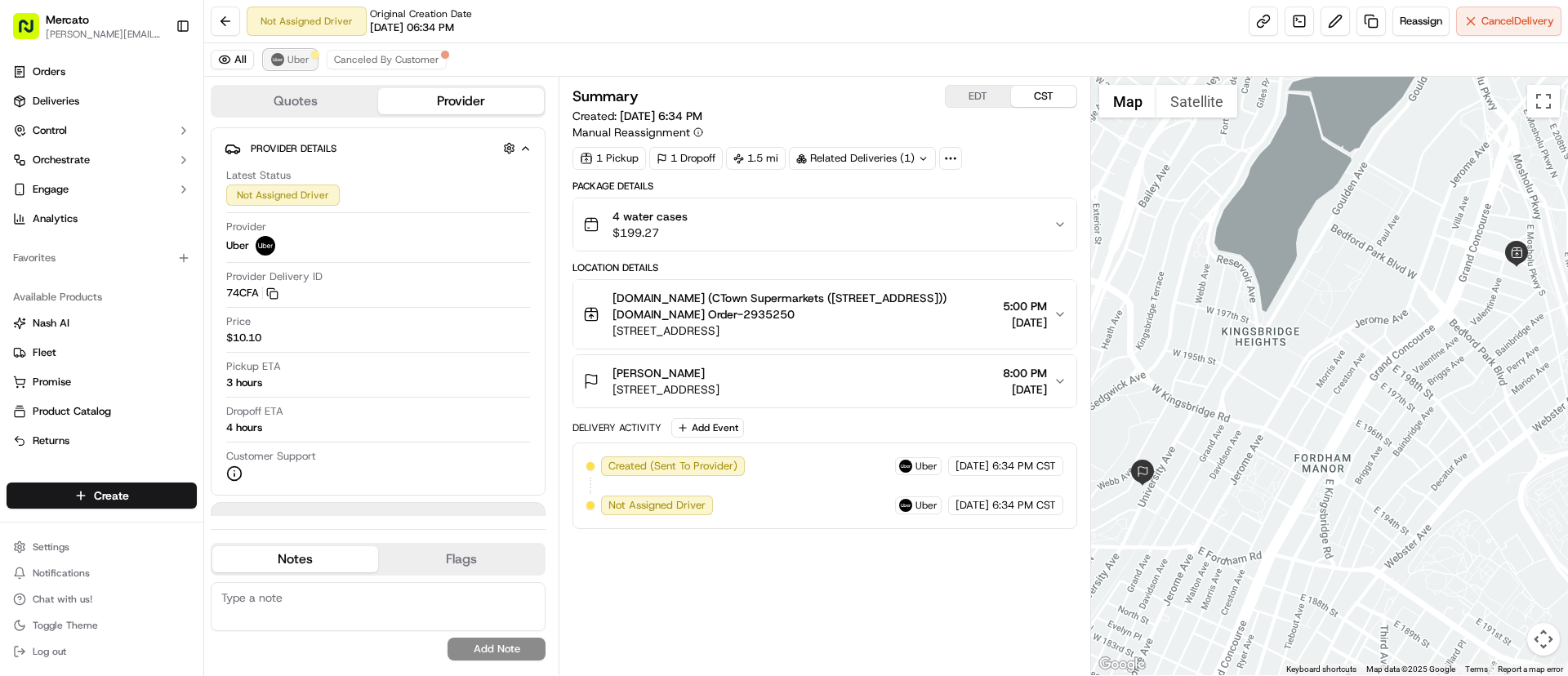
click at [294, 59] on span "Uber" at bounding box center [299, 59] width 22 height 13
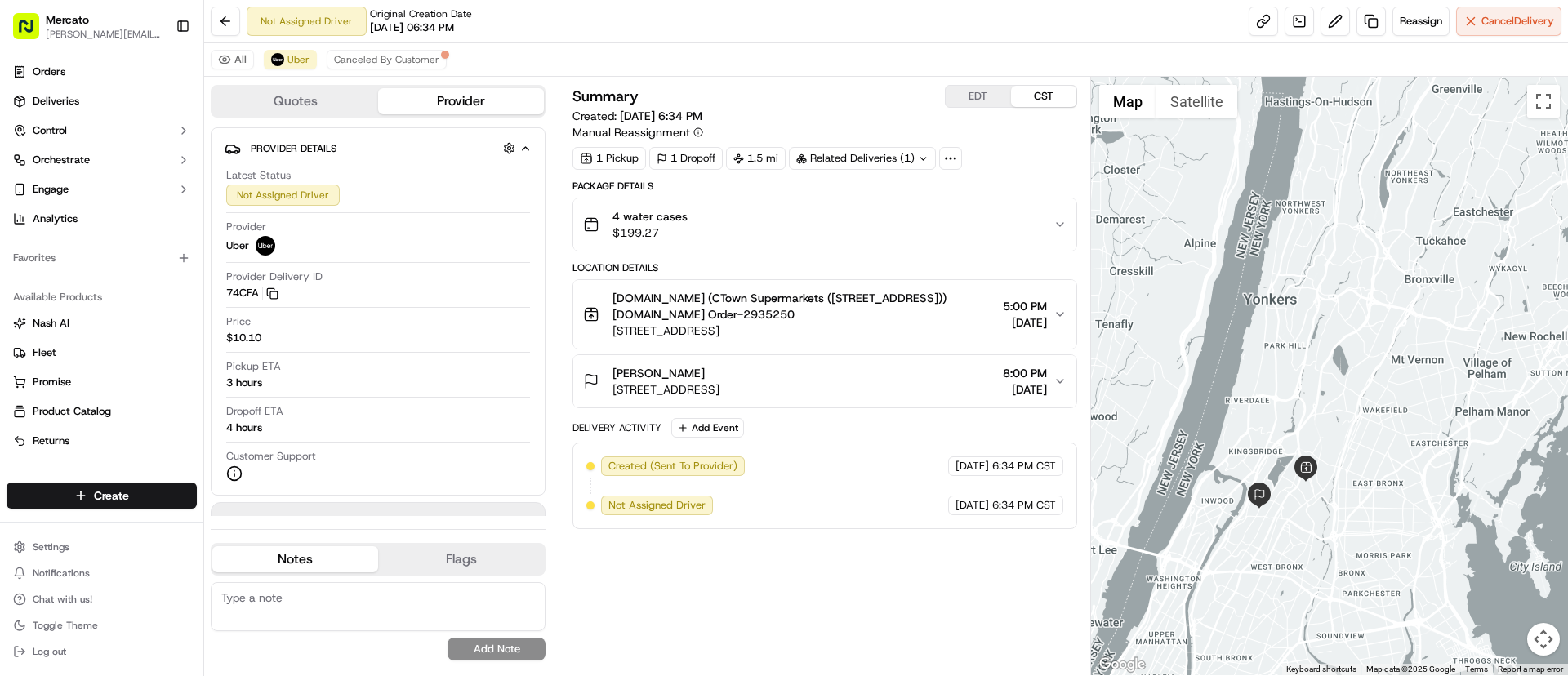
drag, startPoint x: 1302, startPoint y: 457, endPoint x: 1343, endPoint y: 451, distance: 41.4
click at [1344, 451] on div at bounding box center [1330, 375] width 477 height 598
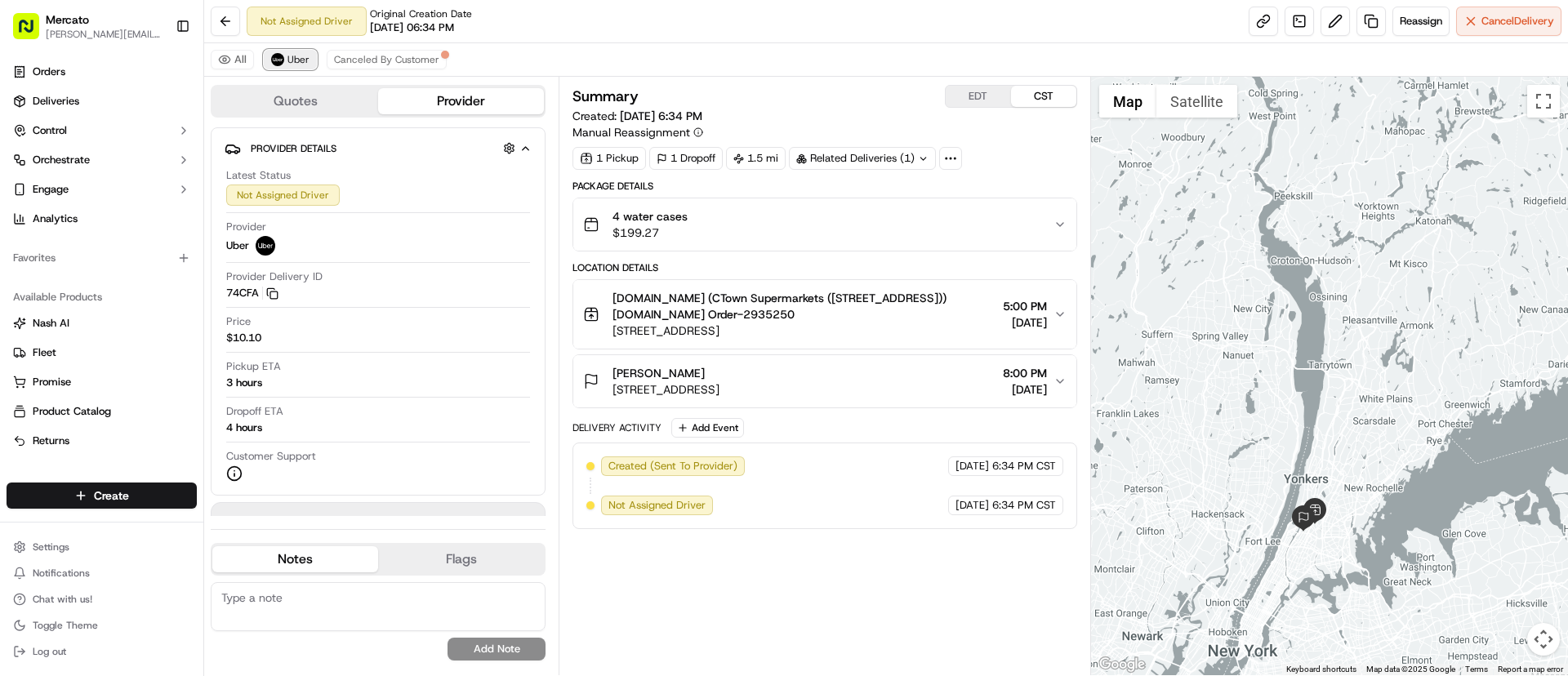
click at [283, 61] on img at bounding box center [277, 59] width 13 height 13
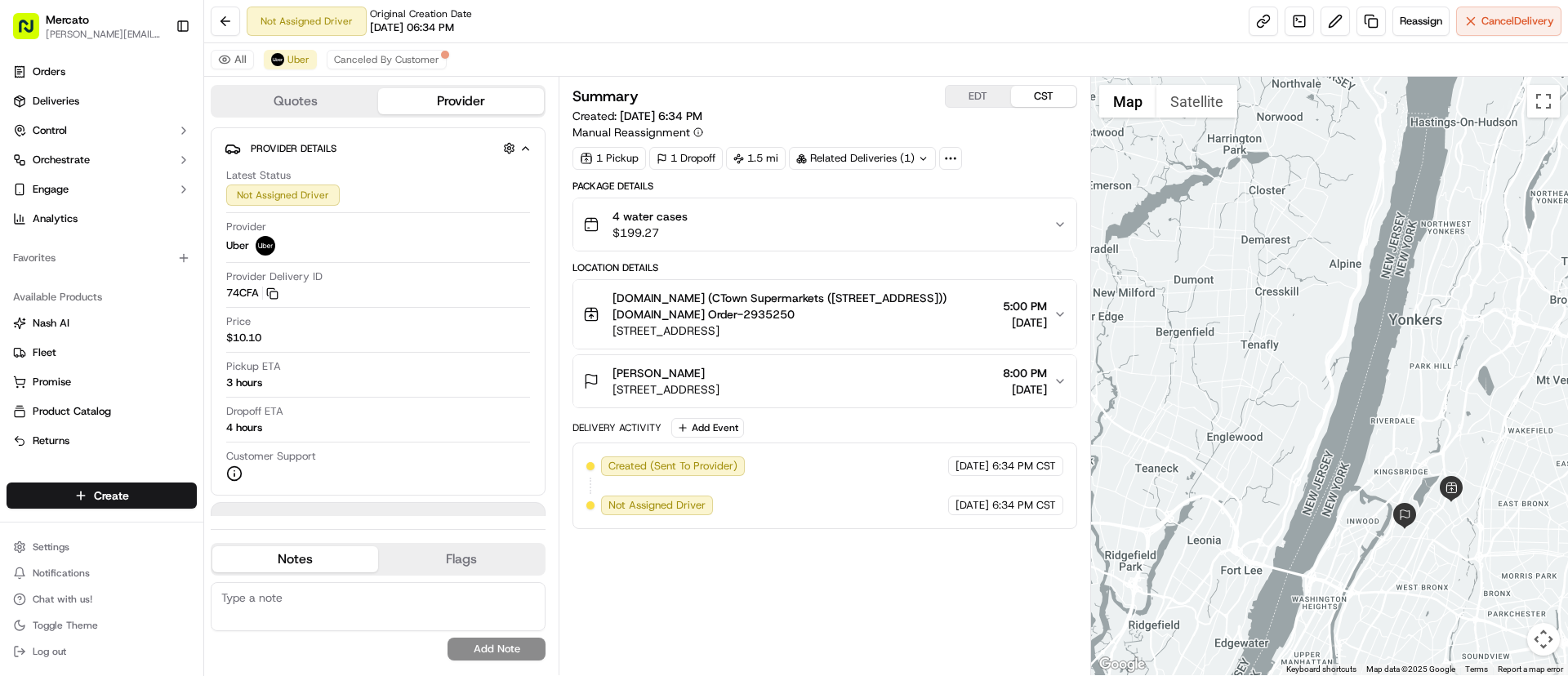
drag, startPoint x: 1460, startPoint y: 560, endPoint x: 1168, endPoint y: 579, distance: 292.6
click at [1168, 579] on div at bounding box center [1330, 375] width 477 height 598
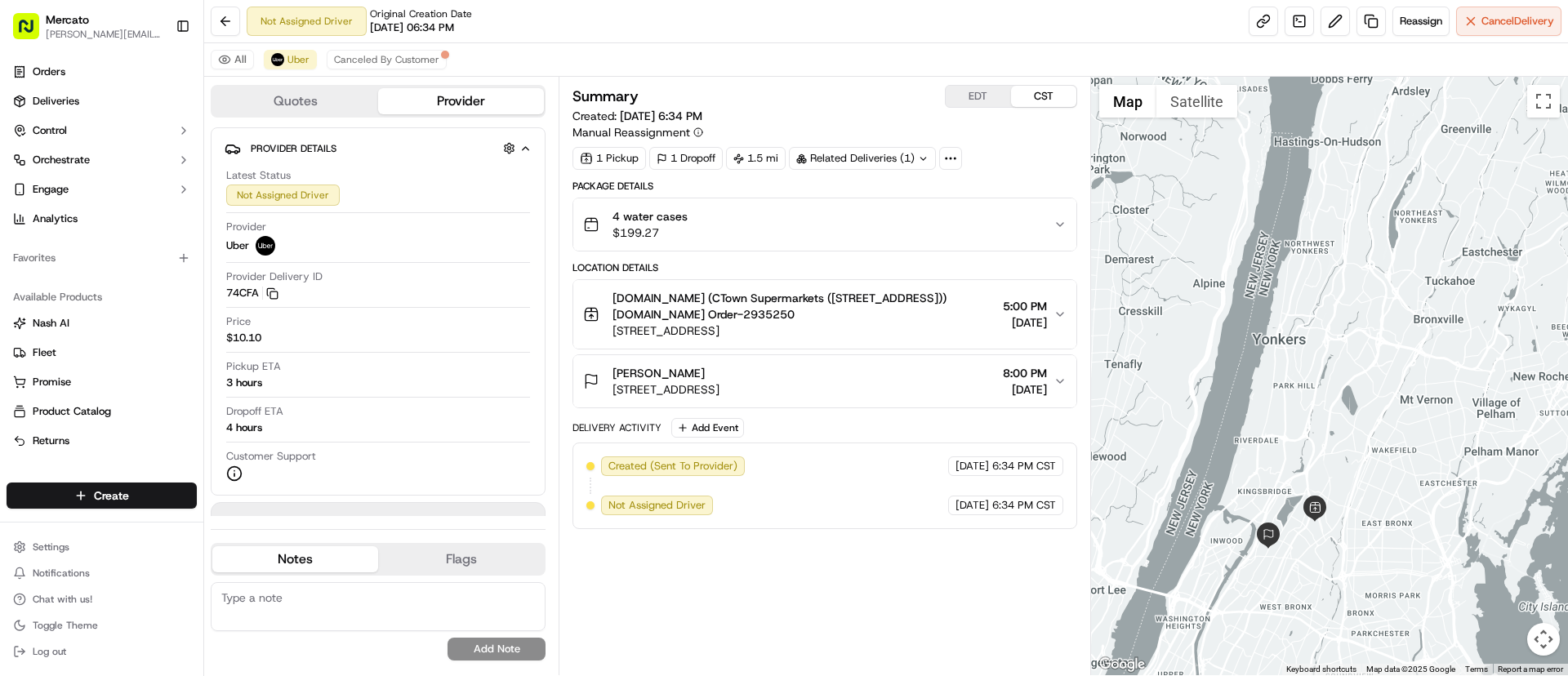
drag, startPoint x: 1435, startPoint y: 550, endPoint x: 1302, endPoint y: 572, distance: 134.8
click at [1302, 572] on div at bounding box center [1330, 375] width 477 height 598
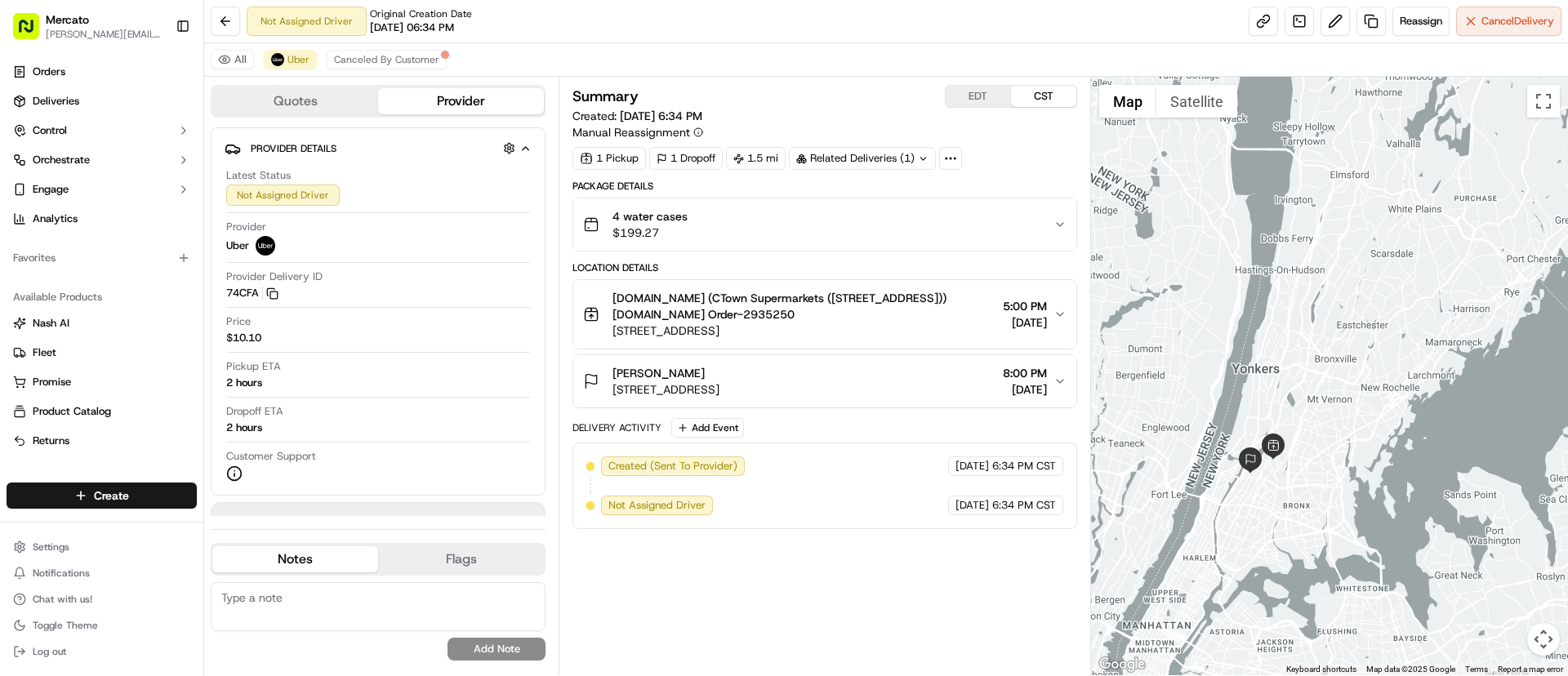
drag, startPoint x: 1201, startPoint y: 556, endPoint x: 1193, endPoint y: 447, distance: 109.3
click at [1194, 447] on div at bounding box center [1330, 375] width 477 height 598
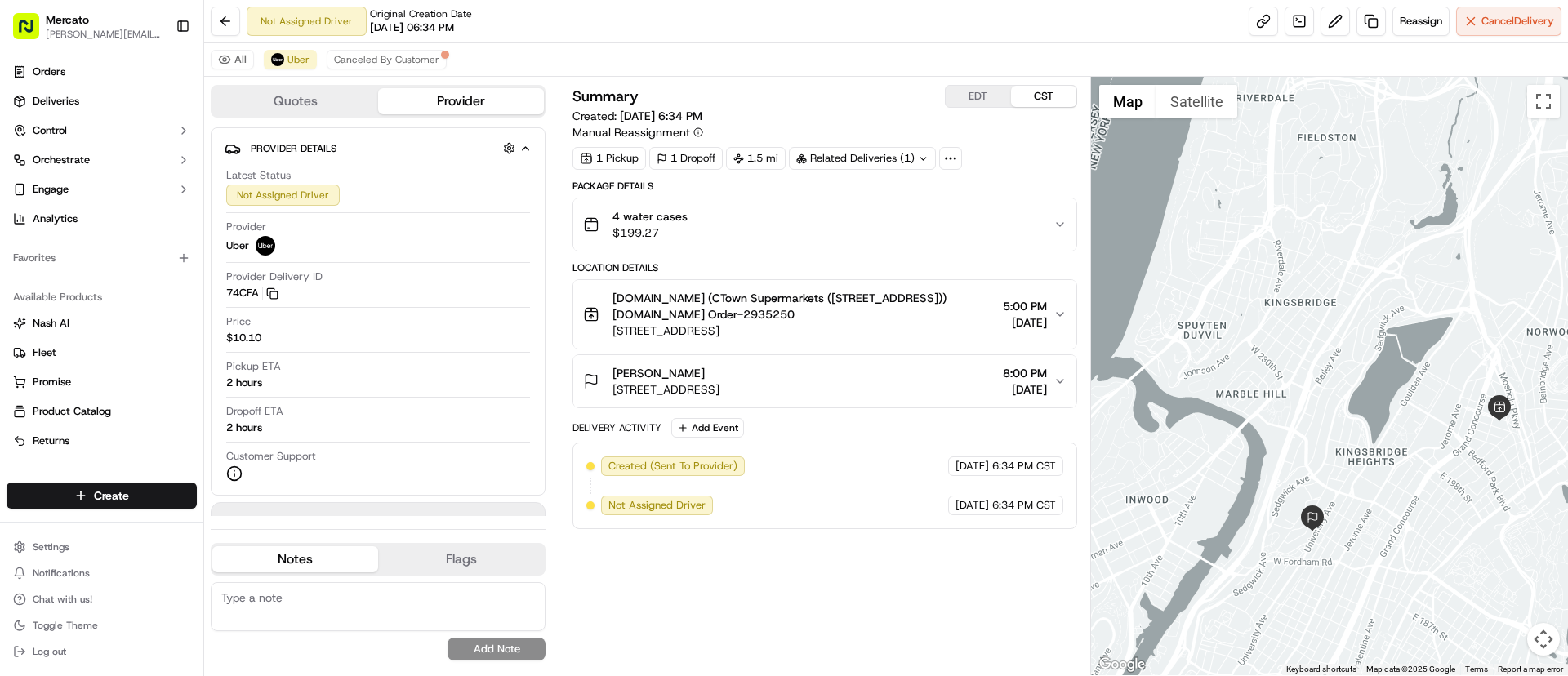
drag, startPoint x: 1461, startPoint y: 549, endPoint x: 1127, endPoint y: 550, distance: 334.0
click at [1127, 550] on div at bounding box center [1330, 375] width 477 height 598
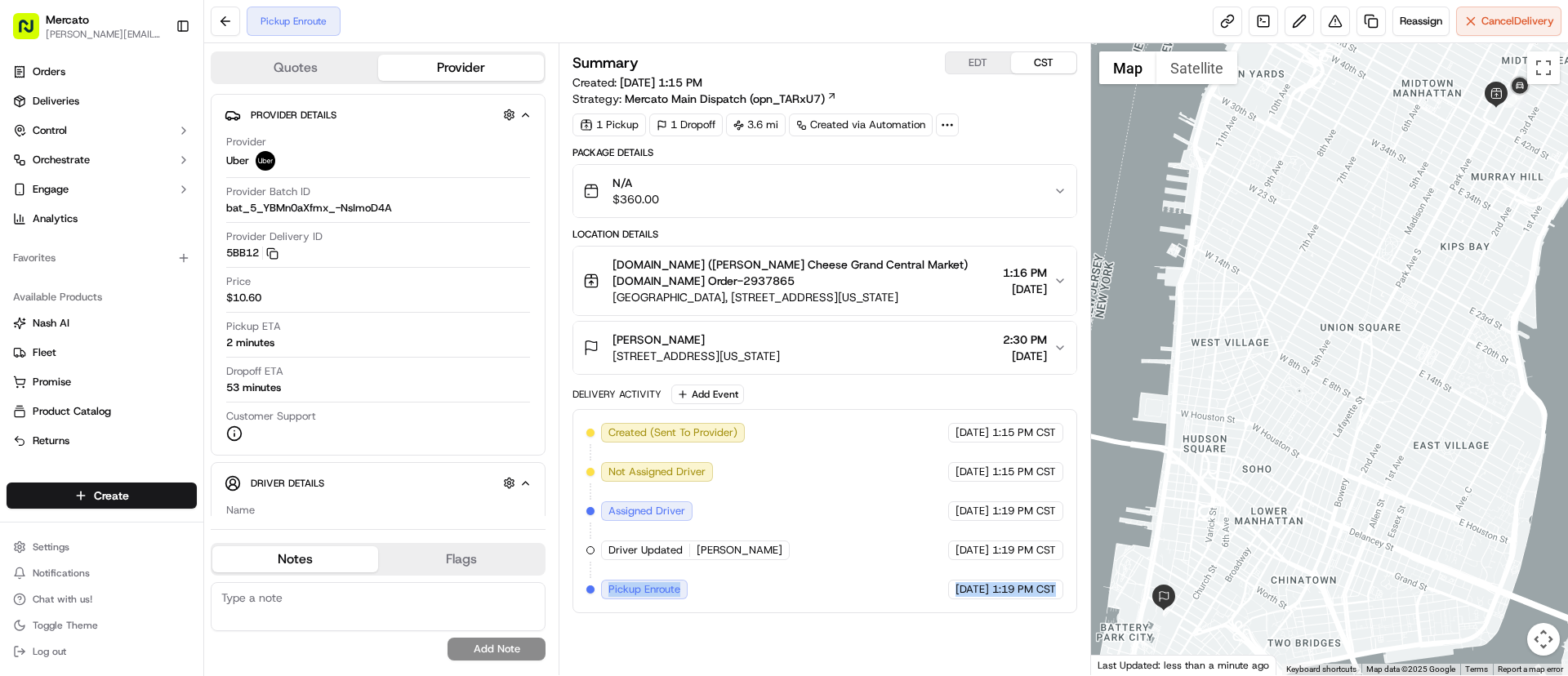
drag, startPoint x: 638, startPoint y: 594, endPoint x: 1029, endPoint y: 607, distance: 391.2
click at [1029, 607] on div "Created (Sent To Provider) Uber [DATE] 1:15 PM CST Not Assigned Driver Uber [DA…" at bounding box center [824, 512] width 504 height 204
copy div "Pickup Enroute Uber [DATE] 1:19 PM CST"
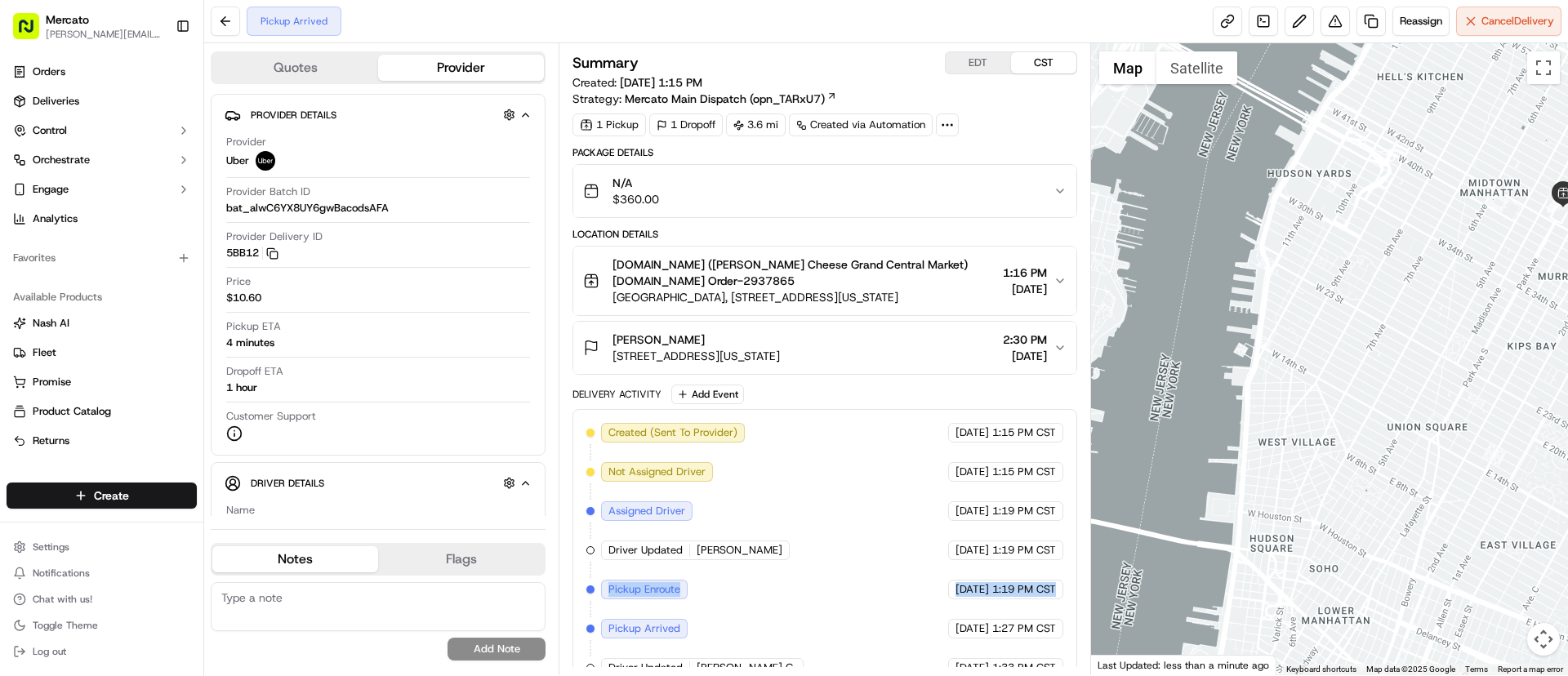
scroll to position [25, 0]
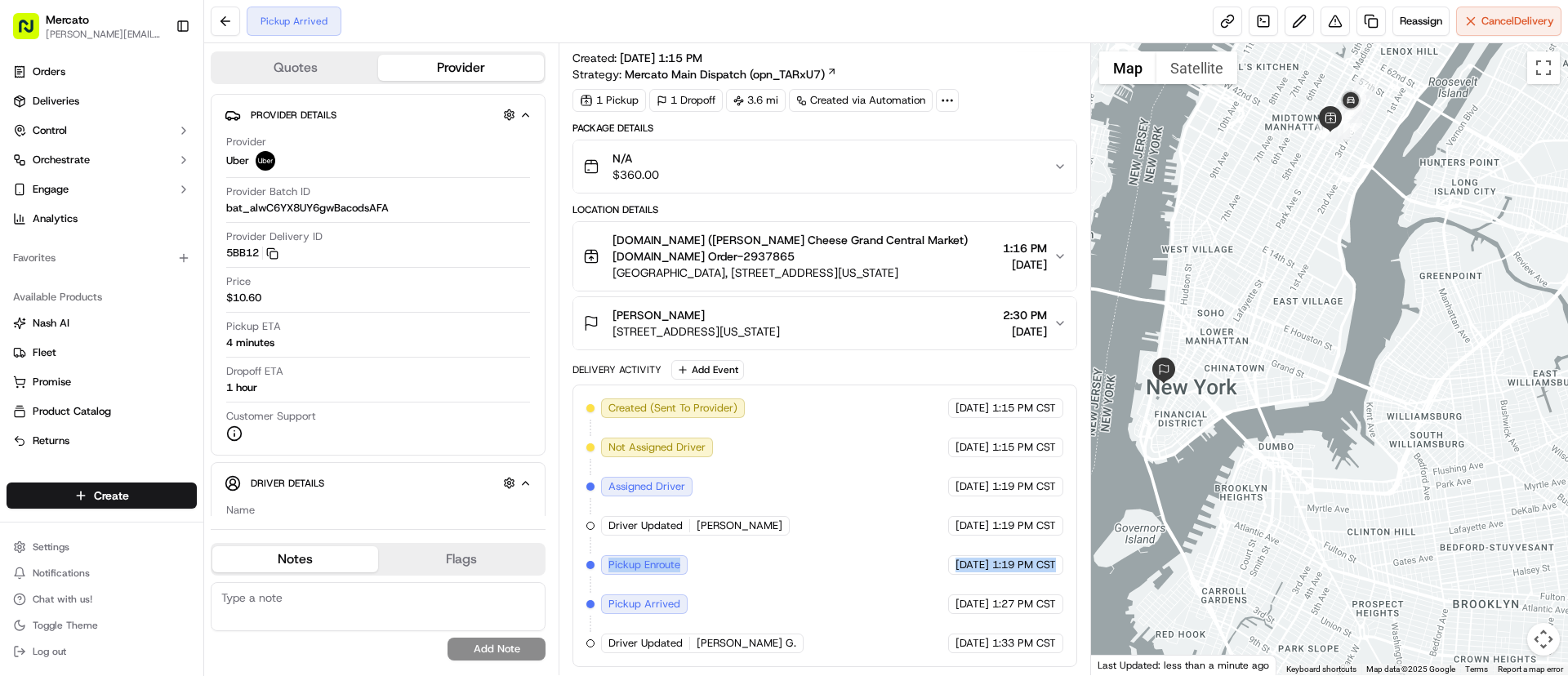
drag, startPoint x: 1293, startPoint y: 538, endPoint x: 1193, endPoint y: 317, distance: 242.6
click at [1193, 317] on div at bounding box center [1330, 360] width 477 height 633
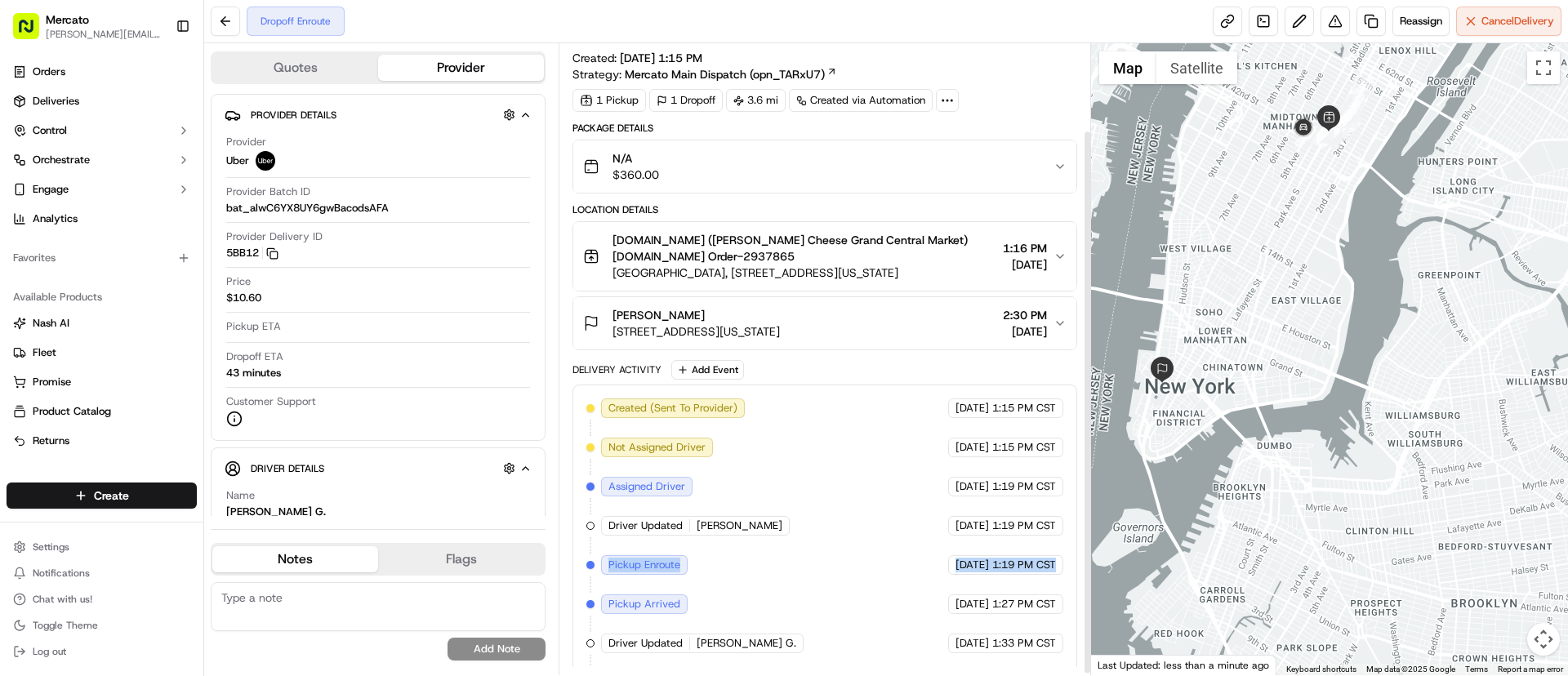
scroll to position [103, 0]
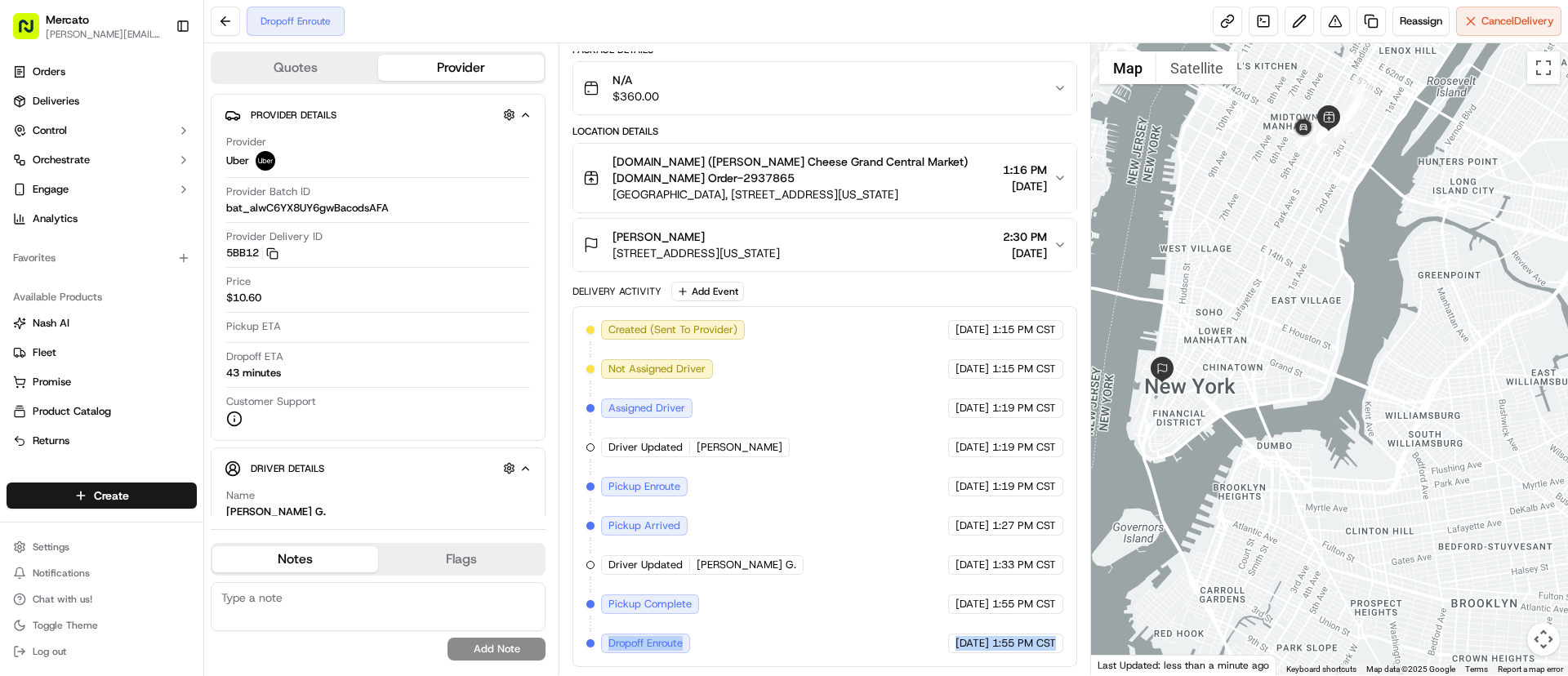
drag, startPoint x: 618, startPoint y: 642, endPoint x: 1068, endPoint y: 647, distance: 450.0
click at [1068, 647] on div "Created (Sent To Provider) Uber 09/22/2025 1:15 PM CST Not Assigned Driver Uber…" at bounding box center [824, 486] width 504 height 361
copy div "Dropoff Enroute Uber 09/22/2025 1:55 PM CST"
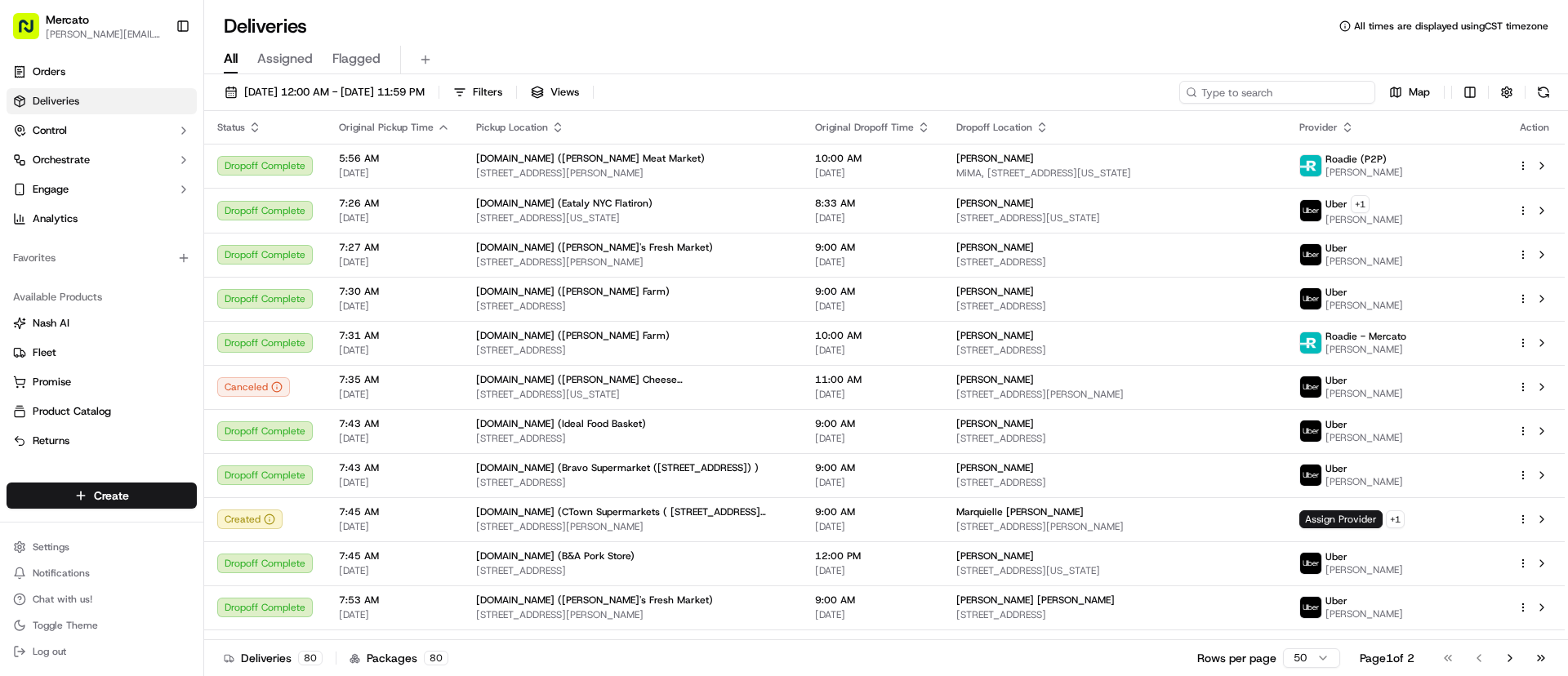
click at [1282, 97] on input at bounding box center [1278, 91] width 196 height 23
paste input "job_aboir9ncJY4CpYEZCE8wHR"
type input "job_aboir9ncJY4CpYEZCE8wHR"
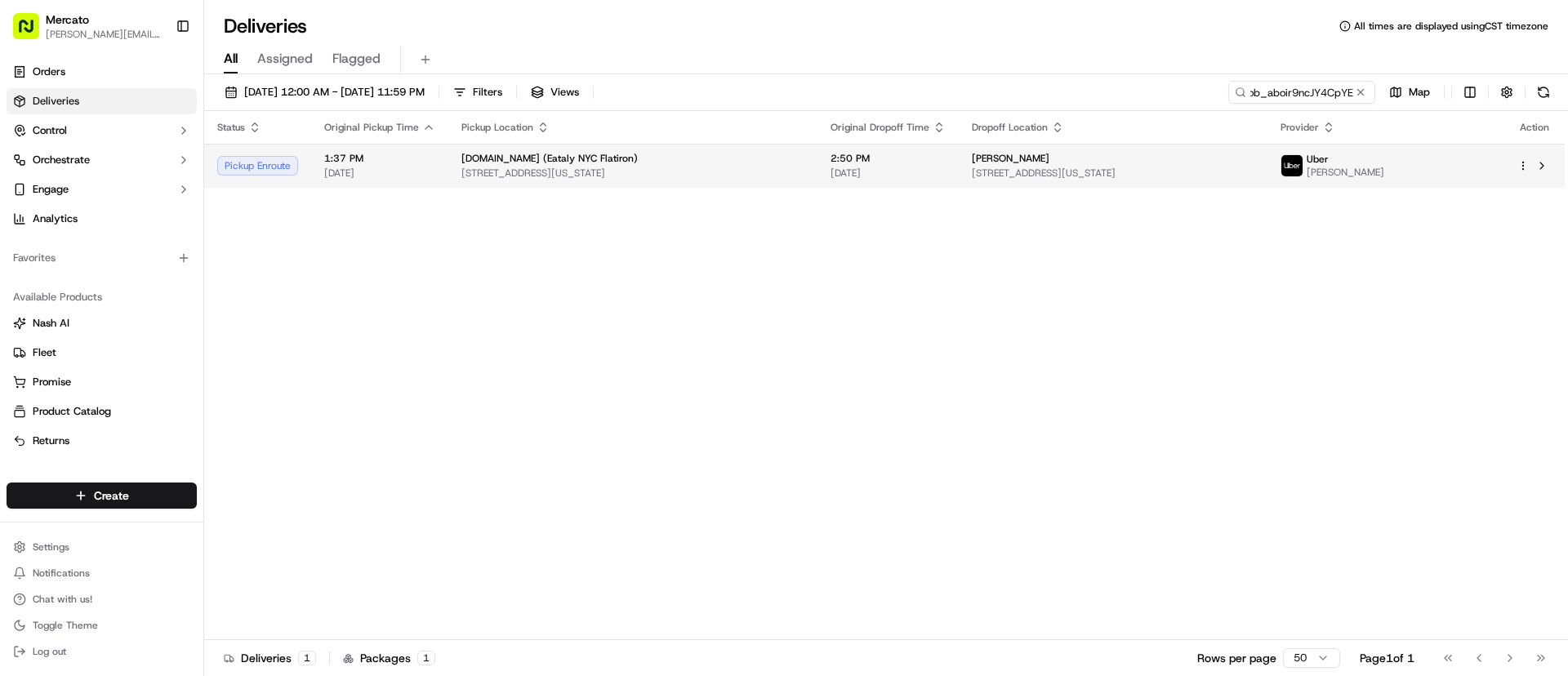
click at [1044, 173] on span "1107 5th Ave #14s, New York, NY 10128, USA" at bounding box center [1113, 173] width 284 height 13
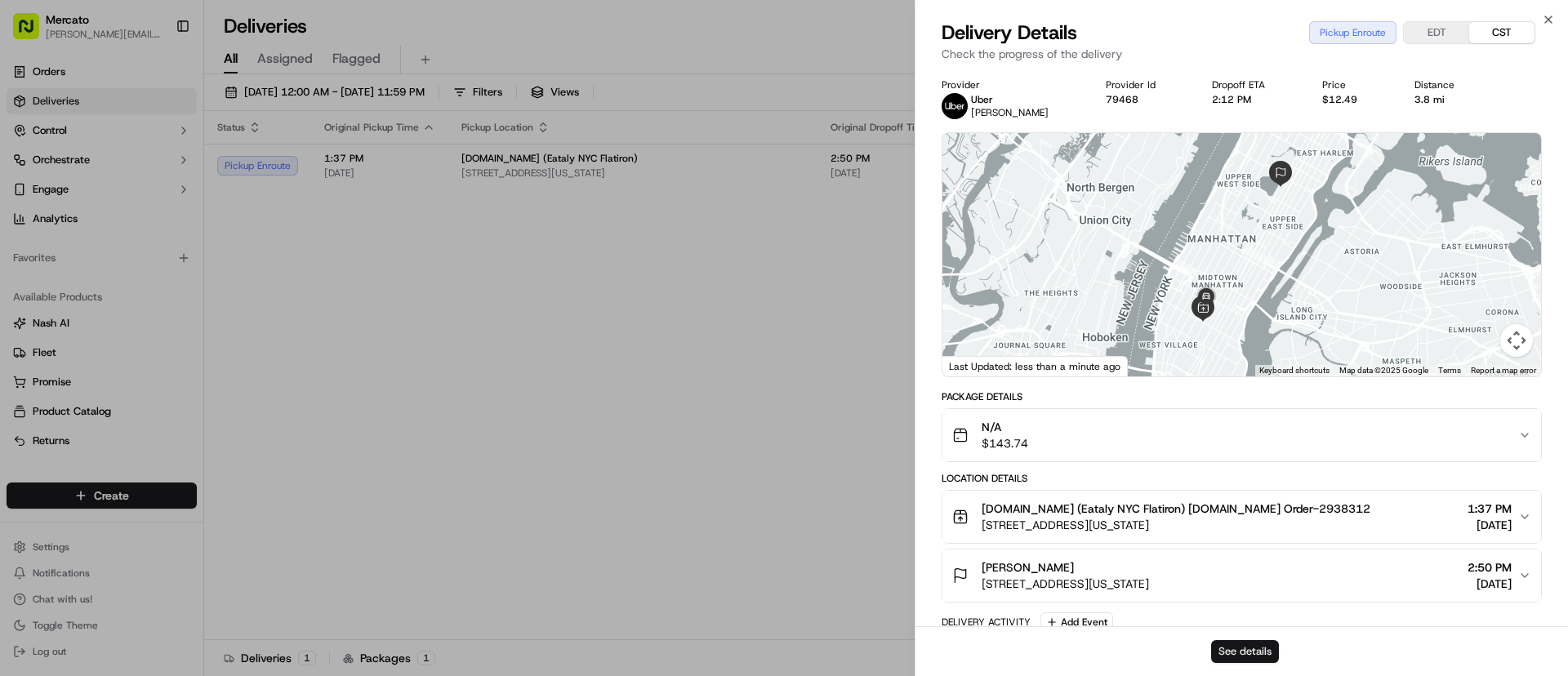
click at [1240, 656] on button "See details" at bounding box center [1245, 651] width 68 height 23
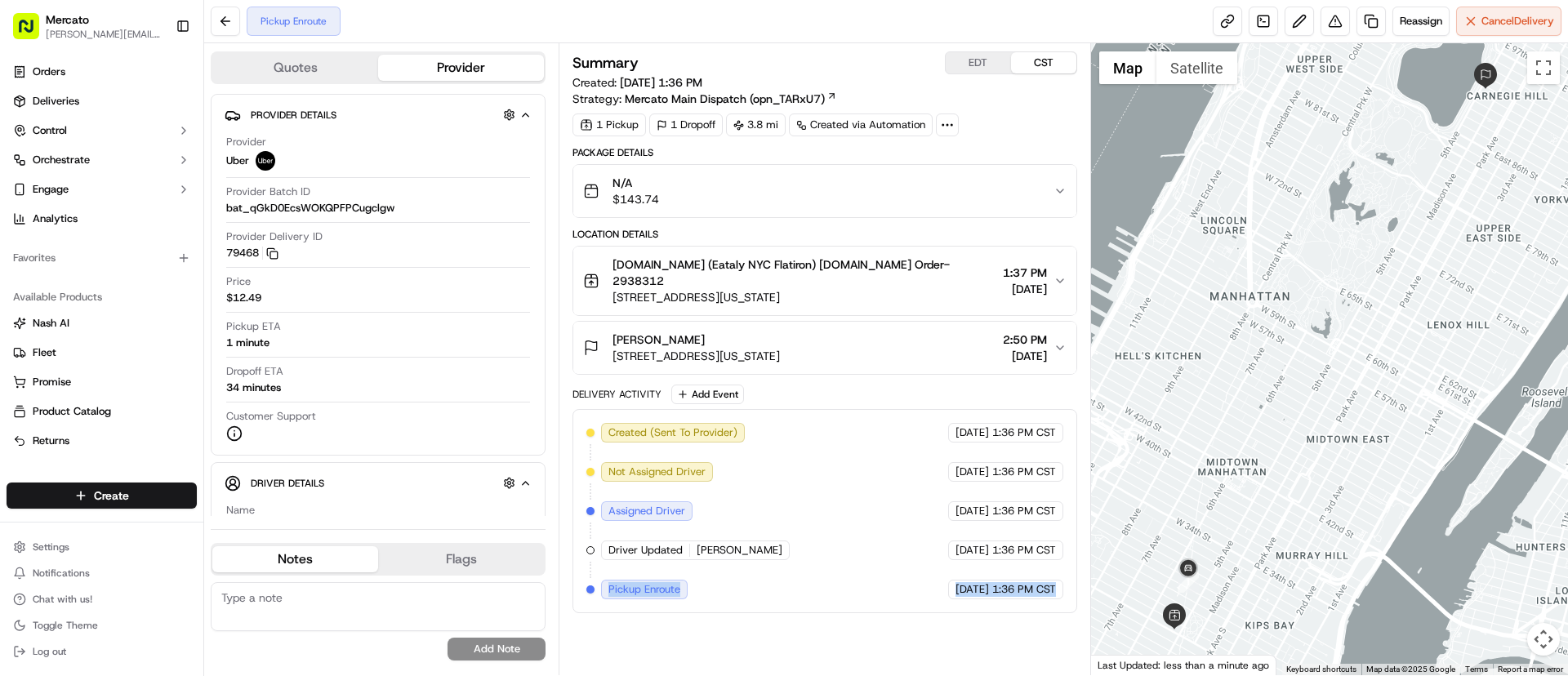
drag, startPoint x: 605, startPoint y: 570, endPoint x: 1063, endPoint y: 593, distance: 458.6
click at [1063, 593] on div "Created (Sent To Provider) Uber [DATE] 1:36 PM CST Not Assigned Driver Uber [DA…" at bounding box center [824, 512] width 504 height 204
copy div "Pickup Enroute Uber [DATE] 1:36 PM CST"
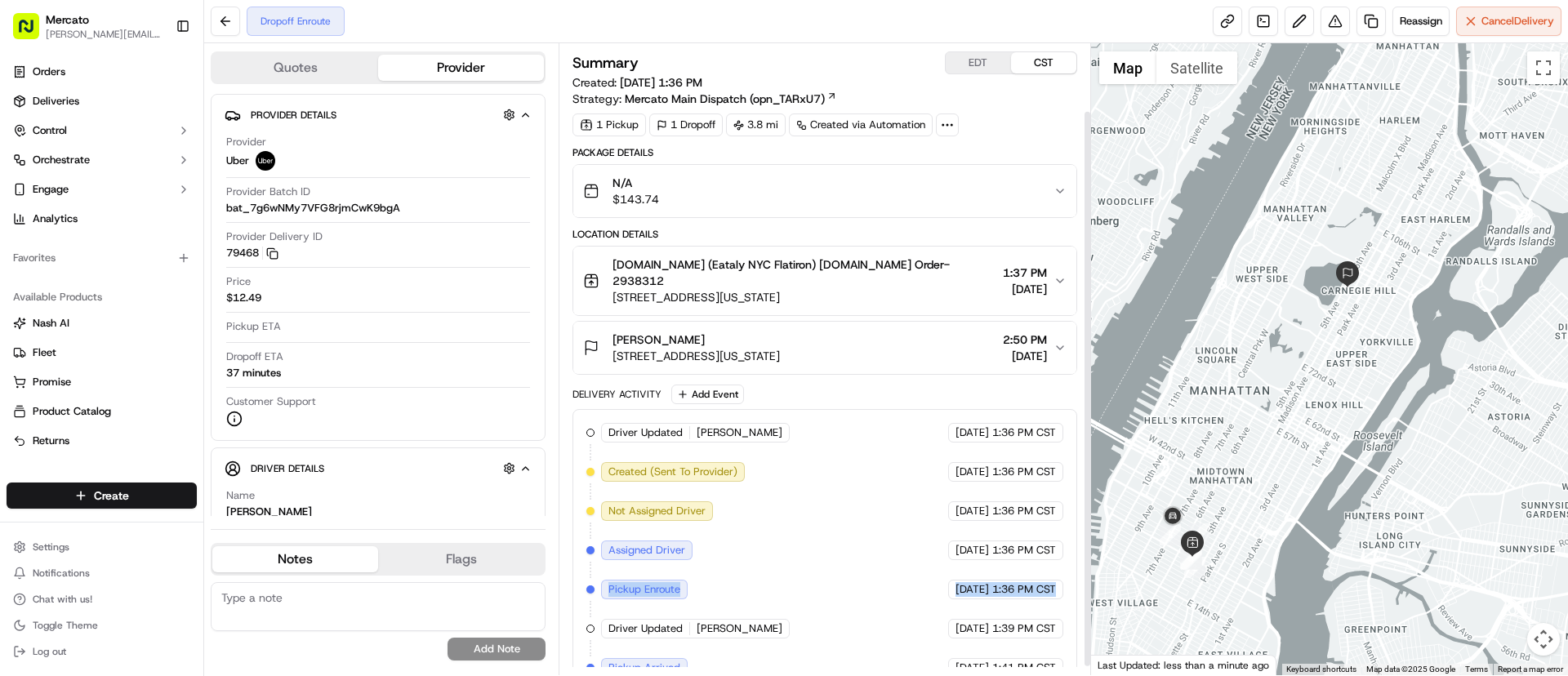
scroll to position [86, 0]
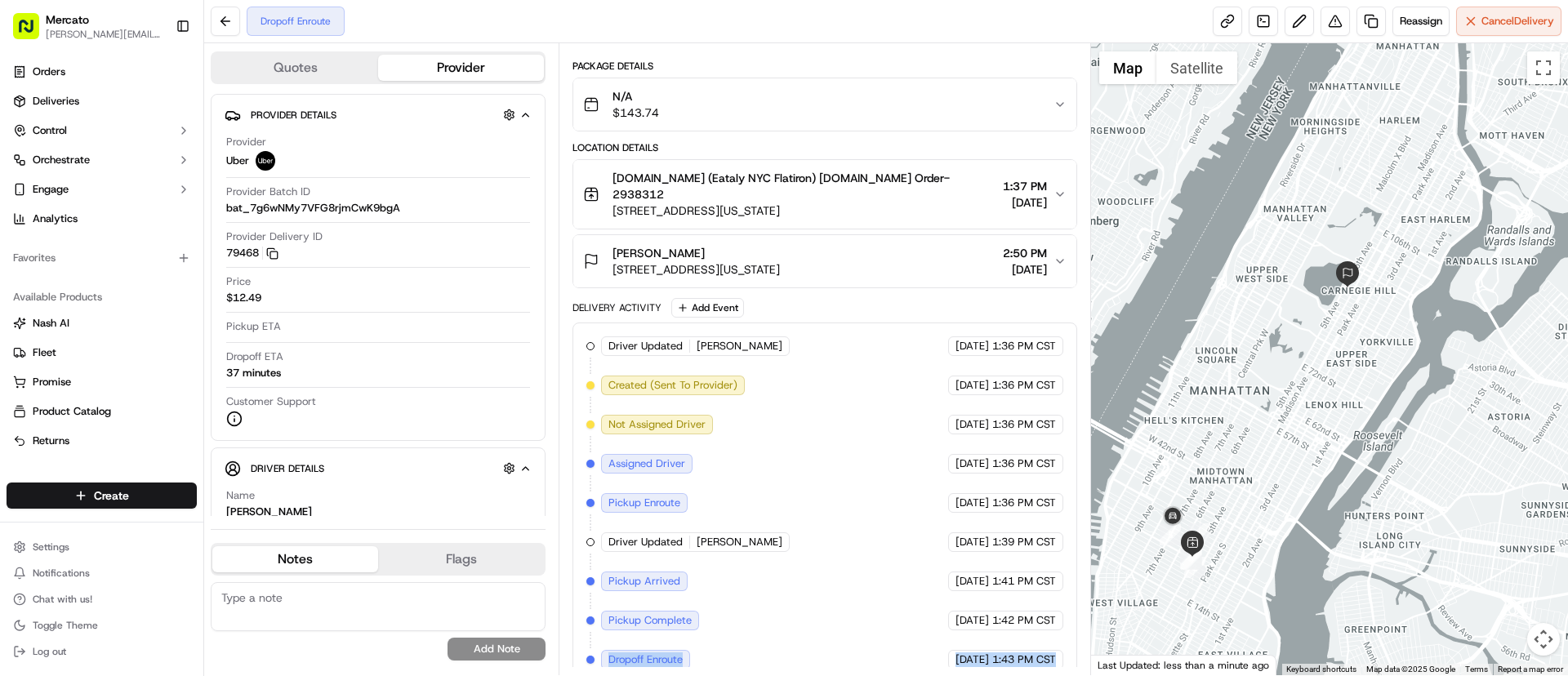
drag, startPoint x: 603, startPoint y: 638, endPoint x: 1031, endPoint y: 661, distance: 428.6
click at [1031, 661] on div "Driver Updated [PERSON_NAME] Uber [DATE] 1:36 PM CST Created (Sent To Provider)…" at bounding box center [824, 502] width 504 height 361
copy div "Dropoff Enroute Uber [DATE] 1:43 PM CST"
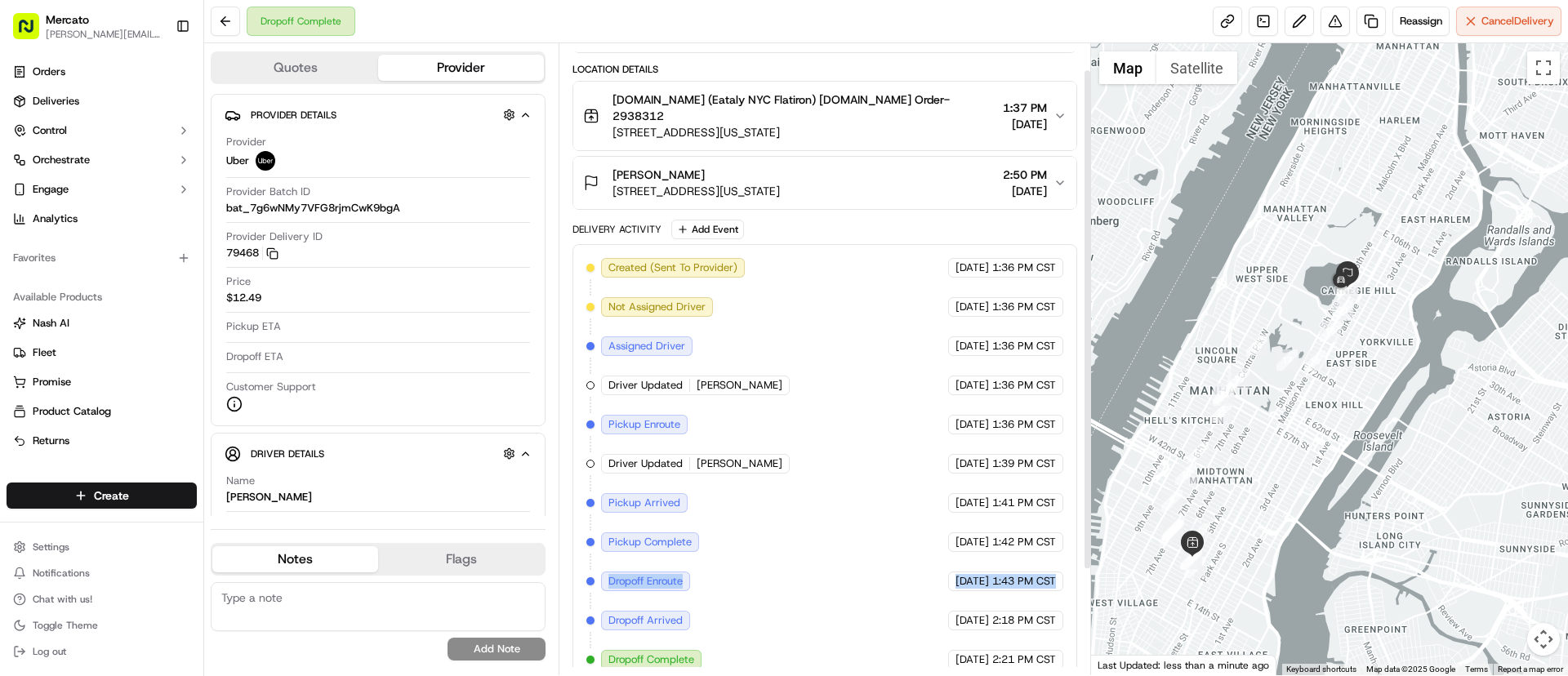
scroll to position [0, 0]
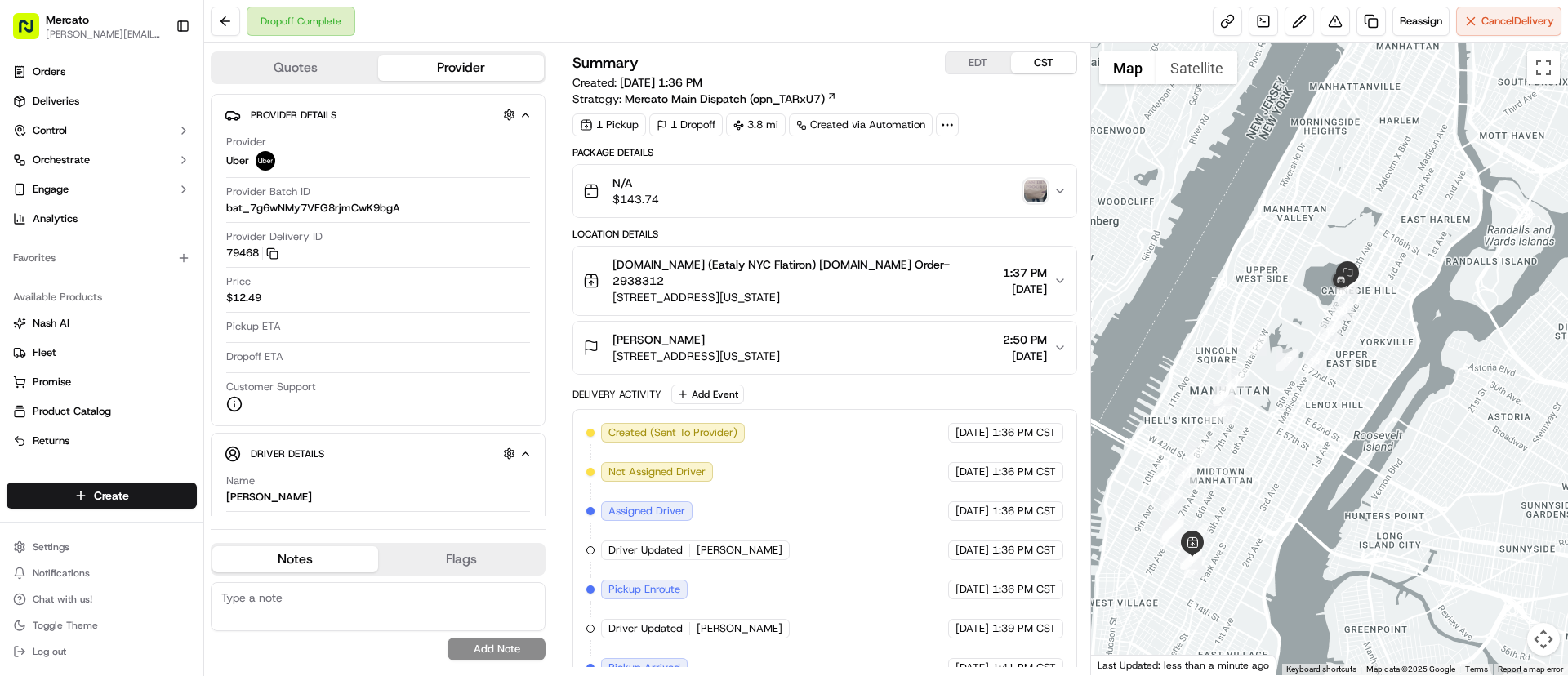
click at [1028, 195] on img "button" at bounding box center [1036, 191] width 23 height 23
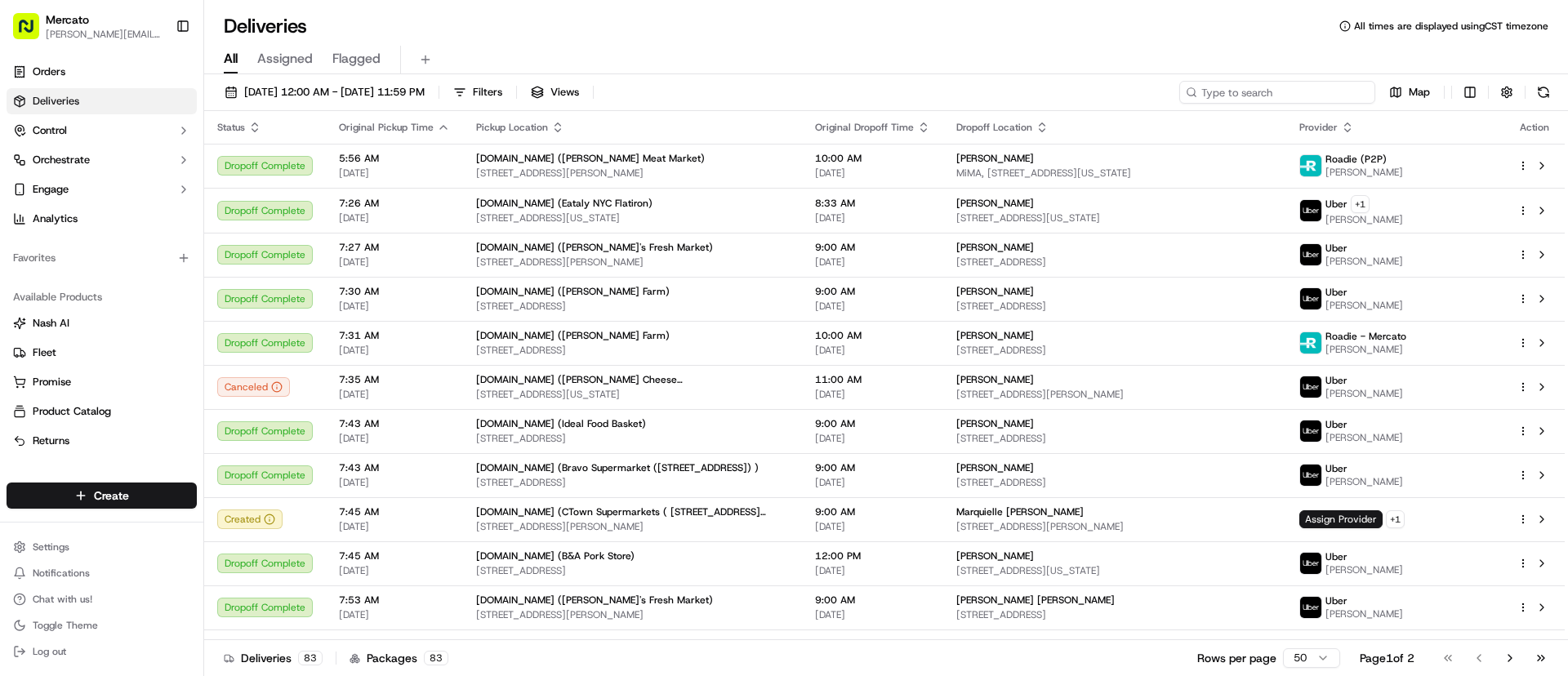
click at [1272, 94] on input at bounding box center [1278, 91] width 196 height 23
paste input "job_R5n7oDvyvYCy2PDkUuR8Nf"
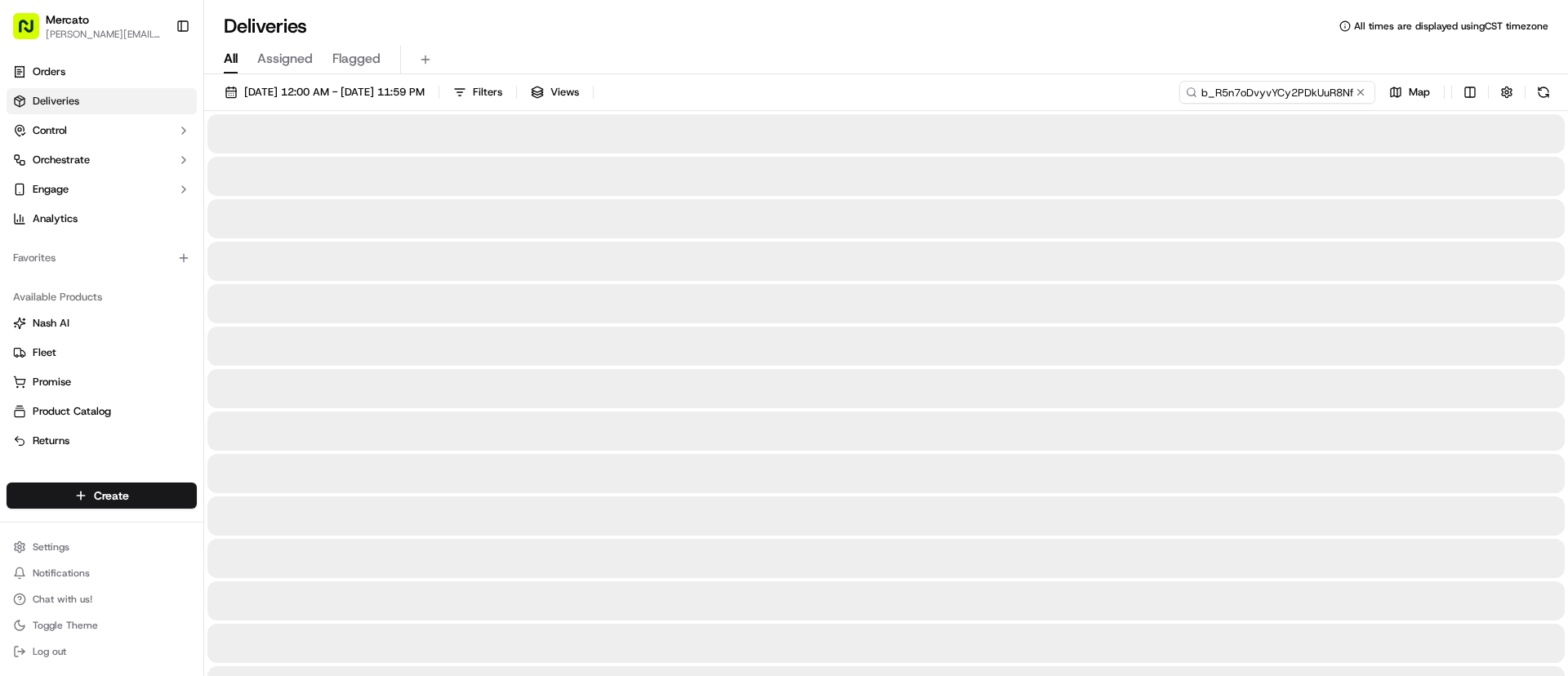
type input "job_R5n7oDvyvYCy2PDkUuR8Nf"
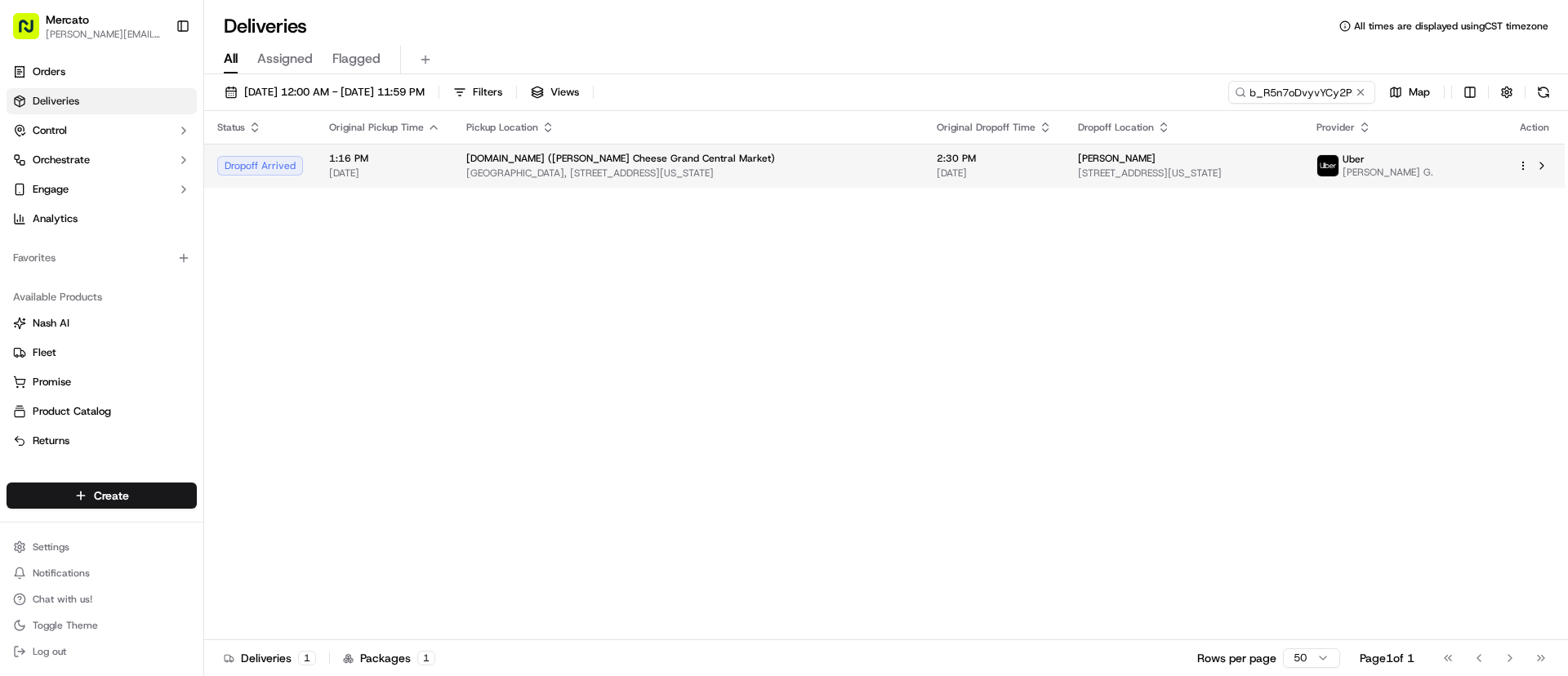
click at [1132, 173] on span "[STREET_ADDRESS][US_STATE]" at bounding box center [1184, 173] width 212 height 13
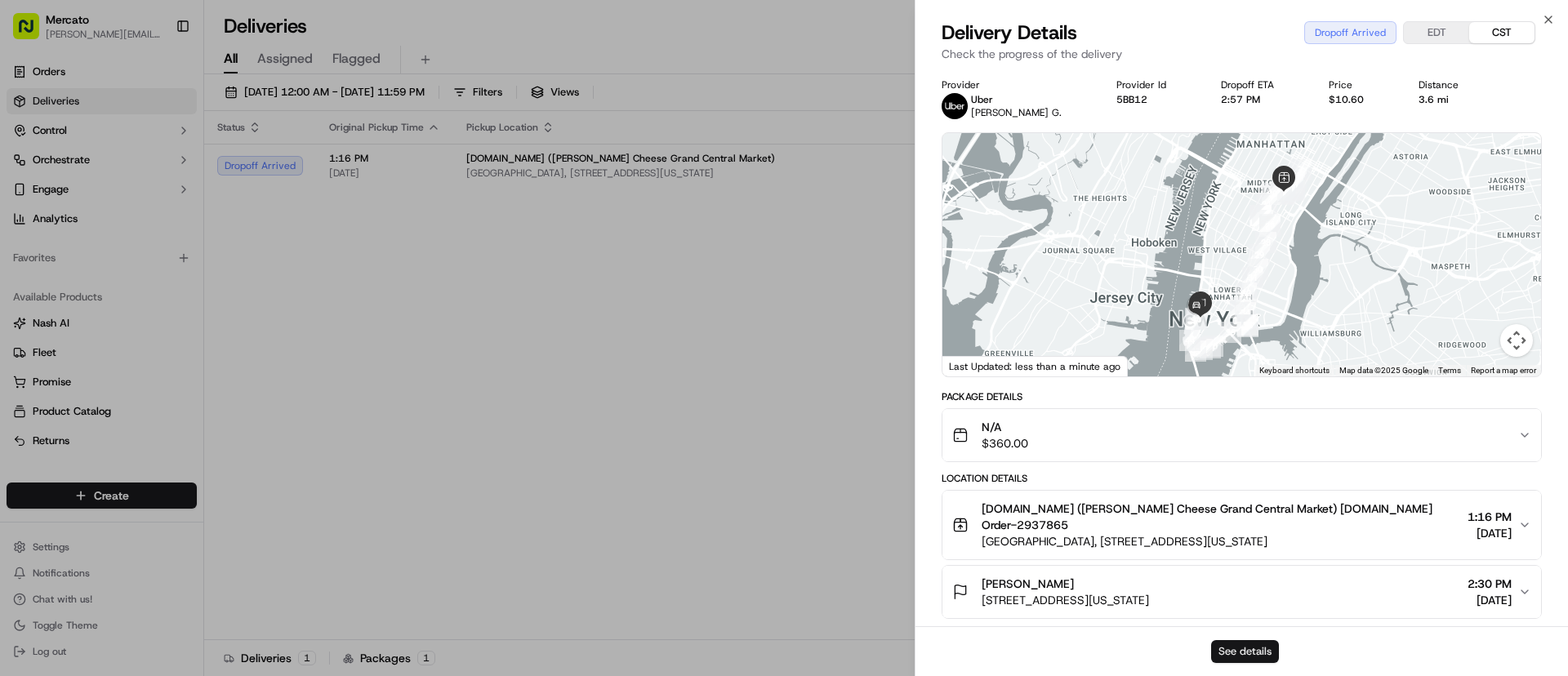
click at [1245, 651] on button "See details" at bounding box center [1245, 651] width 68 height 23
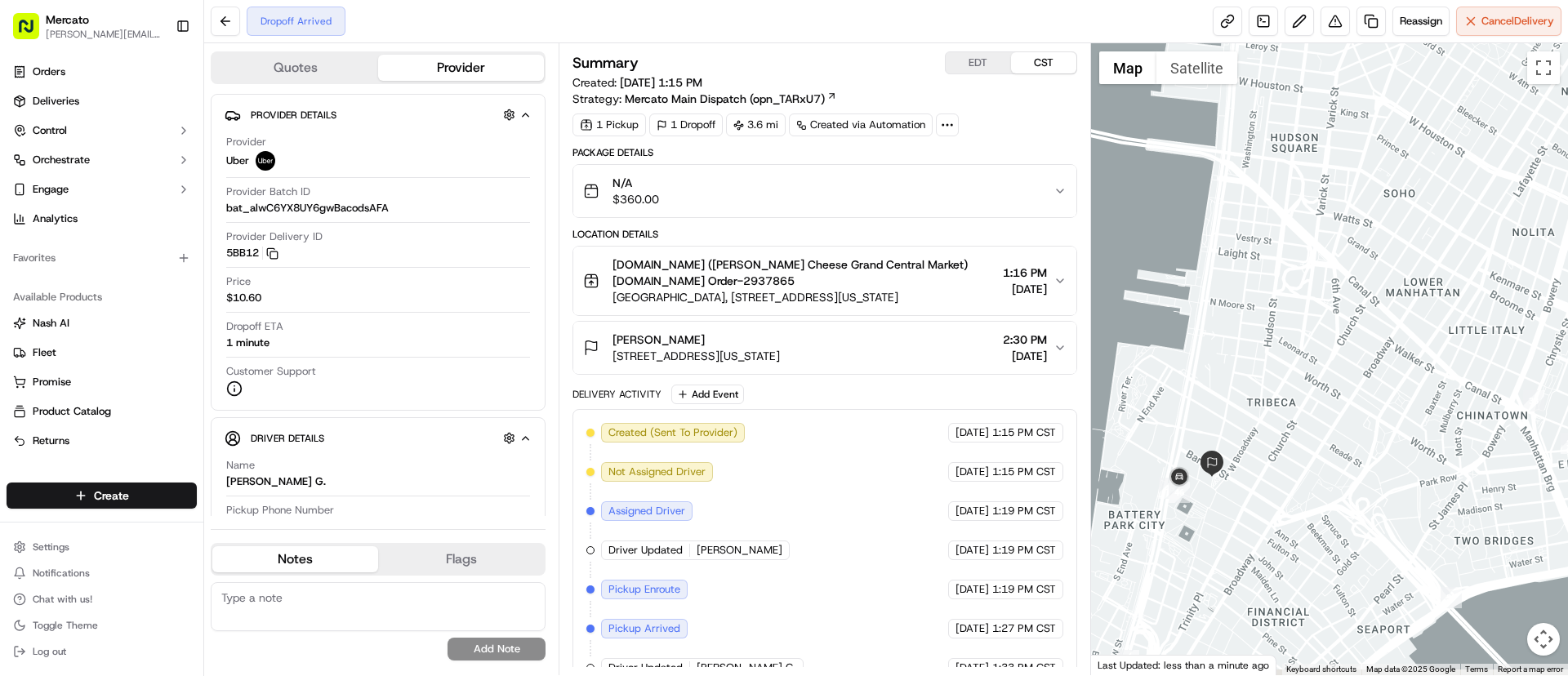
drag, startPoint x: 1183, startPoint y: 608, endPoint x: 1264, endPoint y: 443, distance: 183.8
click at [1266, 443] on div at bounding box center [1330, 360] width 477 height 633
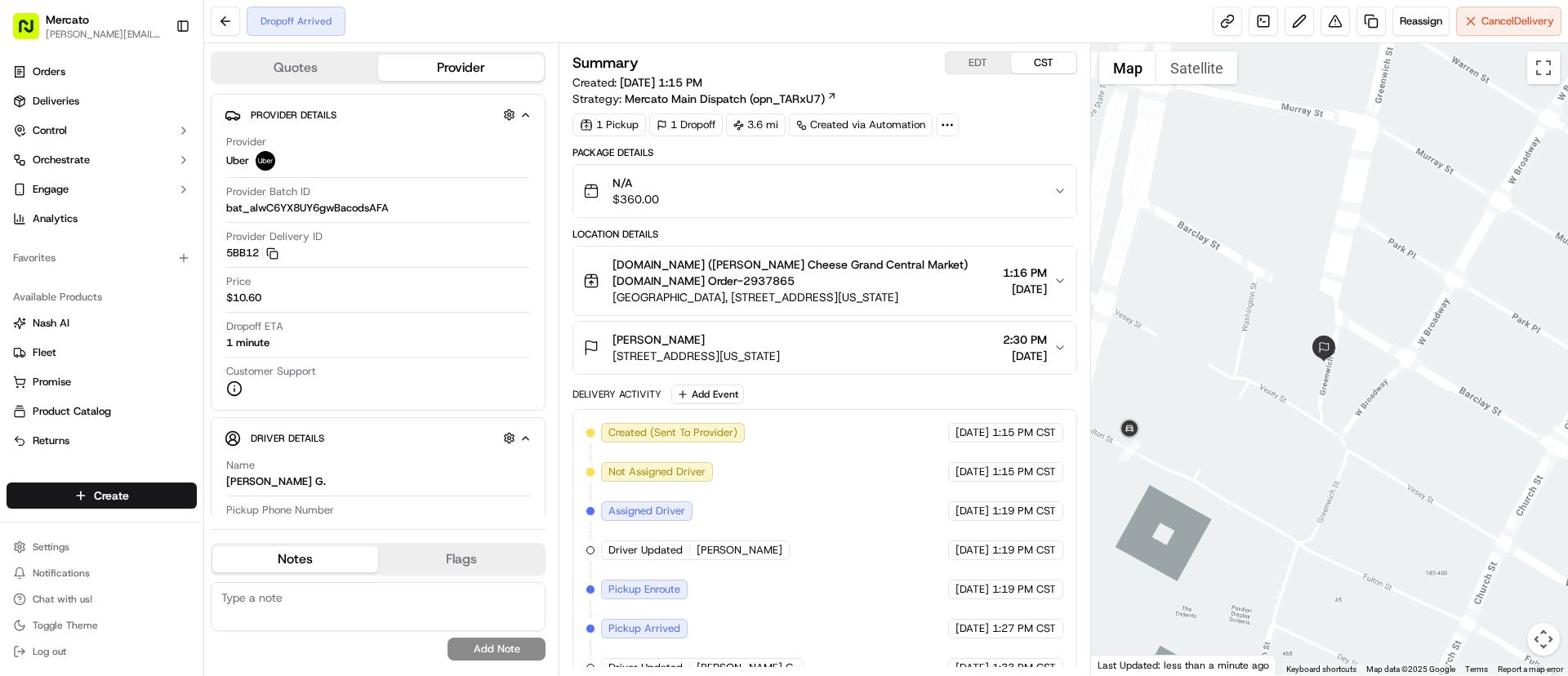
drag, startPoint x: 1213, startPoint y: 555, endPoint x: 1301, endPoint y: 526, distance: 92.7
click at [1301, 526] on div at bounding box center [1330, 360] width 477 height 633
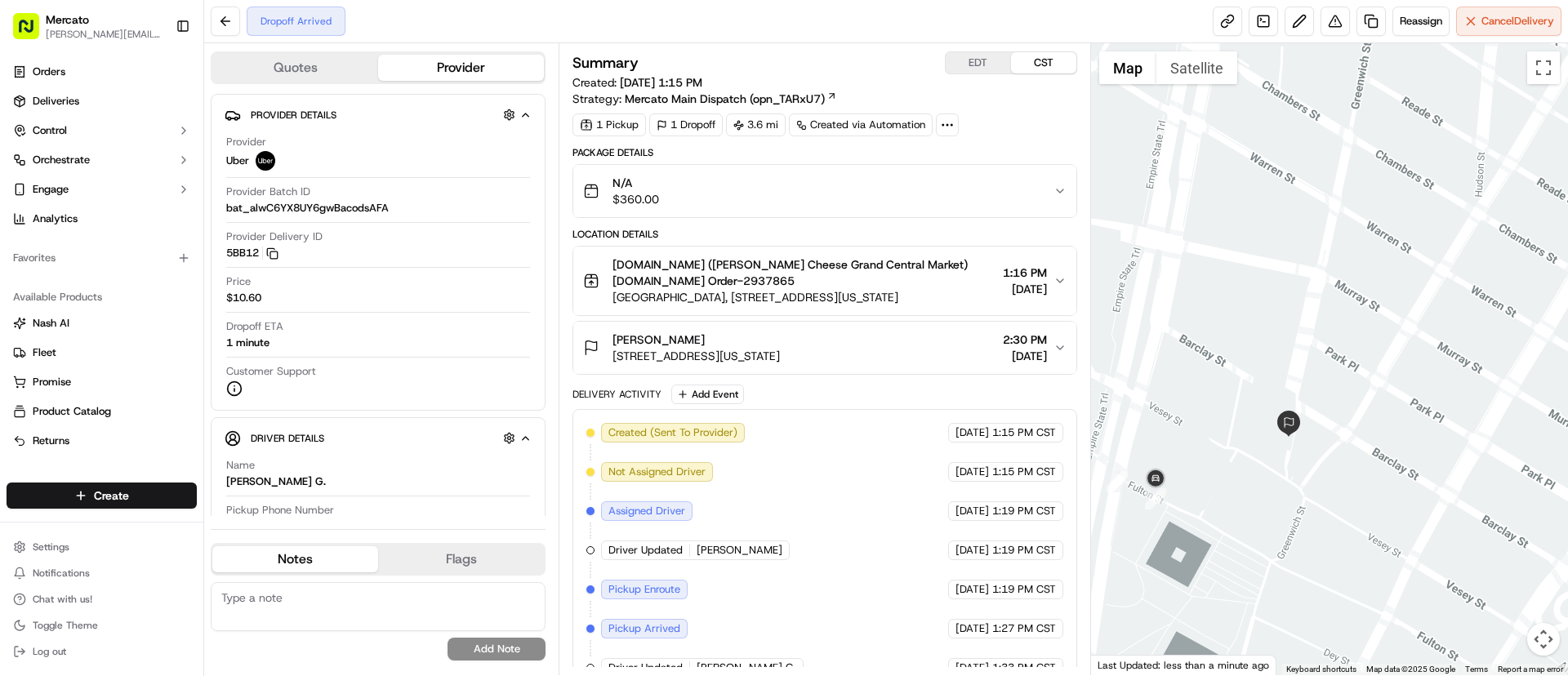
drag, startPoint x: 1195, startPoint y: 519, endPoint x: 1234, endPoint y: 515, distance: 39.2
click at [1234, 515] on div at bounding box center [1330, 360] width 477 height 633
